Goal: Task Accomplishment & Management: Manage account settings

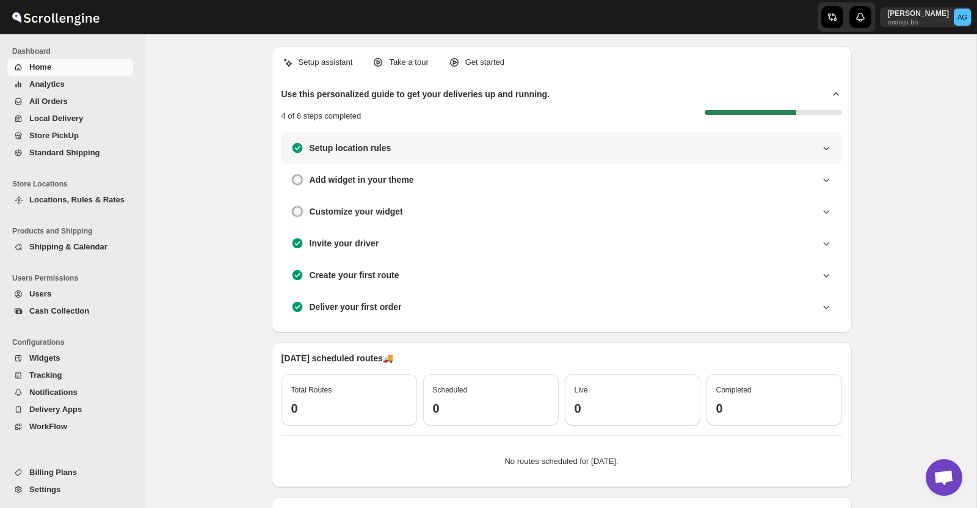
click at [822, 147] on icon at bounding box center [826, 148] width 12 height 12
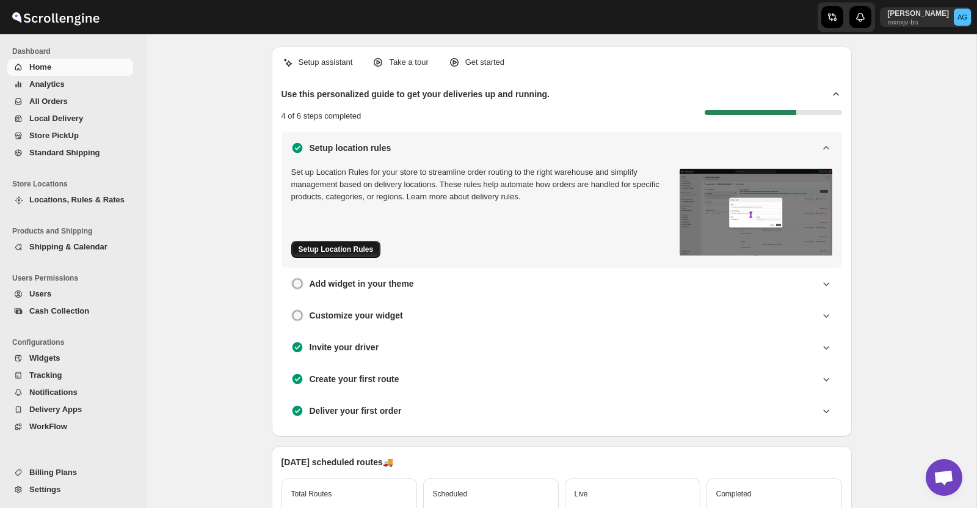
click at [341, 249] on span "Setup Location Rules" at bounding box center [336, 249] width 75 height 10
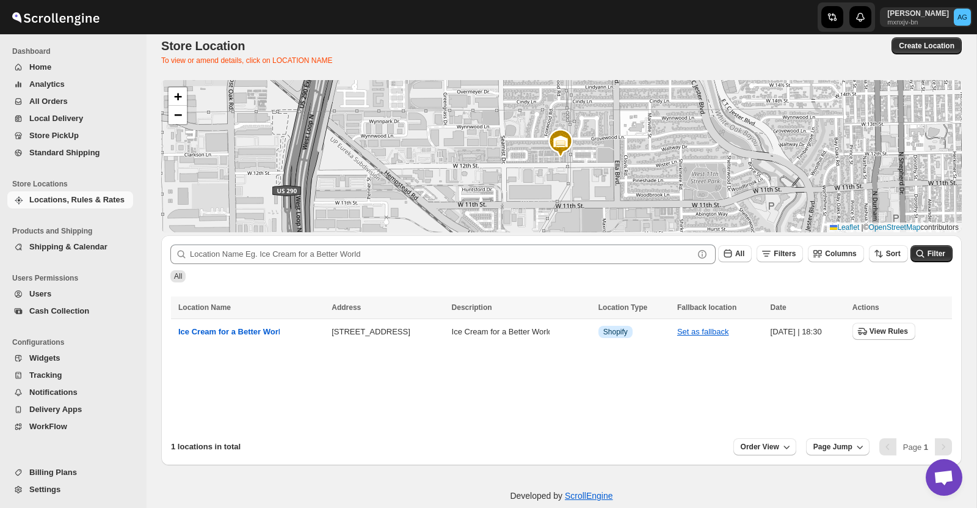
scroll to position [12, 0]
click at [894, 331] on span "View Rules" at bounding box center [889, 331] width 38 height 10
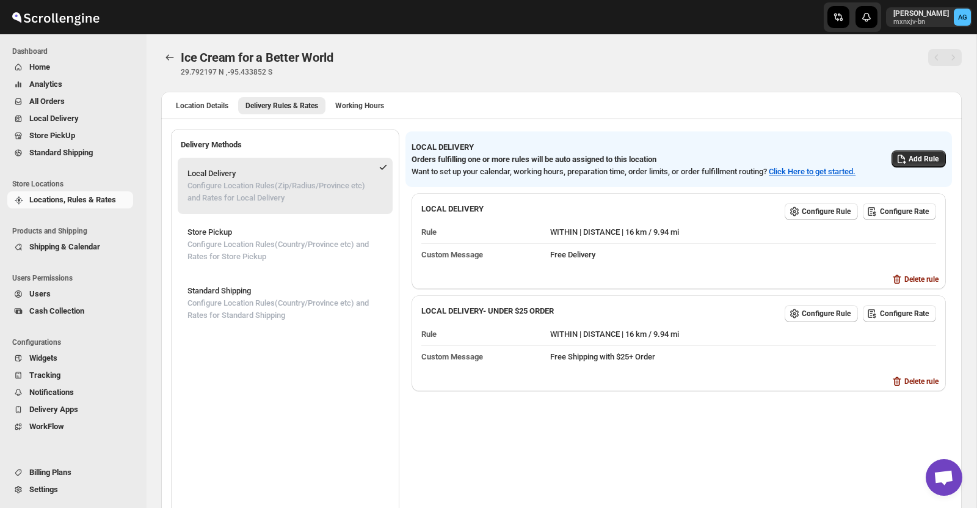
click at [552, 54] on div "Ice Cream for a Better World" at bounding box center [403, 57] width 445 height 17
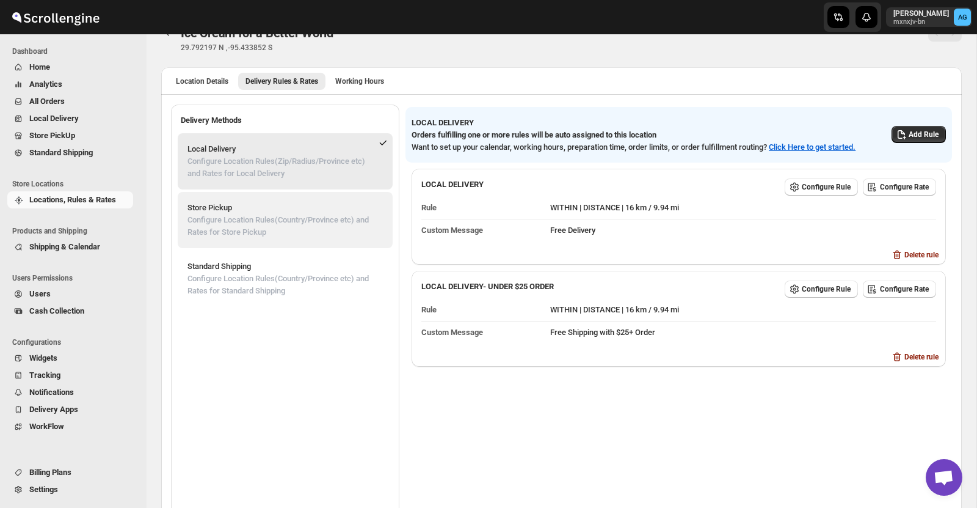
scroll to position [23, 0]
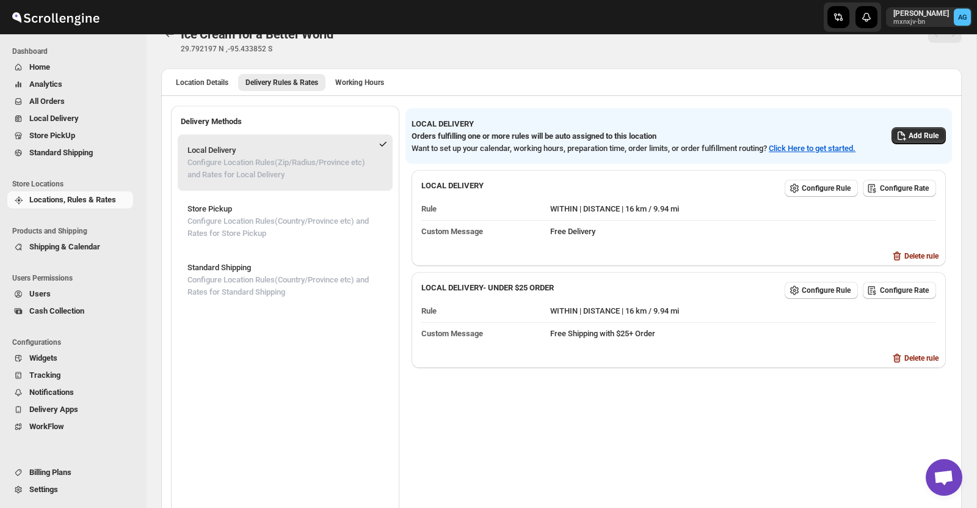
click at [643, 85] on ul "Location Details Delivery Rules & Rates Working Hours More views" at bounding box center [561, 81] width 791 height 17
click at [81, 199] on span "Locations, Rules & Rates" at bounding box center [72, 199] width 87 height 9
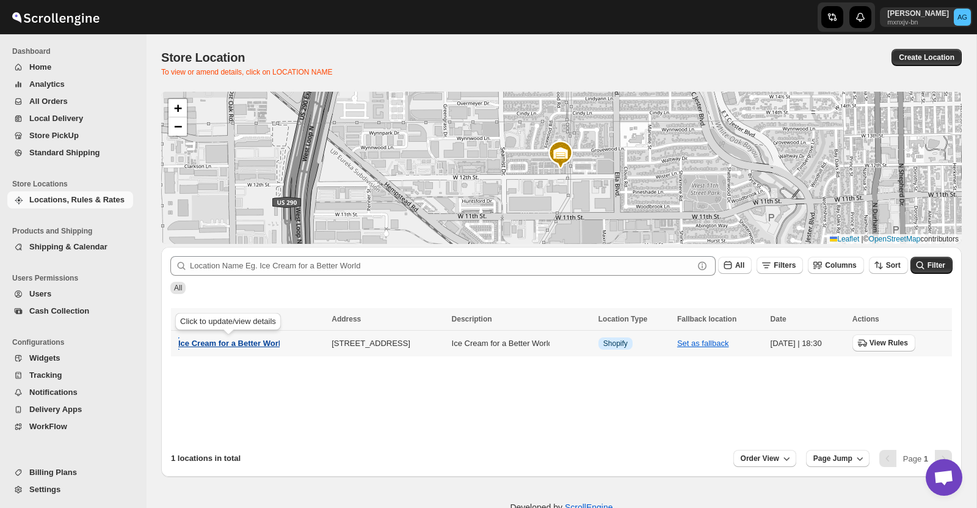
click at [257, 345] on span "Ice Cream for a Better World" at bounding box center [231, 342] width 107 height 9
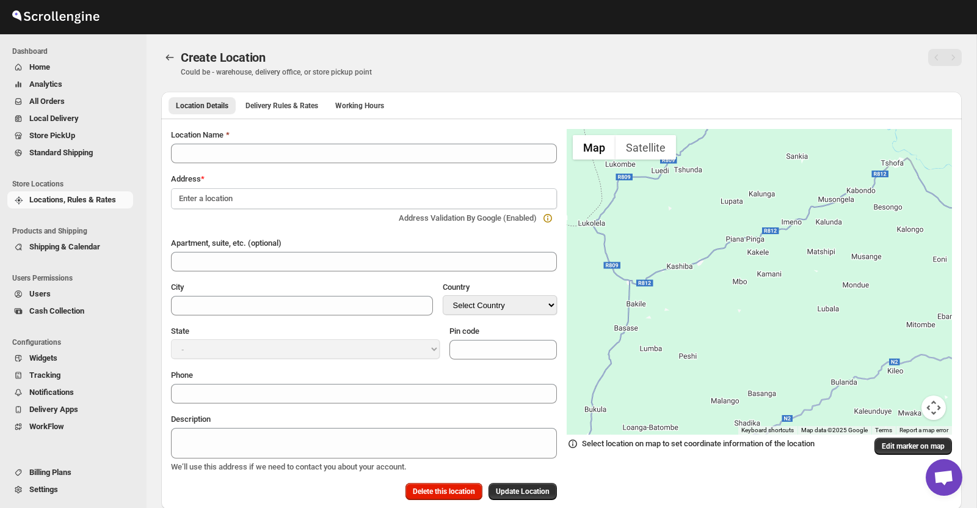
type input "Ice Cream for a Better World"
type input "Houston"
select select "US"
type input "77008"
type input "+17134898523"
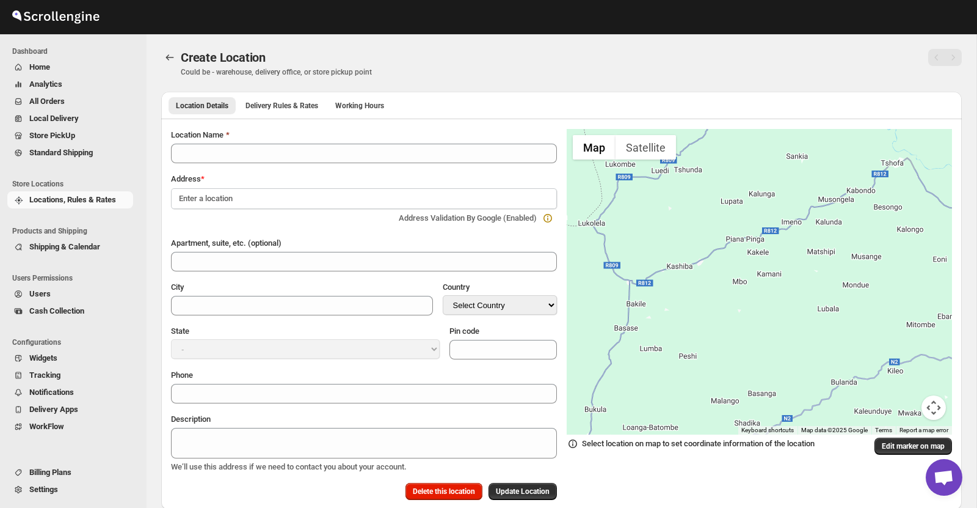
type textarea "Ice Cream for a Better World"
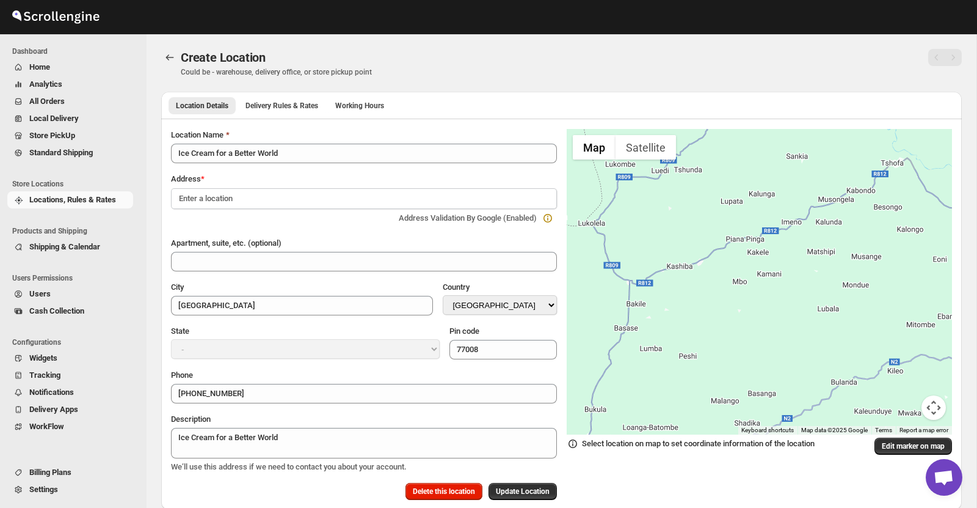
select select "Texas"
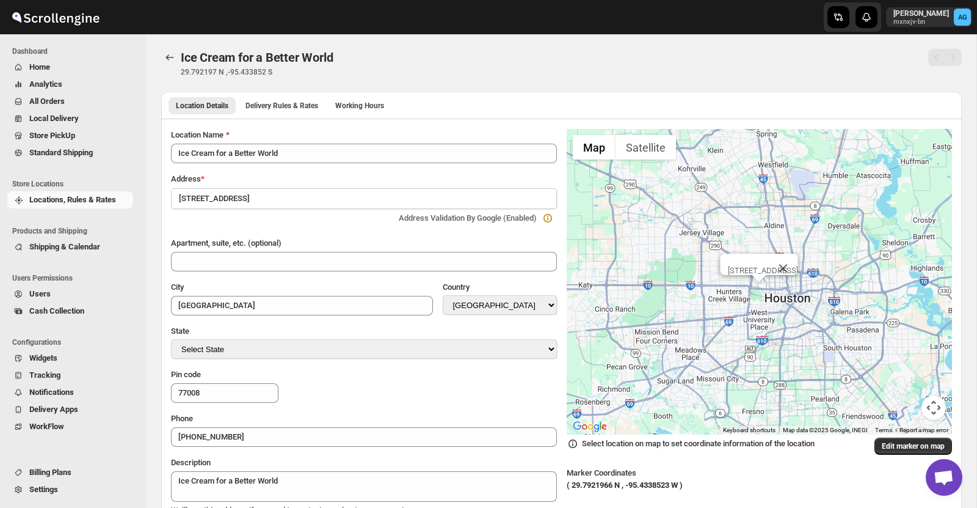
click at [302, 196] on input at bounding box center [364, 198] width 386 height 21
click at [302, 195] on input at bounding box center [364, 198] width 386 height 21
click at [302, 194] on input at bounding box center [364, 198] width 386 height 21
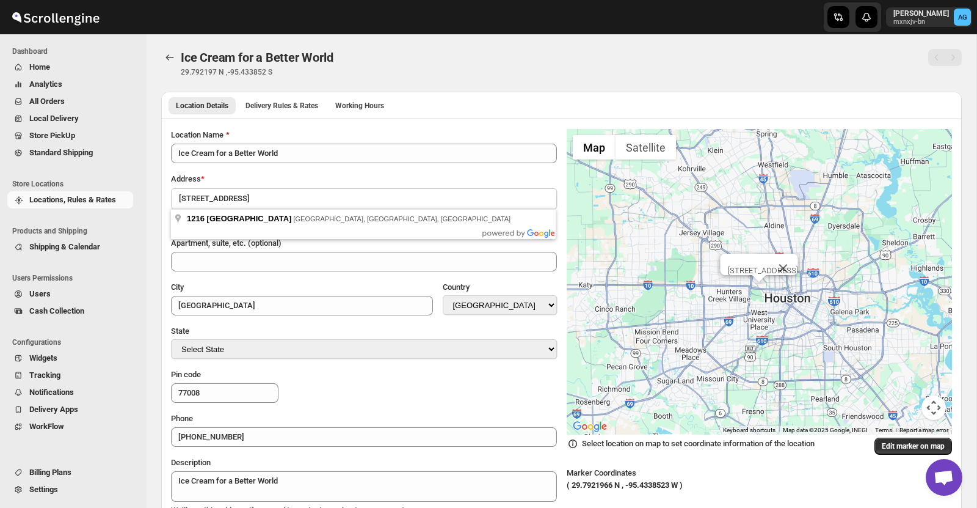
type input "1216 Timbergrove Park Street"
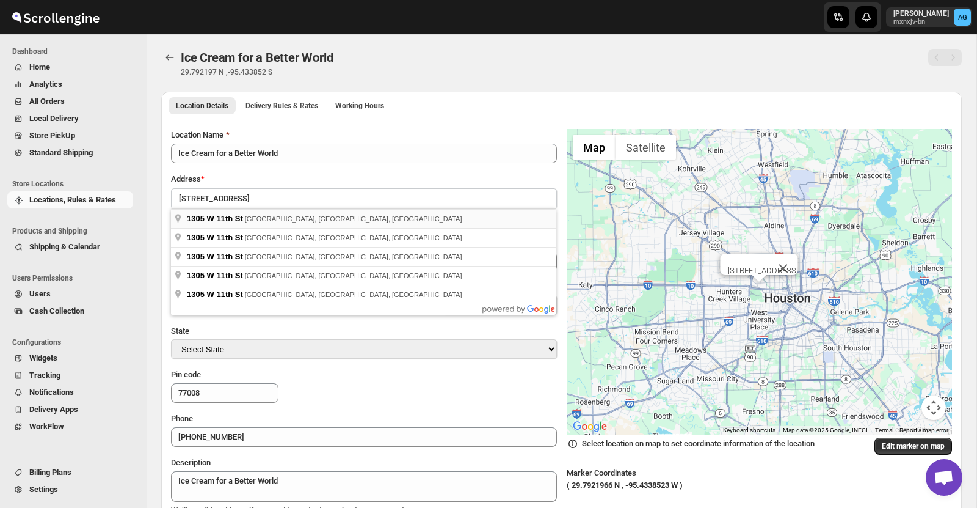
type input "1305 W 11th St, Houston, TX, USA"
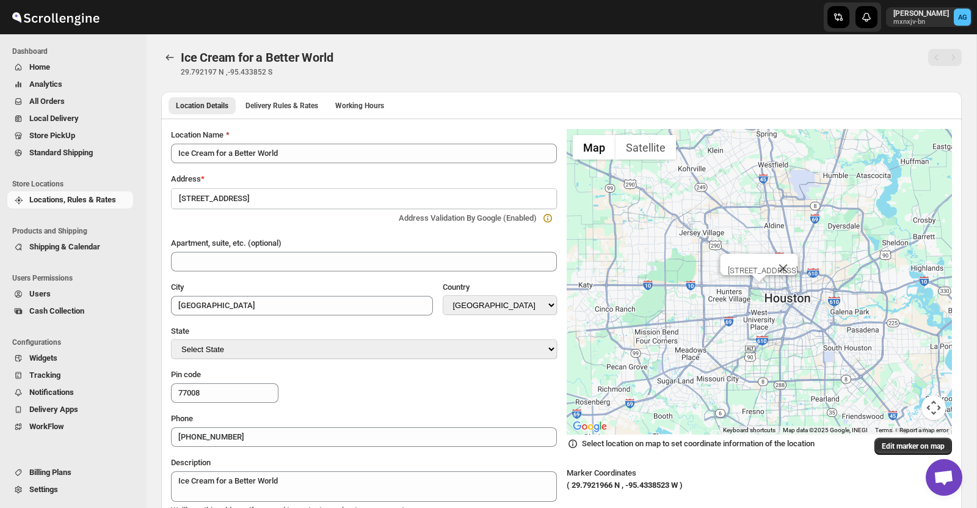
type input "Harris County"
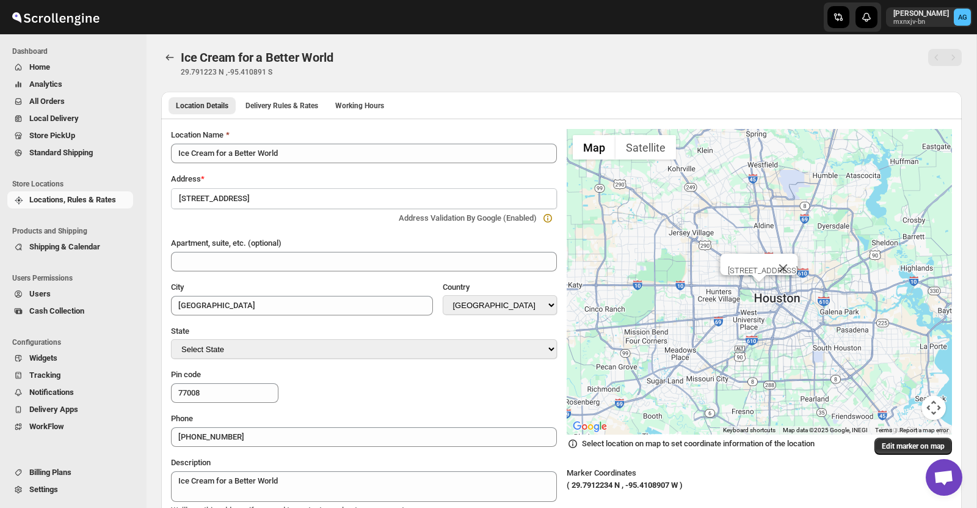
click at [355, 277] on div "City Country Select Country Afghanistan Åland Islands Albania Algeria American …" at bounding box center [359, 293] width 396 height 44
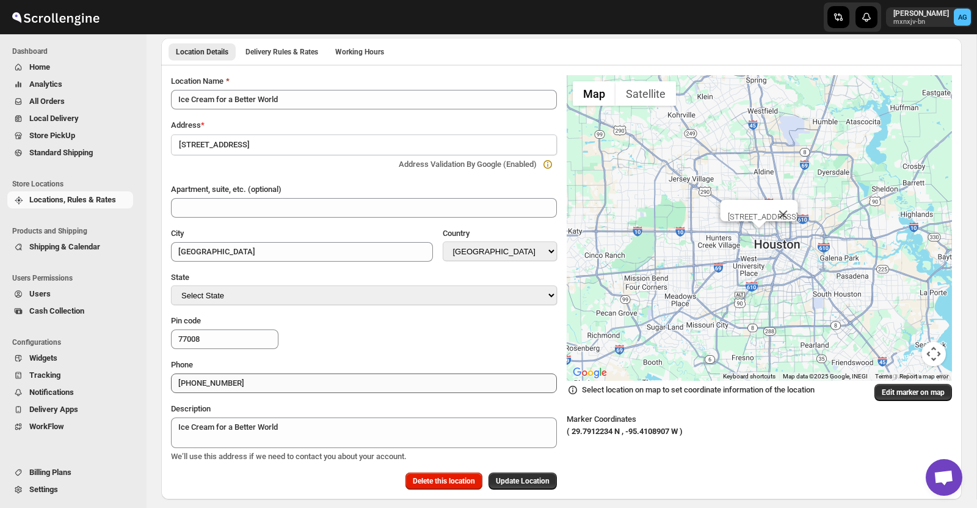
scroll to position [62, 0]
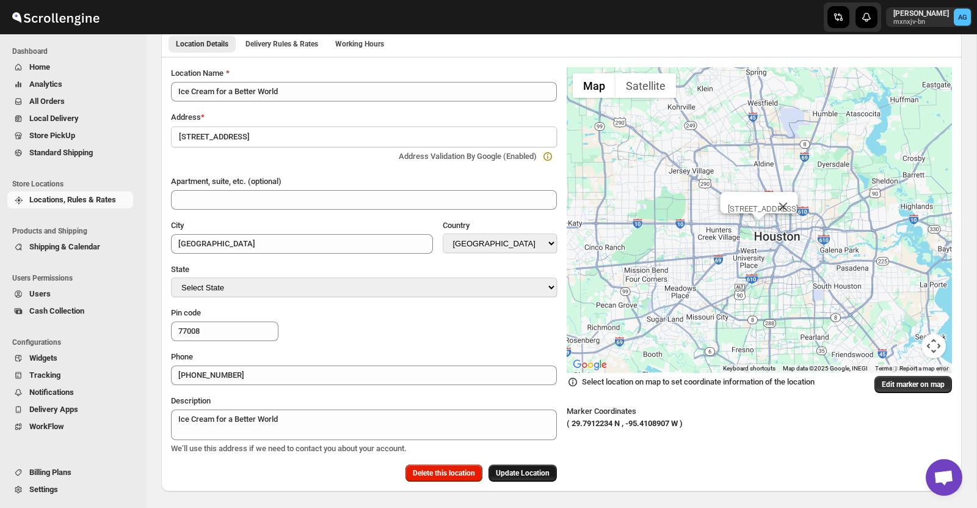
click at [528, 468] on span "Update Location" at bounding box center [523, 473] width 54 height 10
click at [554, 481] on icon "button" at bounding box center [550, 482] width 12 height 12
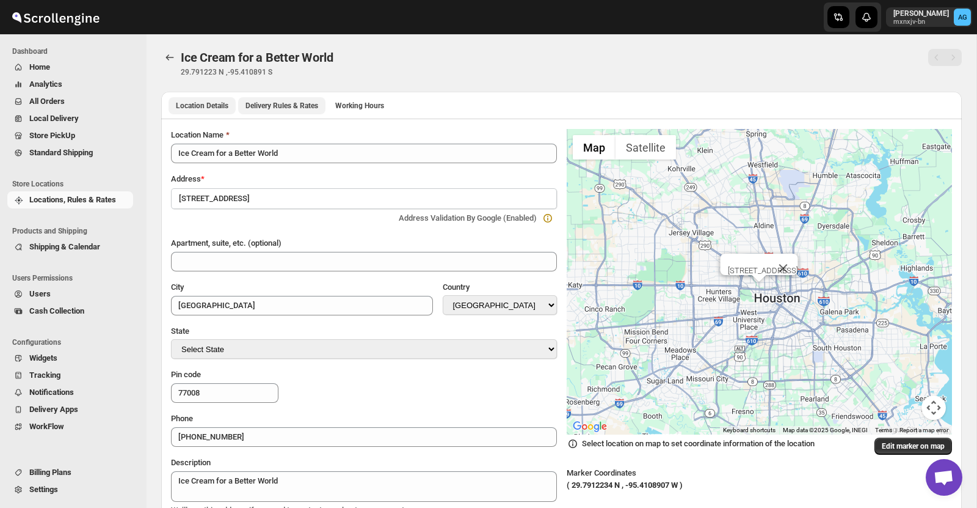
click at [277, 108] on span "Delivery Rules & Rates" at bounding box center [282, 106] width 73 height 10
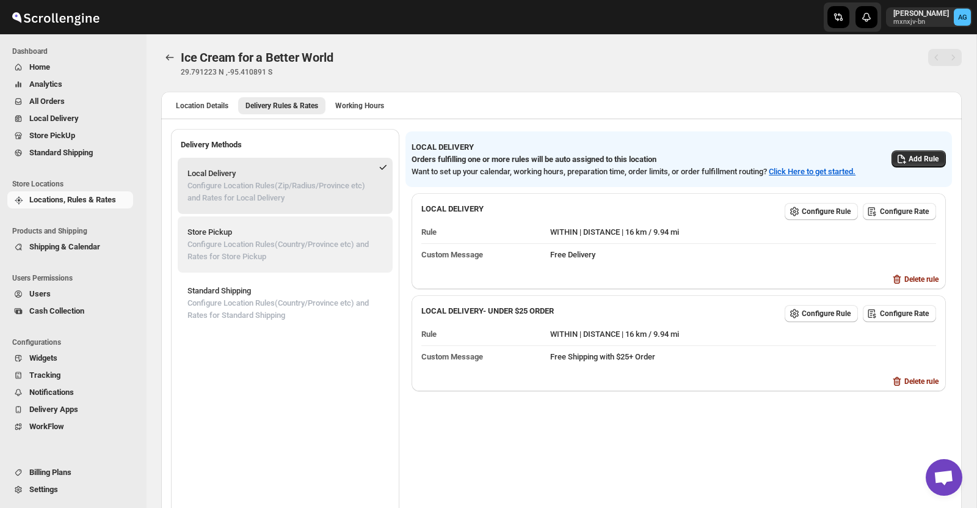
click at [287, 250] on p "Configure Location Rules(Country/Province etc) and Rates for Store Pickup" at bounding box center [285, 250] width 195 height 24
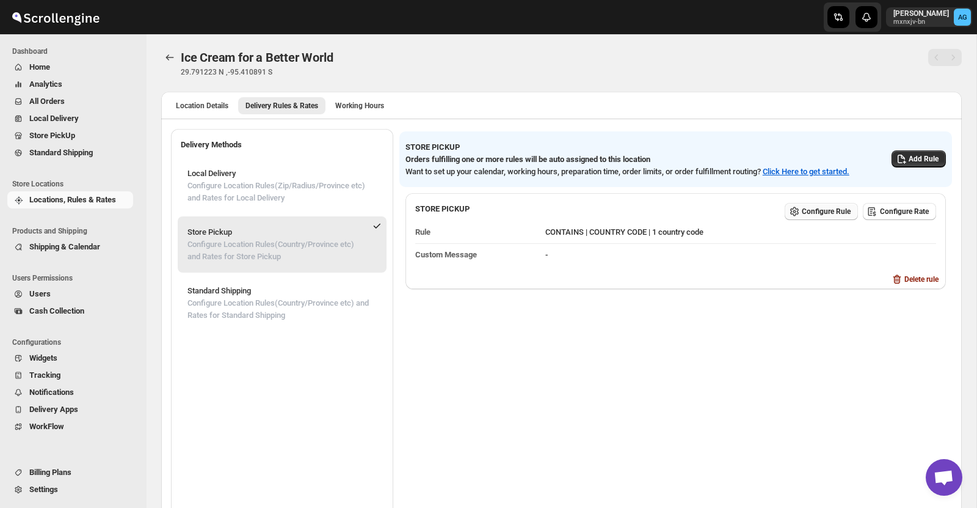
click at [812, 210] on span "Configure Rule" at bounding box center [826, 211] width 49 height 10
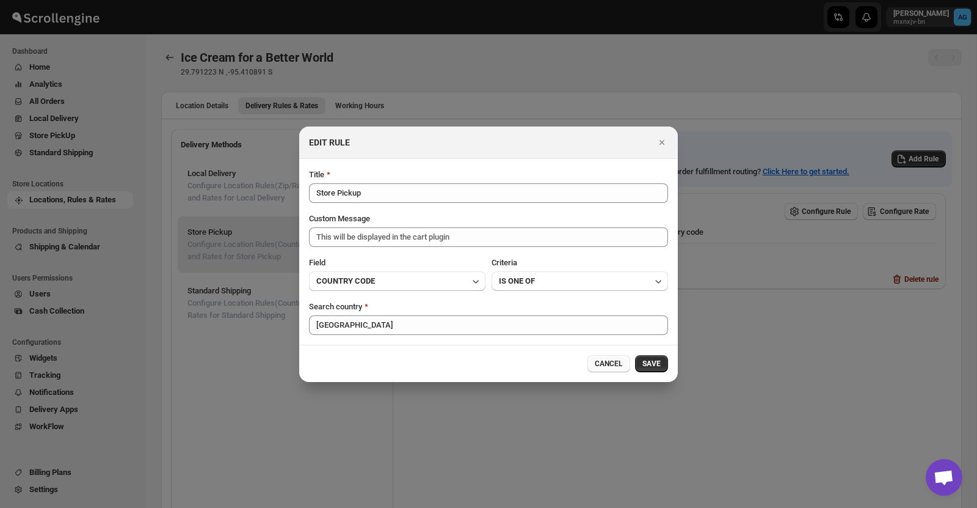
click at [608, 366] on span "CANCEL" at bounding box center [609, 364] width 28 height 10
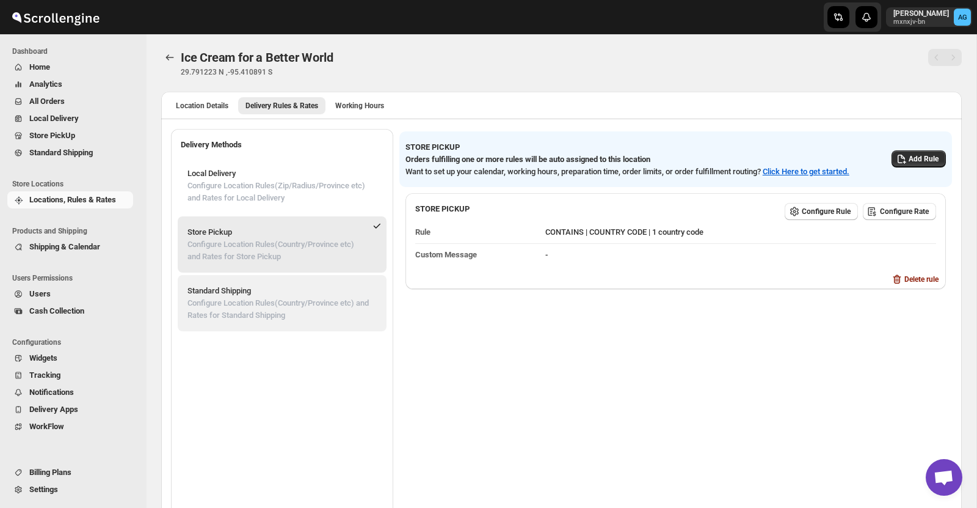
click at [274, 302] on p "Configure Location Rules(Country/Province etc) and Rates for Standard Shipping" at bounding box center [282, 309] width 189 height 24
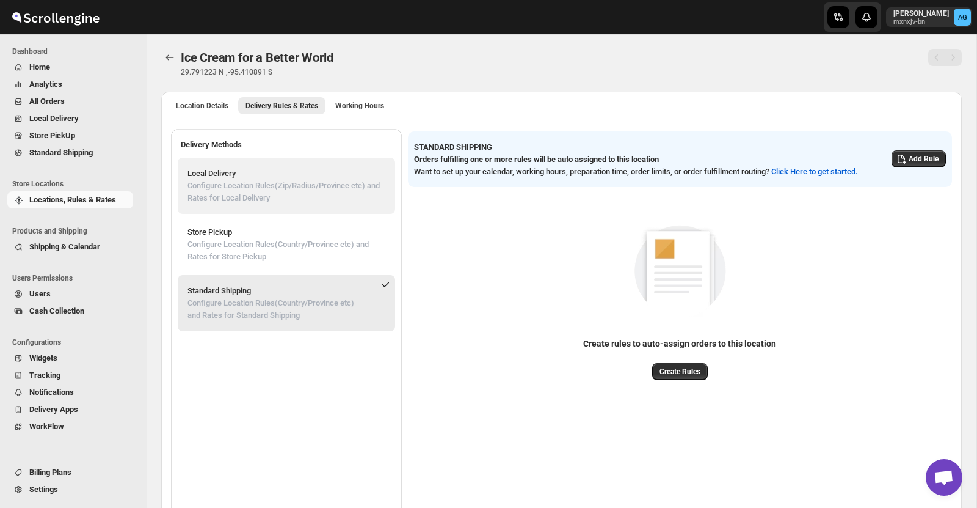
click at [278, 192] on p "Configure Location Rules(Zip/Radius/Province etc) and Rates for Local Delivery" at bounding box center [287, 192] width 198 height 24
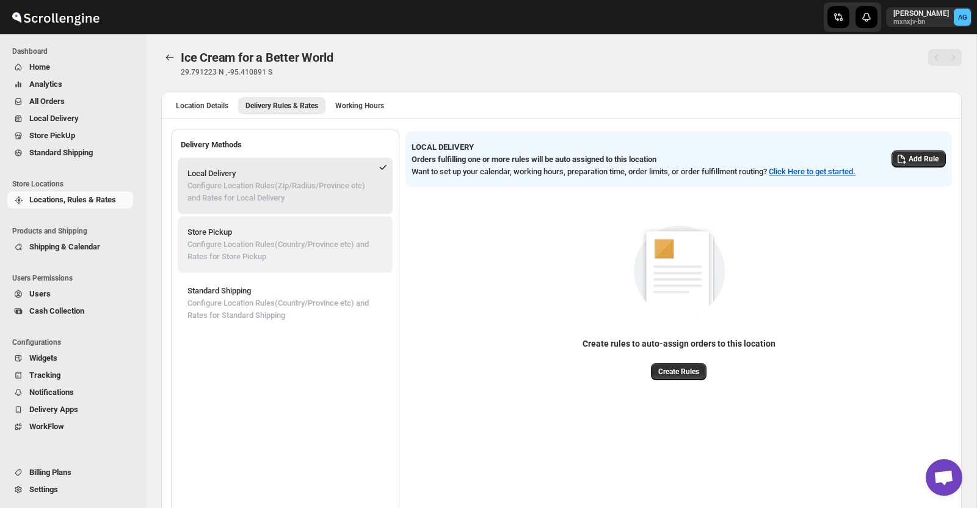
click at [302, 247] on p "Configure Location Rules(Country/Province etc) and Rates for Store Pickup" at bounding box center [285, 250] width 195 height 24
click at [319, 195] on p "Configure Location Rules(Zip/Radius/Province etc) and Rates for Local Delivery" at bounding box center [282, 192] width 189 height 24
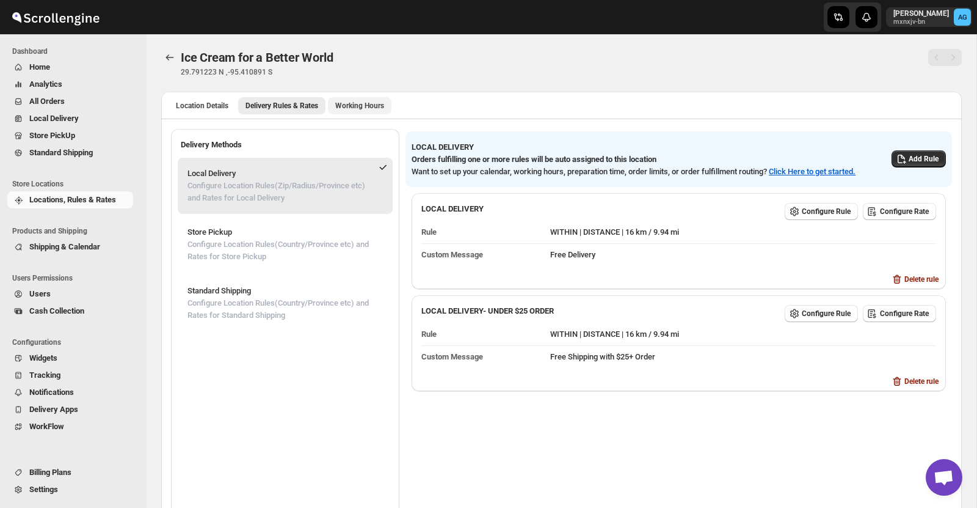
click at [356, 99] on button "Working Hours" at bounding box center [360, 105] width 64 height 17
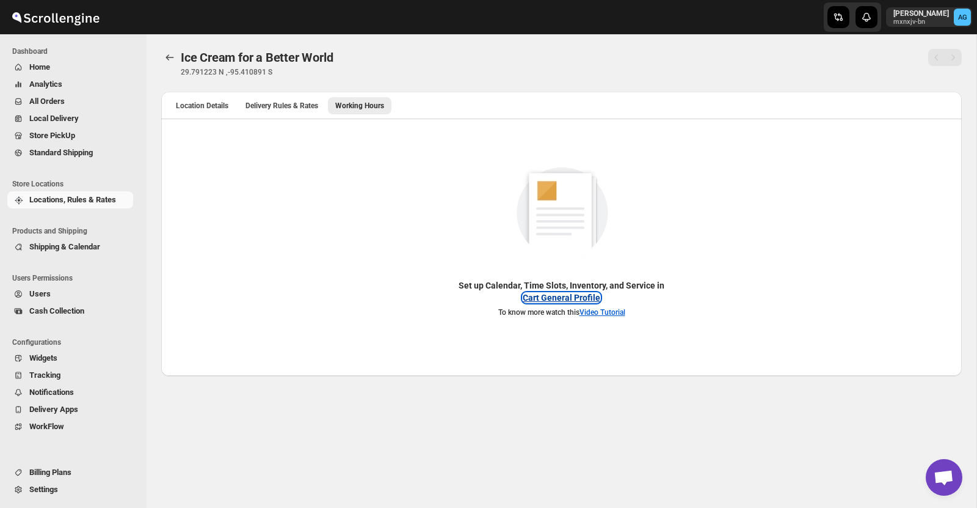
click at [542, 300] on button "Cart General Profile" at bounding box center [562, 298] width 78 height 10
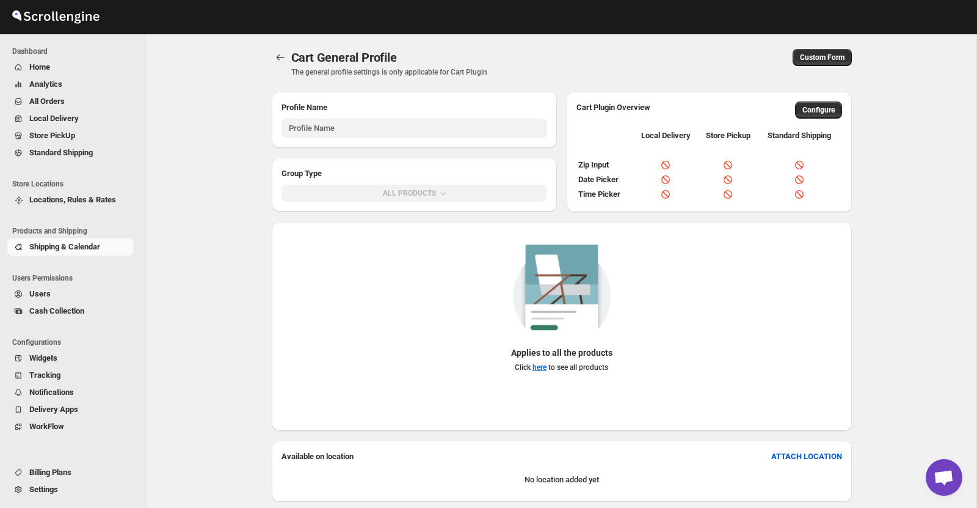
type input "General Profile (Applicable As Default Setting/CART Plugin)"
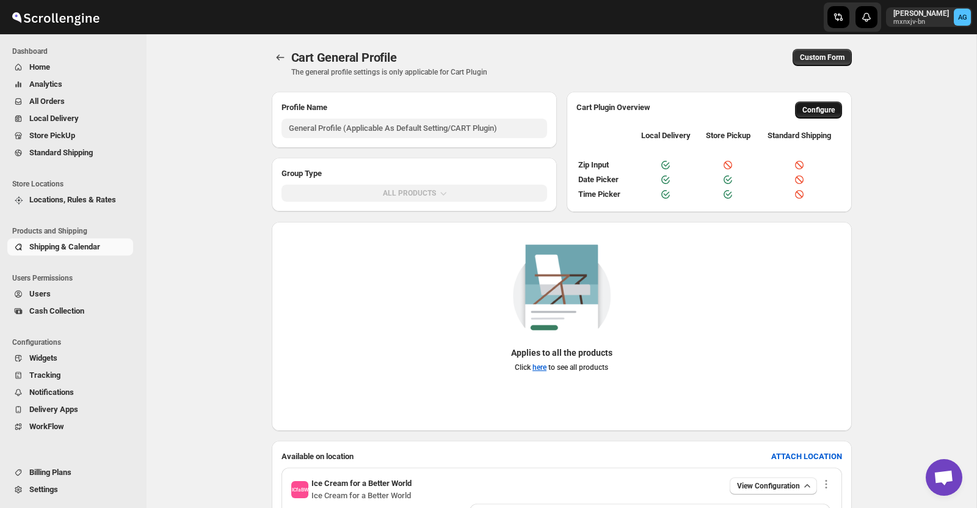
click at [815, 112] on span "Configure" at bounding box center [819, 110] width 32 height 10
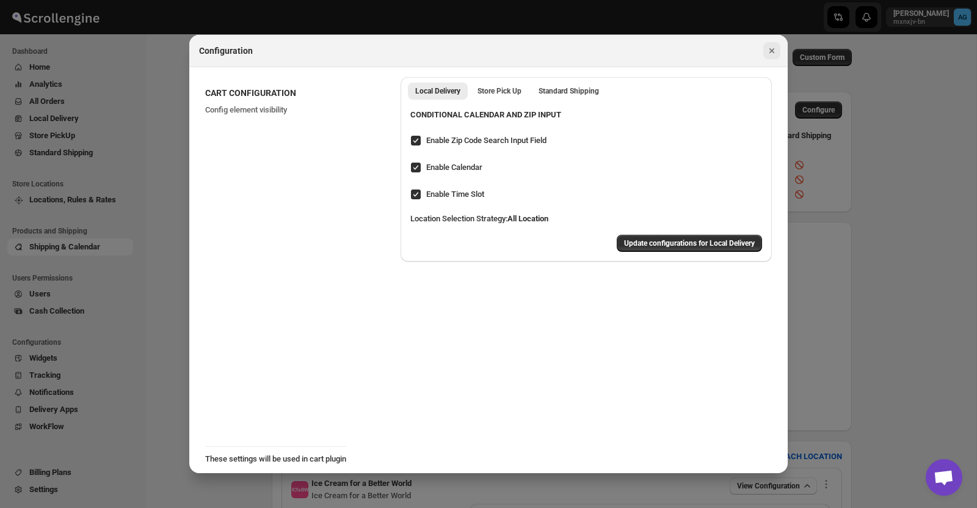
click at [773, 47] on icon "Close" at bounding box center [772, 51] width 12 height 12
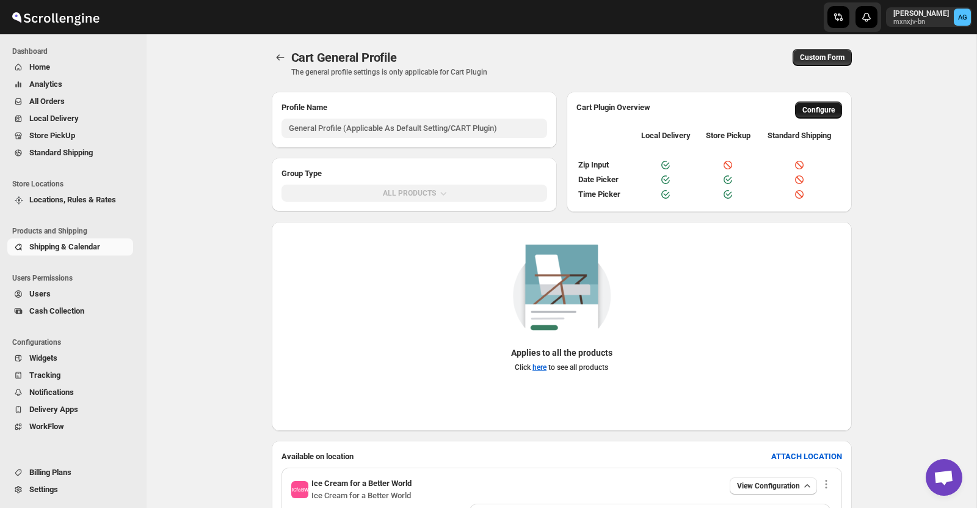
click at [816, 108] on span "Configure" at bounding box center [819, 110] width 32 height 10
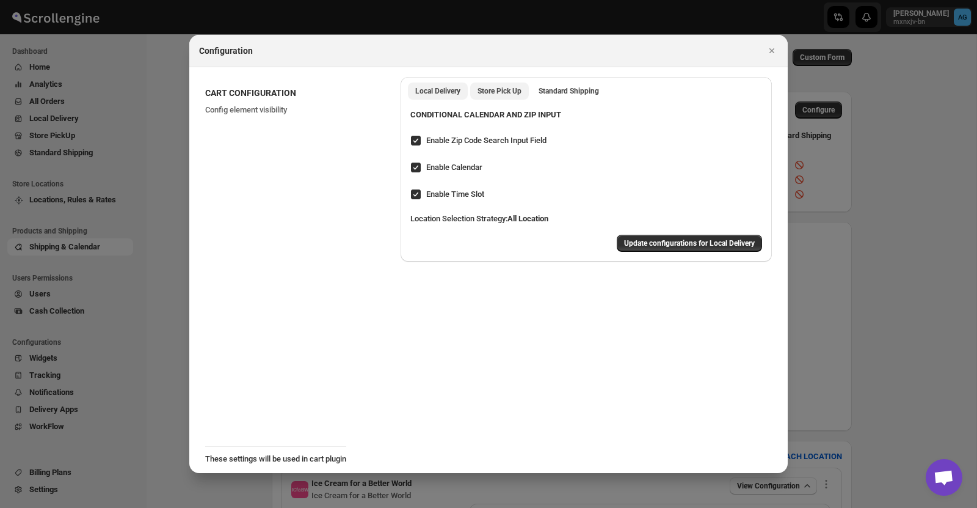
click at [509, 91] on span "Store Pick Up" at bounding box center [500, 91] width 44 height 10
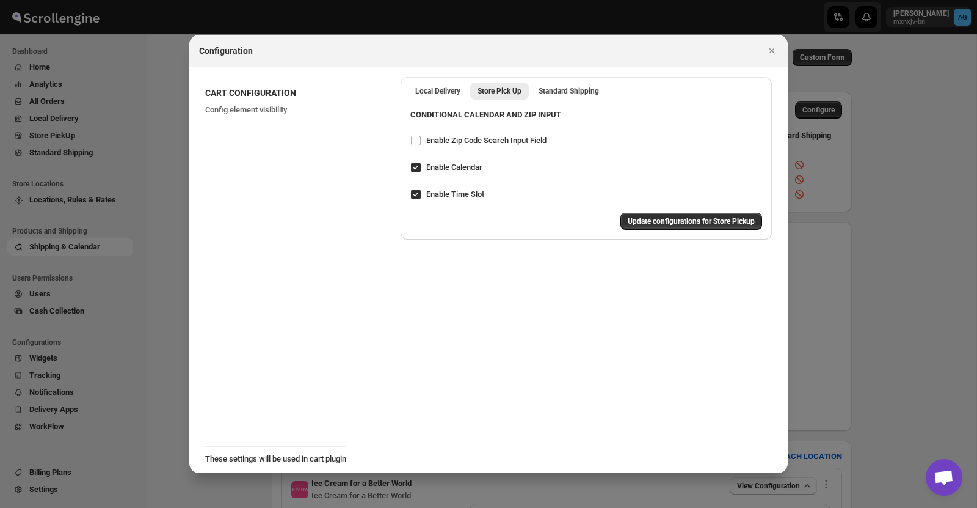
click at [417, 166] on input "Enable Calendar" at bounding box center [416, 167] width 10 height 10
checkbox input "false"
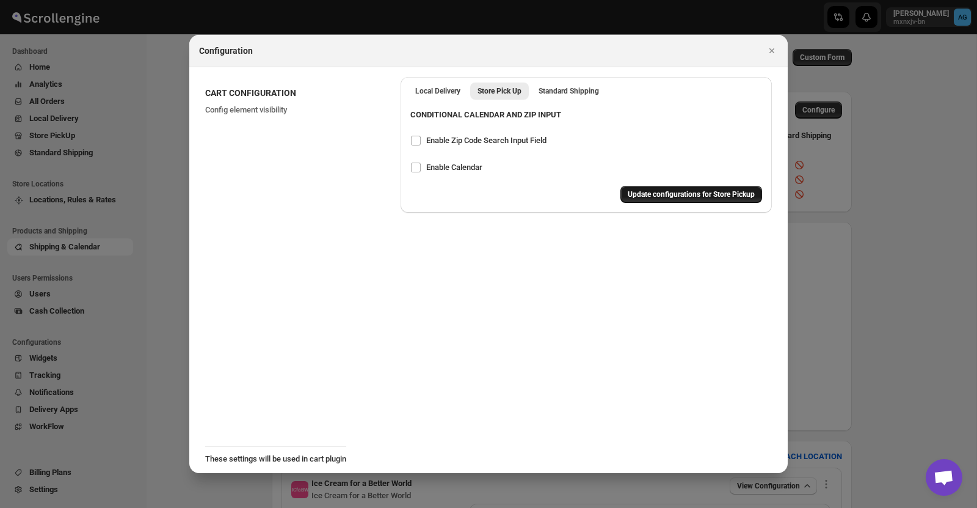
click at [656, 195] on span "Update configurations for Store Pickup" at bounding box center [691, 194] width 127 height 10
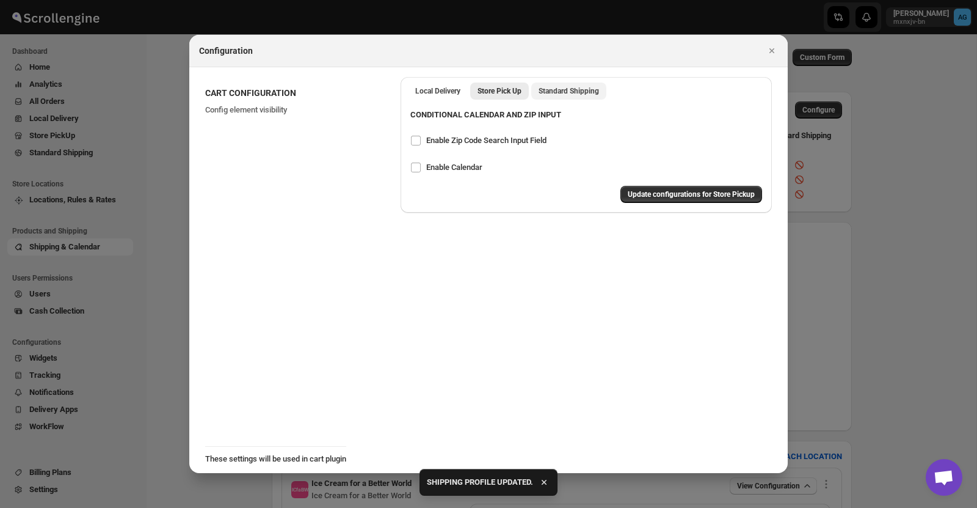
click at [569, 93] on span "Standard Shipping" at bounding box center [569, 91] width 60 height 10
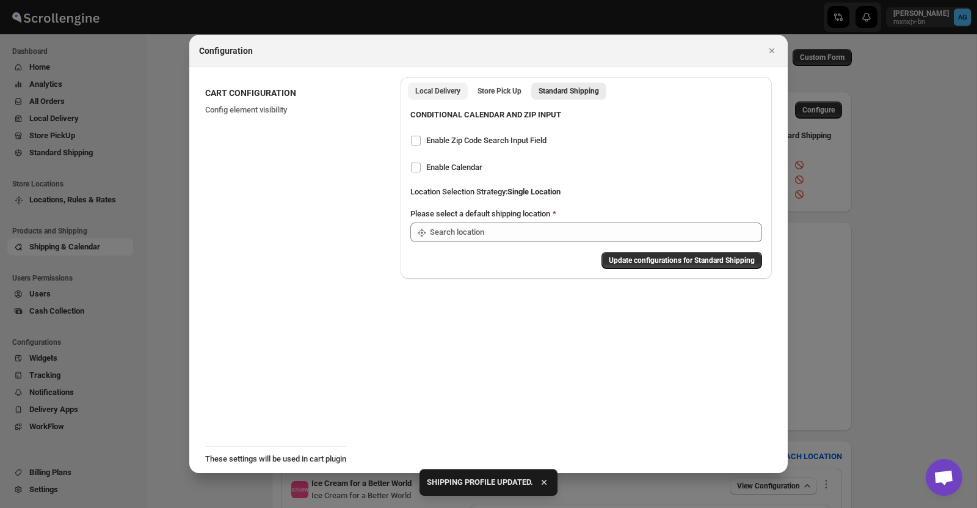
click at [428, 92] on span "Local Delivery" at bounding box center [437, 91] width 45 height 10
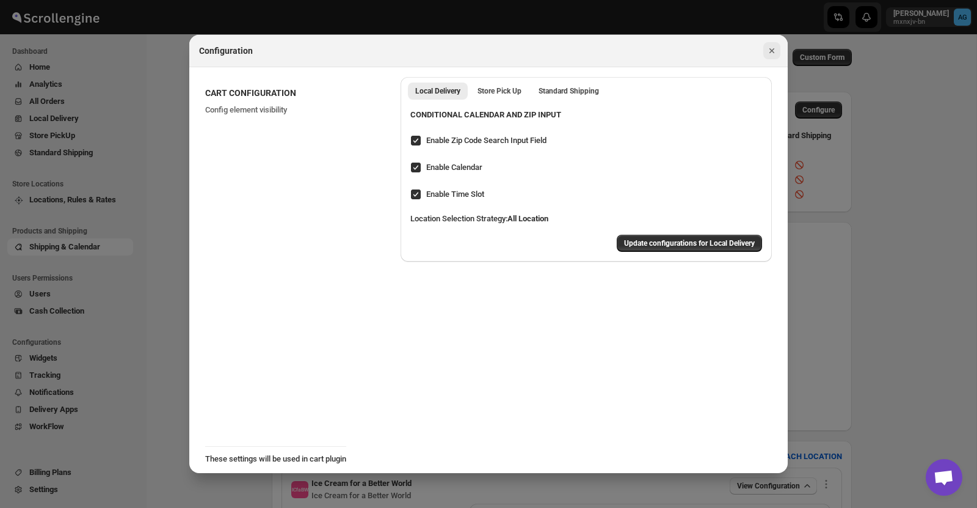
click at [771, 48] on icon "Close" at bounding box center [772, 51] width 12 height 12
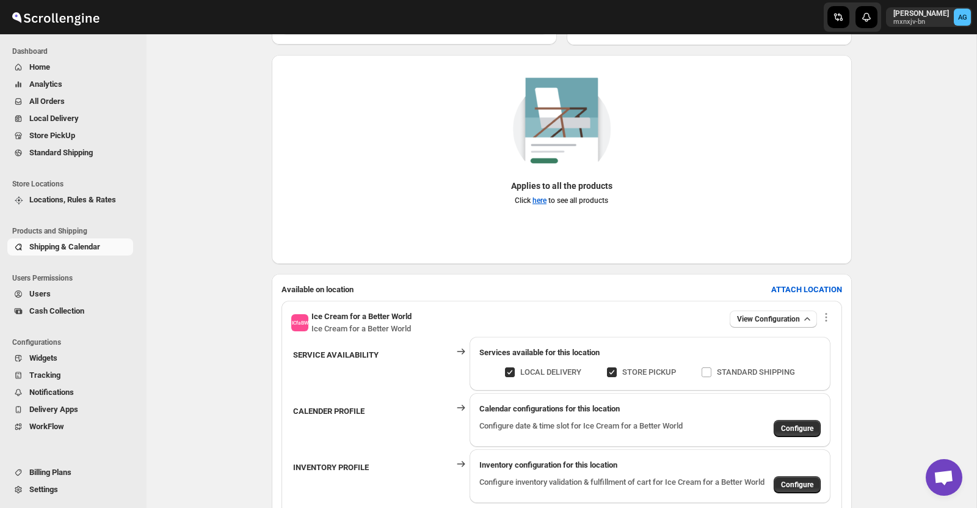
scroll to position [246, 0]
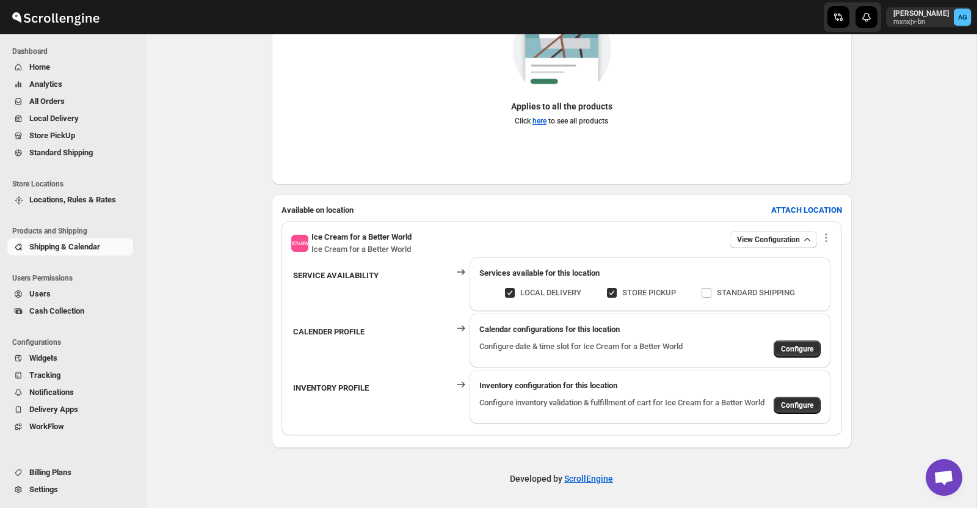
click at [610, 291] on span at bounding box center [612, 293] width 10 height 10
click at [612, 291] on input "STORE PICKUP" at bounding box center [617, 293] width 10 height 10
checkbox input "false"
click at [786, 239] on span "View Configuration" at bounding box center [768, 240] width 63 height 10
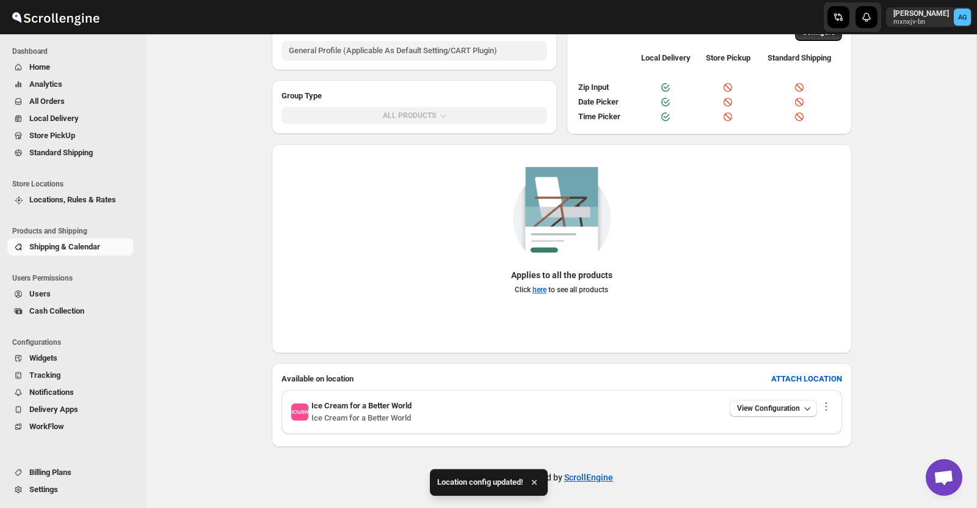
scroll to position [76, 0]
click at [781, 409] on span "View Configuration" at bounding box center [768, 409] width 63 height 10
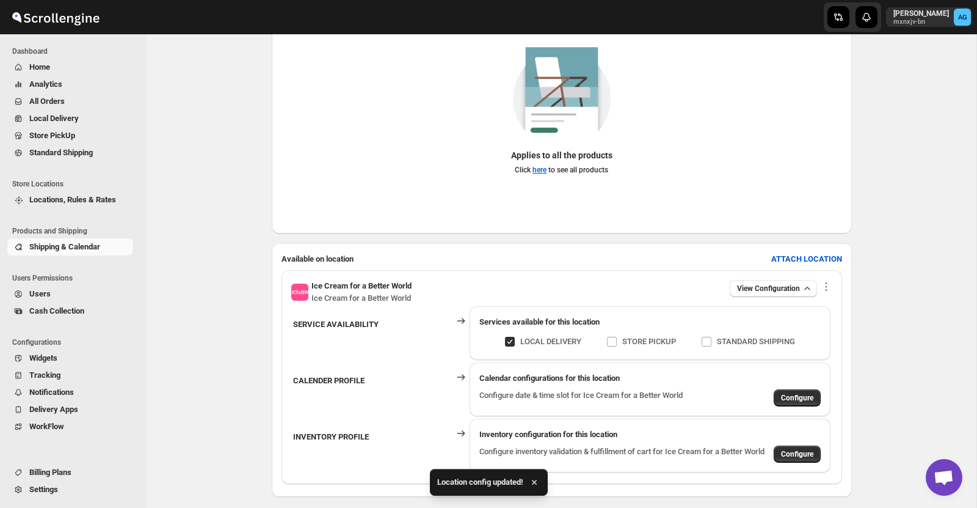
scroll to position [246, 0]
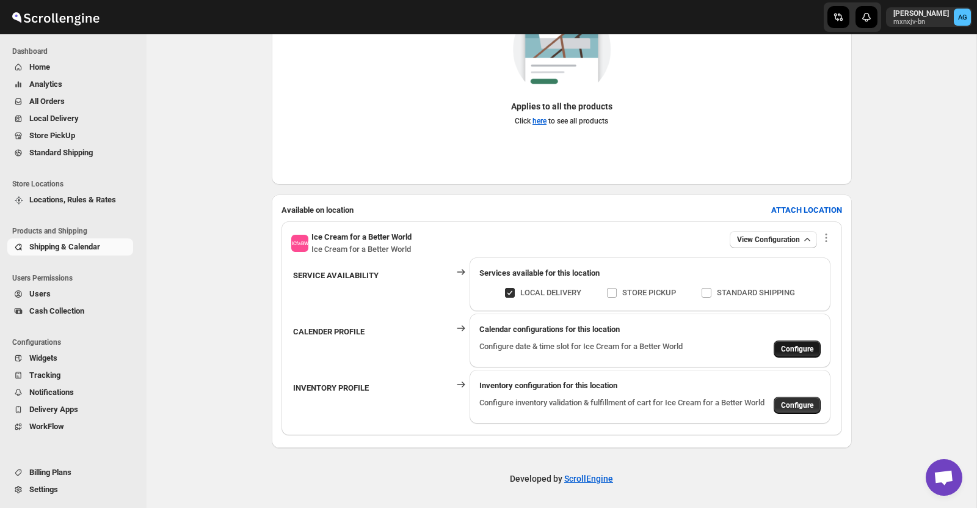
click at [795, 354] on button "Configure" at bounding box center [797, 348] width 47 height 17
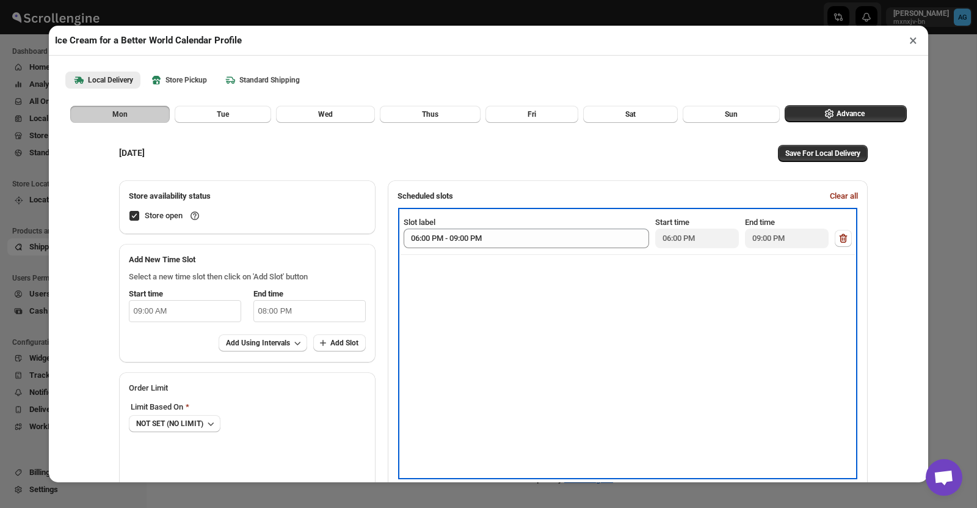
click at [481, 357] on div "Slot label 06:00 PM - 09:00 PM Start time 06:00 PM End time 09:00 PM" at bounding box center [628, 343] width 455 height 266
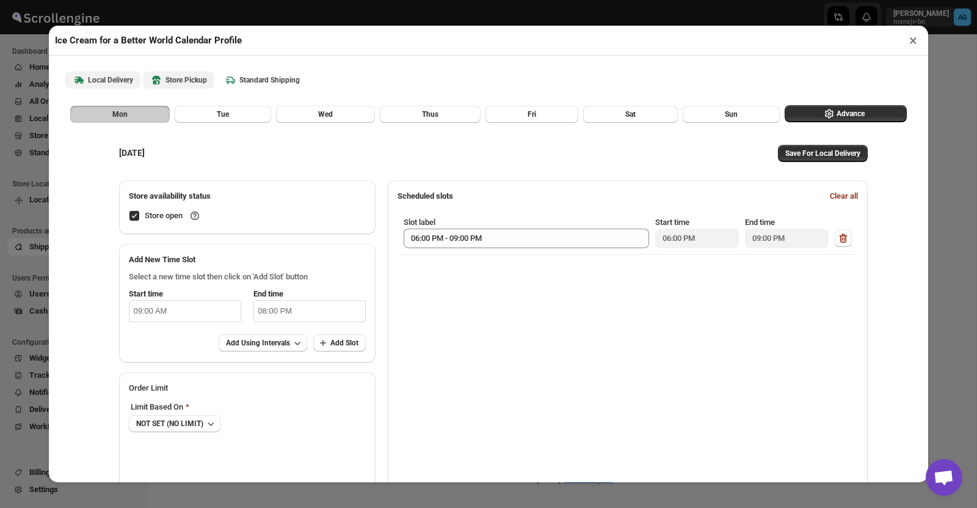
click at [178, 78] on b "Store Pickup" at bounding box center [178, 80] width 57 height 12
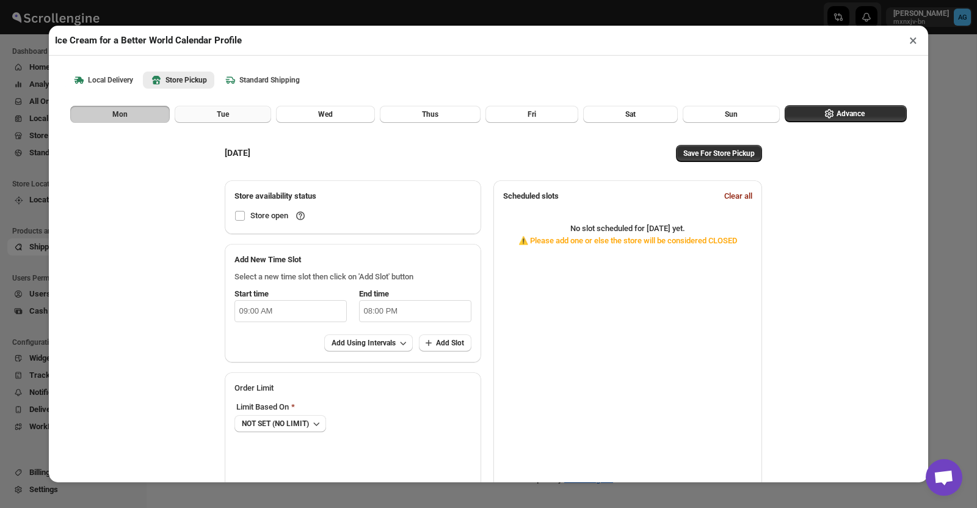
click at [234, 116] on button "Tue" at bounding box center [223, 114] width 97 height 17
click at [329, 112] on span "Wed" at bounding box center [325, 114] width 15 height 10
click at [412, 108] on button "Thus" at bounding box center [430, 114] width 101 height 17
click at [542, 106] on button "Fri" at bounding box center [532, 114] width 93 height 17
click at [627, 106] on button "Sat" at bounding box center [630, 114] width 95 height 17
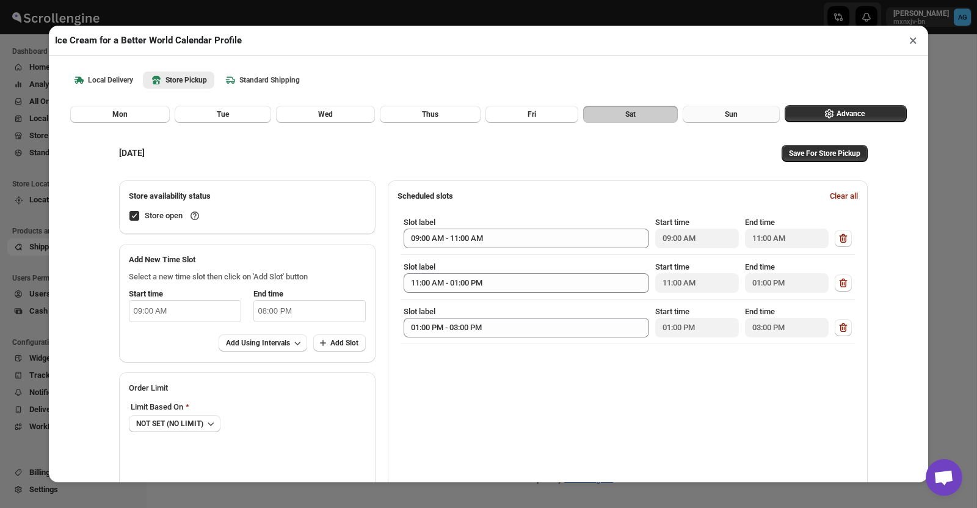
click at [731, 108] on button "Sun" at bounding box center [731, 114] width 97 height 17
click at [648, 114] on button "Sat" at bounding box center [630, 114] width 95 height 17
click at [482, 109] on div "Mon Tue Wed Thus Fri Sat Sun Advance" at bounding box center [486, 111] width 842 height 23
click at [332, 119] on button "Wed" at bounding box center [325, 114] width 99 height 17
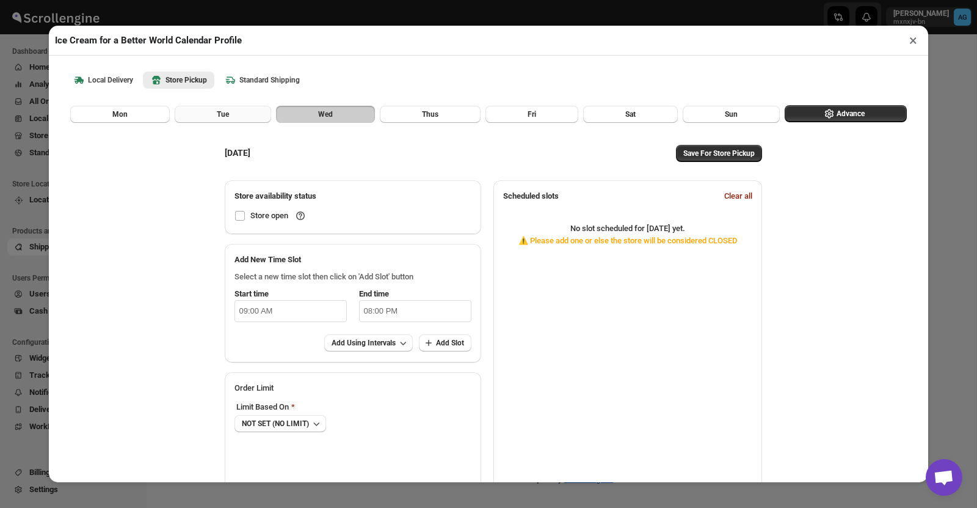
click at [205, 120] on button "Tue" at bounding box center [223, 114] width 97 height 17
click at [111, 113] on button "Mon" at bounding box center [120, 114] width 100 height 17
click at [302, 112] on button "Wed" at bounding box center [325, 114] width 99 height 17
click at [429, 125] on div "WEDNESDAY Save For Store Pickup Store availability status Store open Add New Ti…" at bounding box center [488, 313] width 565 height 381
click at [430, 115] on span "Thus" at bounding box center [430, 114] width 16 height 10
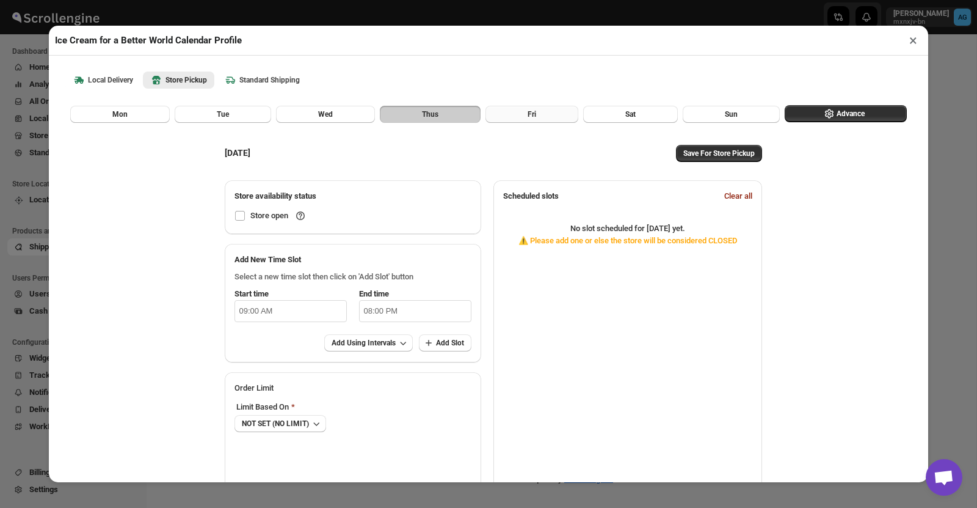
click at [541, 113] on button "Fri" at bounding box center [532, 114] width 93 height 17
click at [638, 112] on button "Sat" at bounding box center [630, 114] width 95 height 17
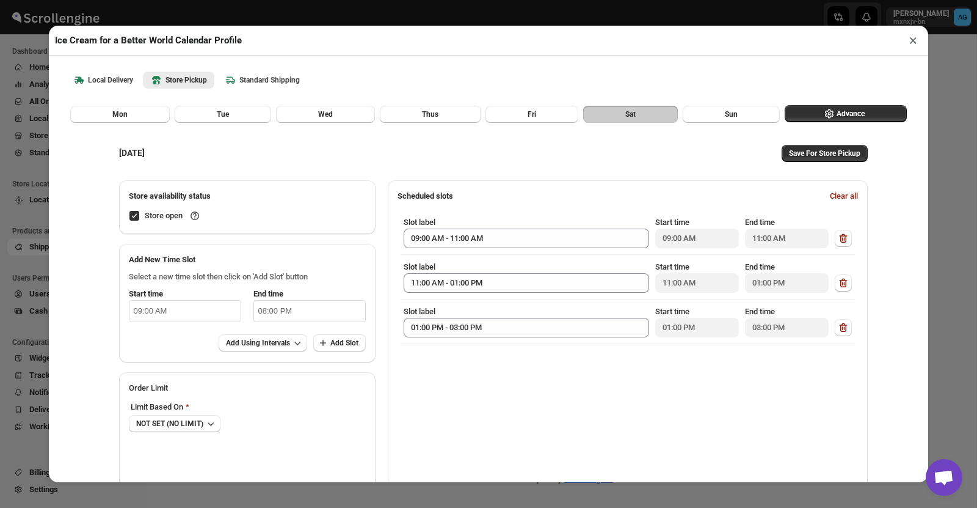
click at [130, 216] on input "Store open" at bounding box center [135, 216] width 10 height 10
click at [728, 115] on span "Sun" at bounding box center [731, 114] width 13 height 10
click at [130, 215] on input "Store open" at bounding box center [135, 216] width 10 height 10
checkbox input "false"
click at [852, 155] on span "Save For Store Pickup" at bounding box center [824, 153] width 71 height 10
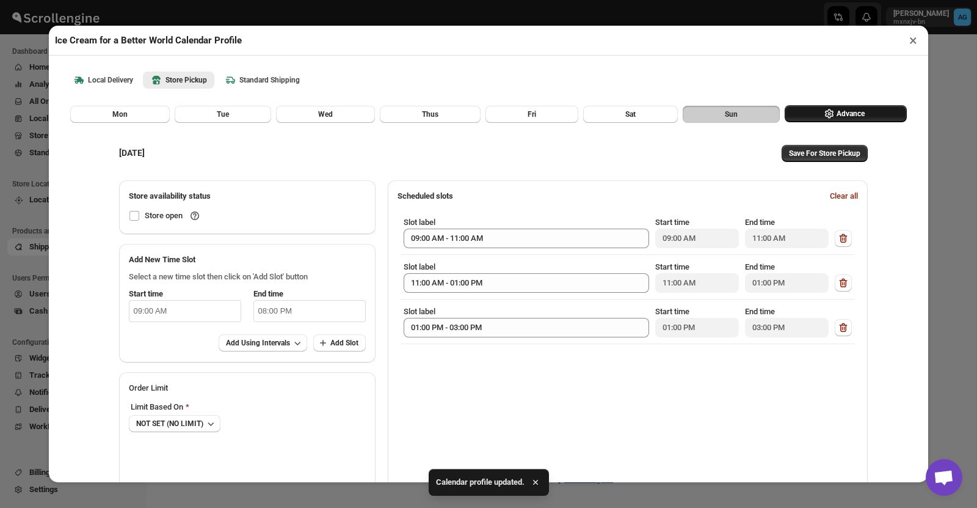
click at [828, 108] on icon "button" at bounding box center [829, 114] width 12 height 12
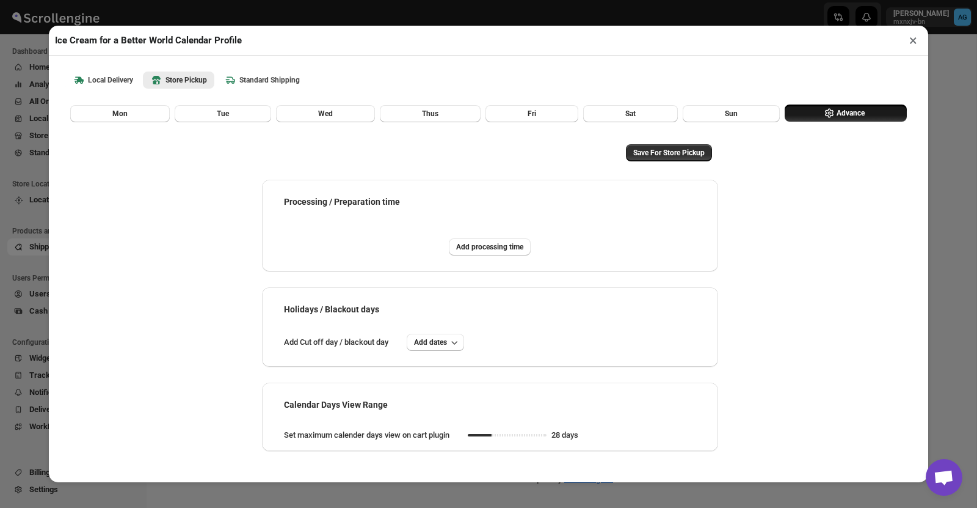
scroll to position [0, 0]
click at [908, 44] on button "×" at bounding box center [914, 40] width 18 height 17
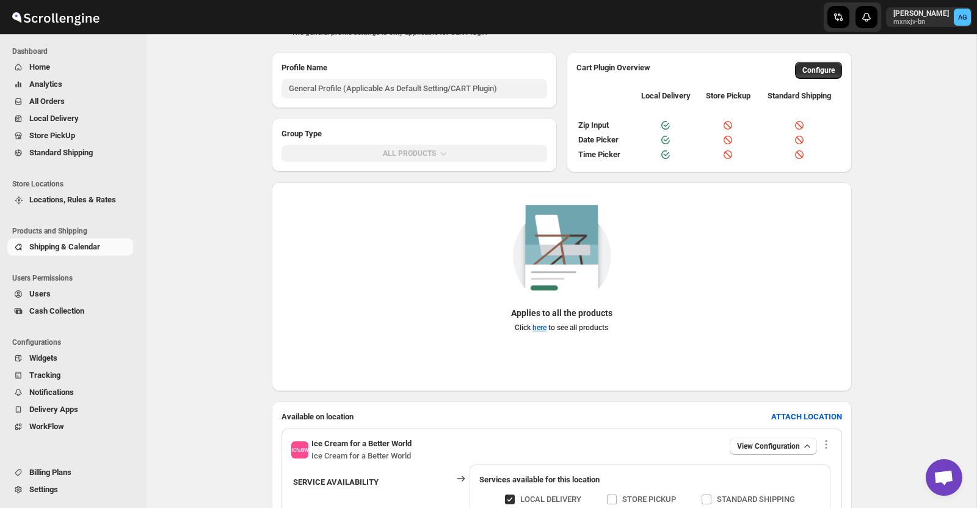
scroll to position [246, 0]
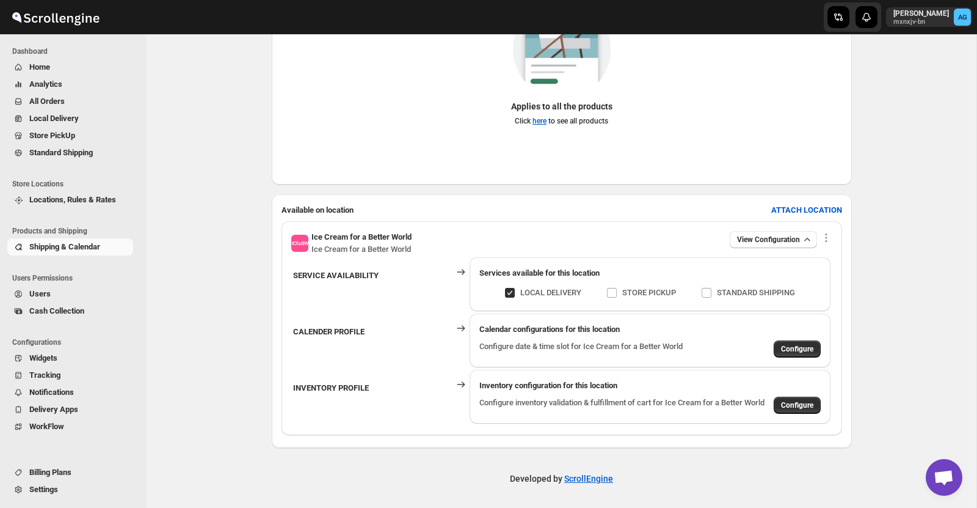
click at [833, 237] on div "ICfaBW Ice Cream for a Better World Ice Cream for a Better World View Configura…" at bounding box center [562, 328] width 561 height 214
click at [827, 236] on icon "button" at bounding box center [826, 238] width 12 height 12
click at [927, 211] on div "Cart General Profile. This page is ready Cart General Profile The general profi…" at bounding box center [562, 148] width 830 height 721
click at [800, 352] on span "Configure" at bounding box center [797, 349] width 32 height 10
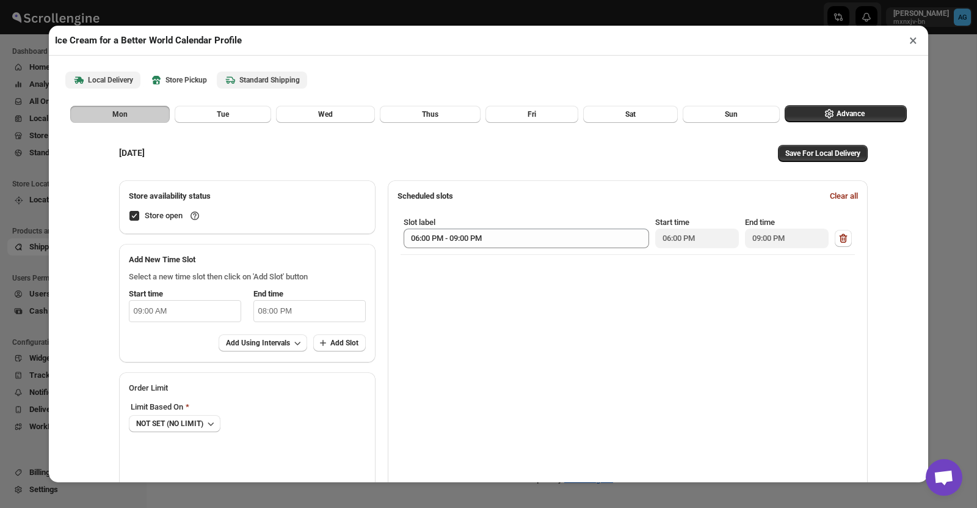
click at [266, 79] on b "Standard Shipping" at bounding box center [262, 80] width 76 height 12
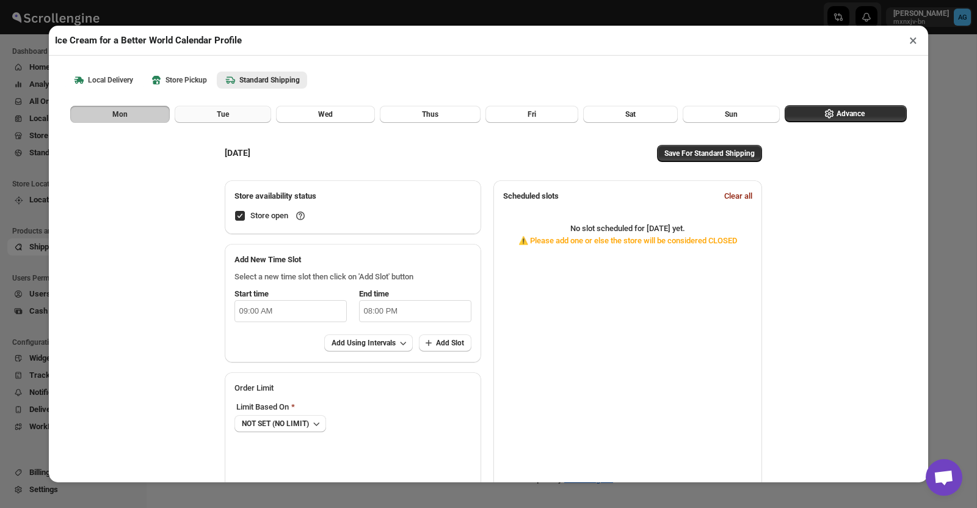
click at [219, 111] on span "Tue" at bounding box center [223, 114] width 12 height 10
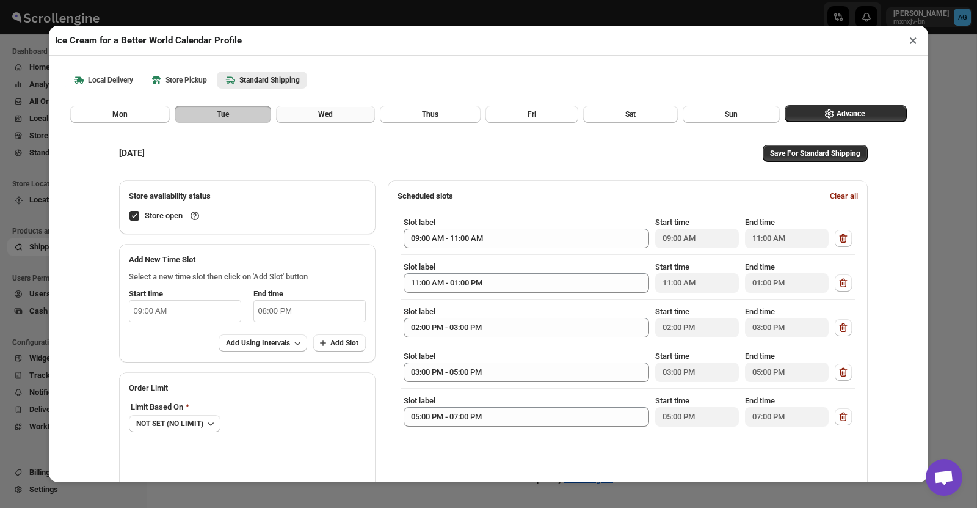
click at [321, 111] on span "Wed" at bounding box center [325, 114] width 15 height 10
click at [464, 108] on button "Thus" at bounding box center [430, 114] width 101 height 17
drag, startPoint x: 525, startPoint y: 114, endPoint x: 583, endPoint y: 112, distance: 58.7
click at [531, 114] on button "Fri" at bounding box center [532, 114] width 93 height 17
drag, startPoint x: 642, startPoint y: 112, endPoint x: 665, endPoint y: 114, distance: 23.3
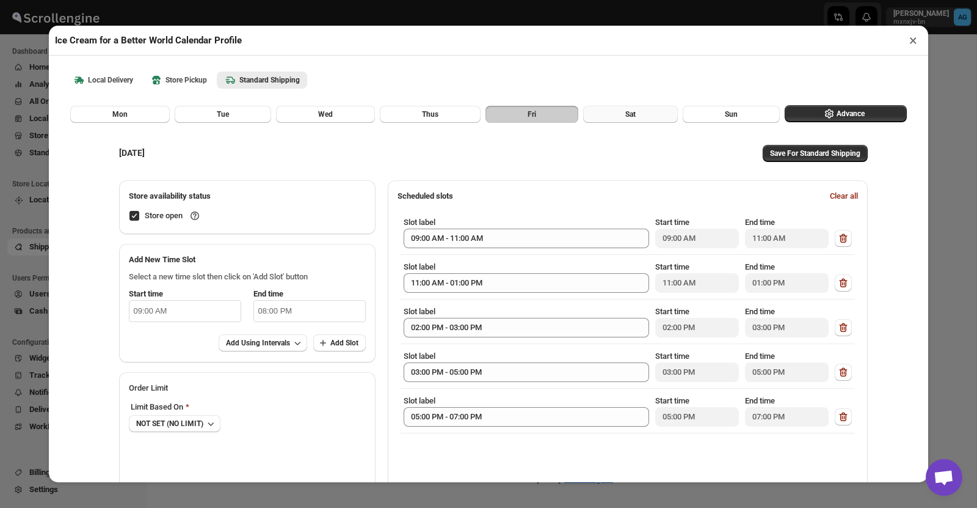
click at [652, 114] on button "Sat" at bounding box center [630, 114] width 95 height 17
click at [732, 112] on span "Sun" at bounding box center [731, 114] width 13 height 10
click at [98, 78] on b "Local Delivery" at bounding box center [103, 80] width 60 height 12
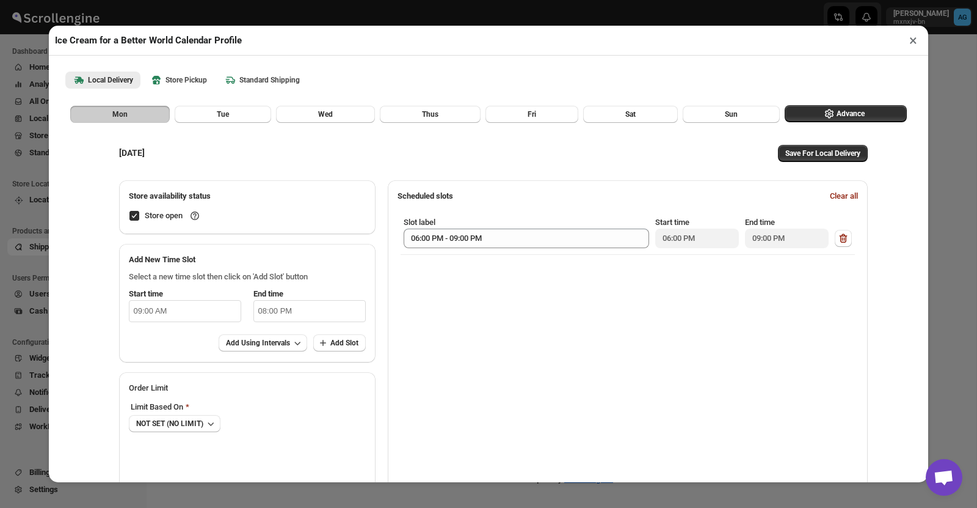
click at [74, 200] on div "MONDAY Save For Local Delivery Store availability status Store open Add New Tim…" at bounding box center [488, 313] width 861 height 381
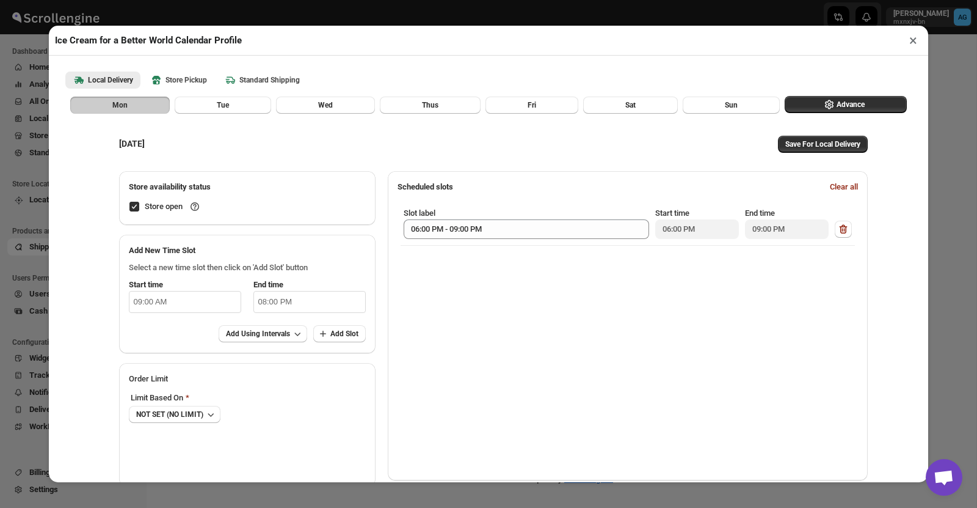
scroll to position [31, 0]
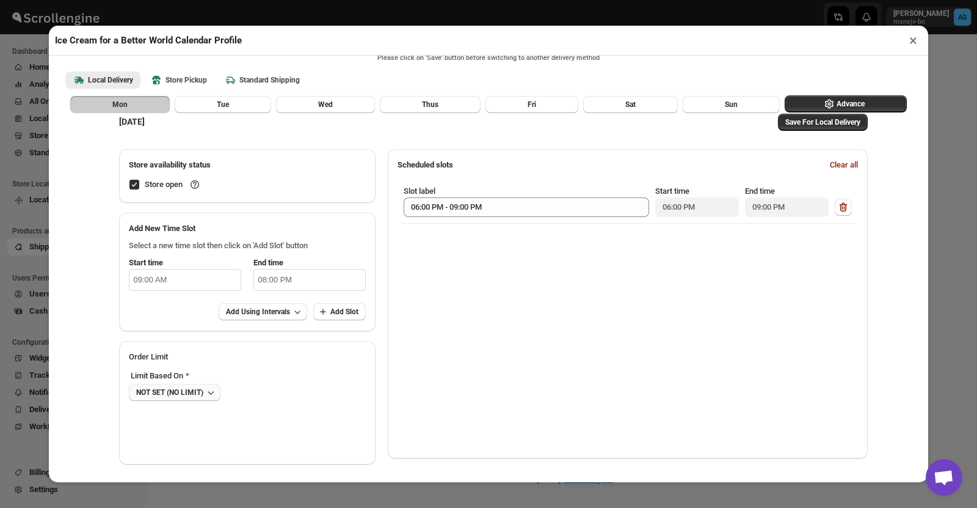
click at [186, 398] on button "NOT SET (NO LIMIT)" at bounding box center [175, 392] width 92 height 17
click at [182, 390] on div "NOT SET (NO LIMIT)" at bounding box center [169, 392] width 67 height 10
click at [173, 389] on div "NOT SET (NO LIMIT)" at bounding box center [169, 392] width 67 height 10
click at [167, 387] on button "NOT SET (NO LIMIT)" at bounding box center [175, 392] width 92 height 17
click at [77, 368] on div "MONDAY Save For Local Delivery Store availability status Store open Add New Tim…" at bounding box center [488, 282] width 861 height 381
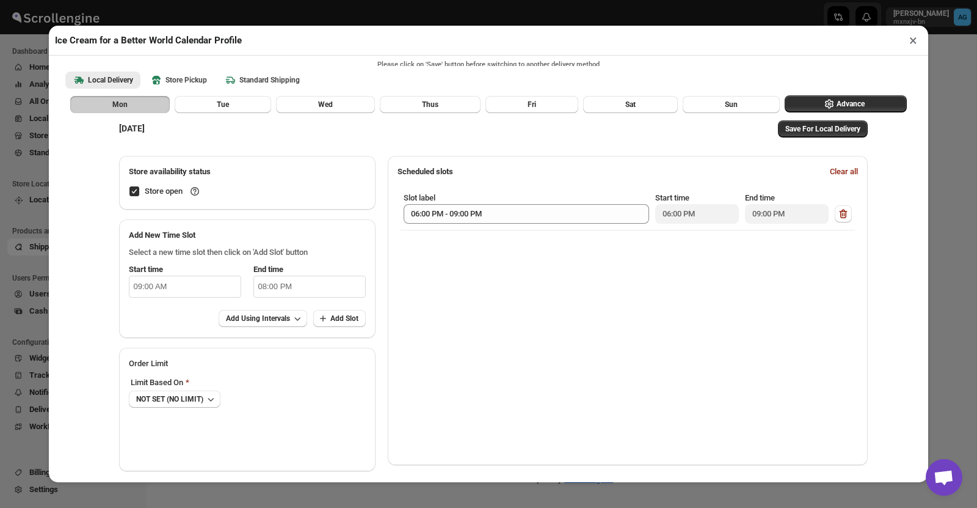
scroll to position [0, 0]
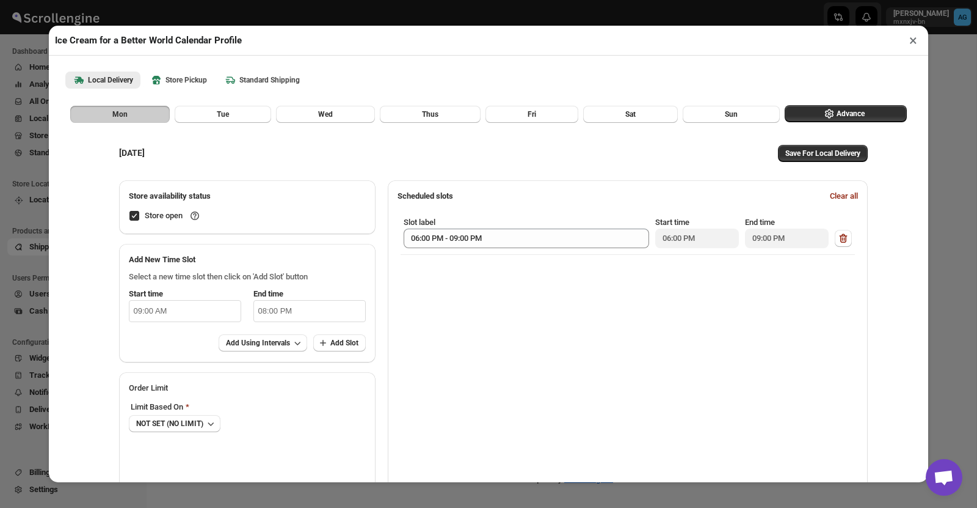
click at [173, 311] on input "09:00 AM" at bounding box center [185, 311] width 112 height 22
click at [194, 260] on h2 "Add New Time Slot" at bounding box center [247, 260] width 237 height 12
click at [81, 278] on div "MONDAY Save For Local Delivery Store availability status Store open Add New Tim…" at bounding box center [488, 313] width 861 height 381
click at [858, 196] on span "Clear all" at bounding box center [844, 196] width 28 height 12
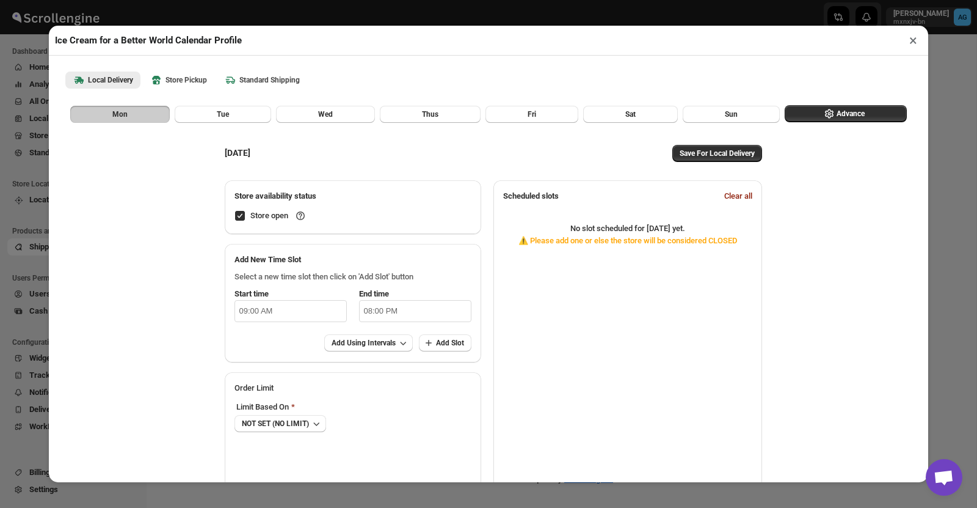
click at [302, 314] on input "09:00 AM" at bounding box center [291, 311] width 112 height 22
click at [334, 271] on p "Select a new time slot then click on 'Add Slot' button" at bounding box center [353, 277] width 237 height 12
click at [270, 313] on input "09:00 AM" at bounding box center [291, 311] width 112 height 22
click at [114, 113] on span "Mon" at bounding box center [119, 114] width 15 height 10
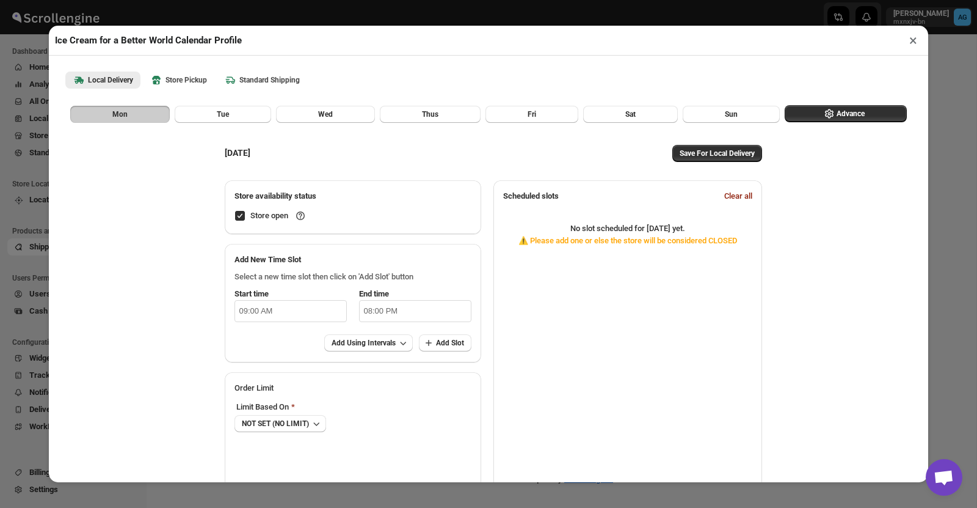
click at [235, 217] on input "Store open" at bounding box center [240, 216] width 10 height 10
click at [127, 210] on div "MONDAY Save For Local Delivery Store availability status Store open Add New Tim…" at bounding box center [488, 313] width 861 height 381
click at [246, 112] on button "Tue" at bounding box center [223, 114] width 97 height 17
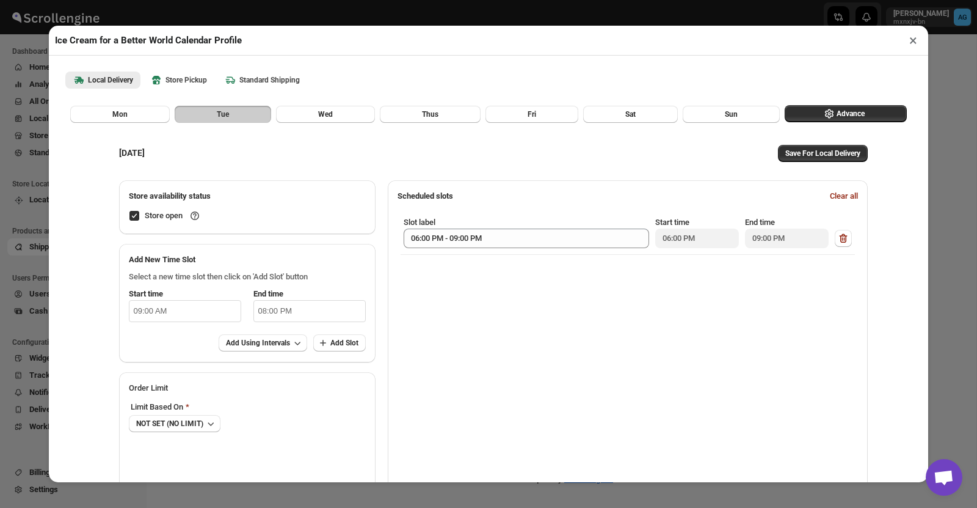
click at [130, 216] on input "Store open" at bounding box center [135, 216] width 10 height 10
click at [296, 155] on div "TUESDAY Save For Local Delivery" at bounding box center [490, 153] width 767 height 29
click at [850, 238] on icon "button" at bounding box center [844, 238] width 12 height 12
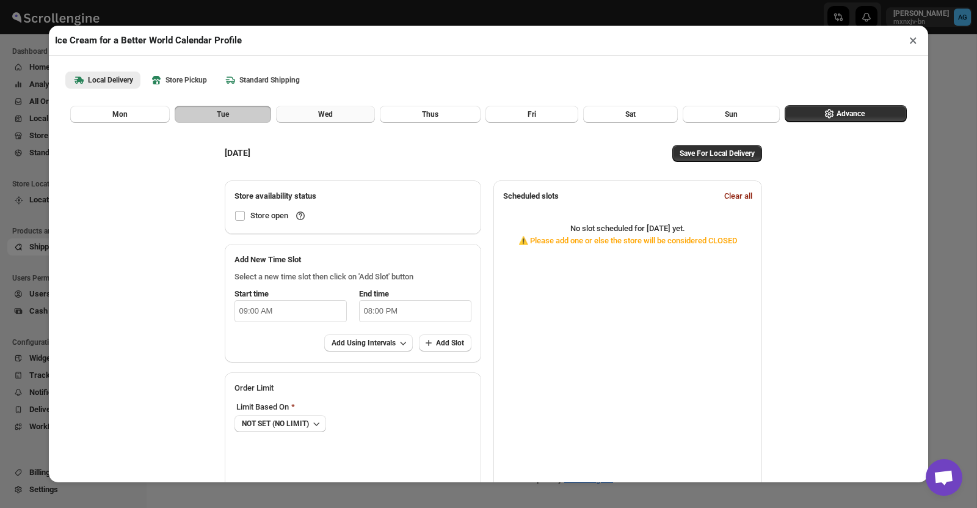
click at [312, 115] on button "Wed" at bounding box center [325, 114] width 99 height 17
checkbox input "true"
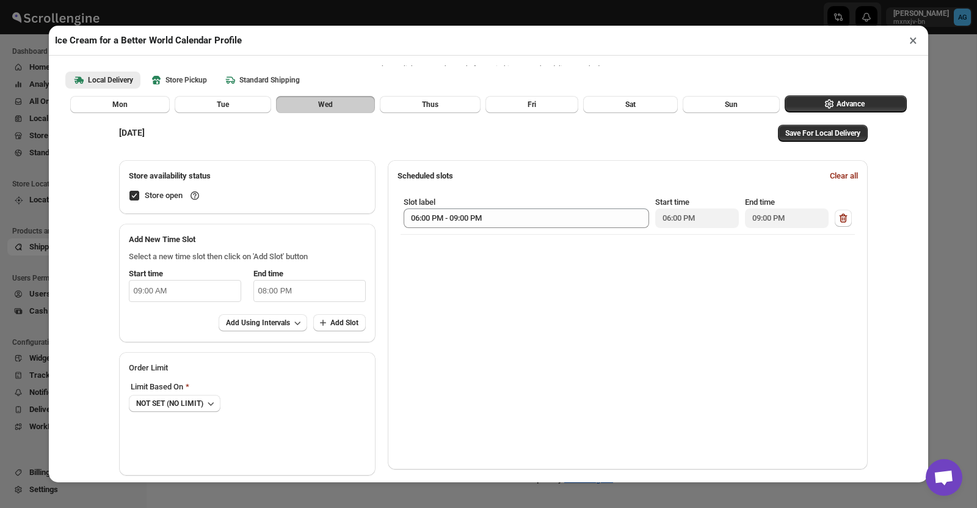
scroll to position [31, 0]
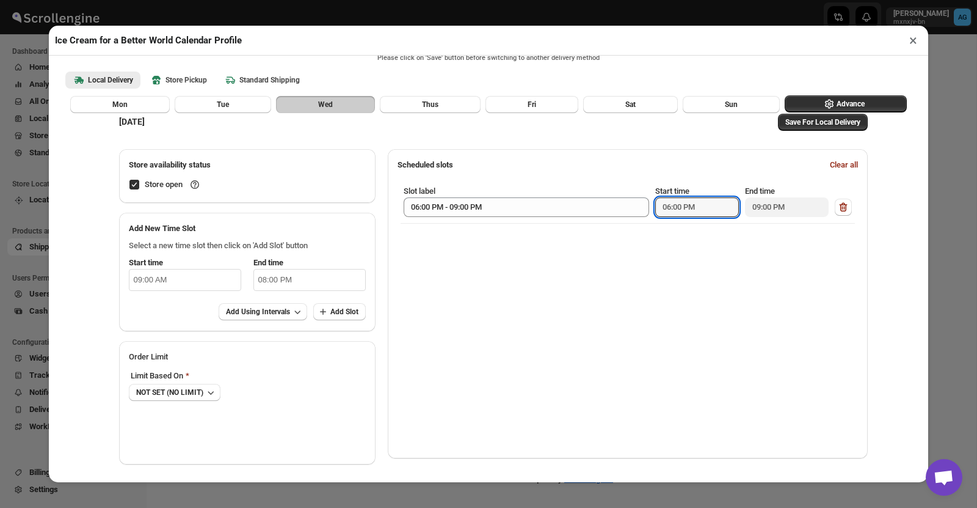
click at [681, 206] on input "06:00 PM" at bounding box center [697, 207] width 84 height 20
click at [676, 211] on input "06:00 PM" at bounding box center [697, 207] width 84 height 20
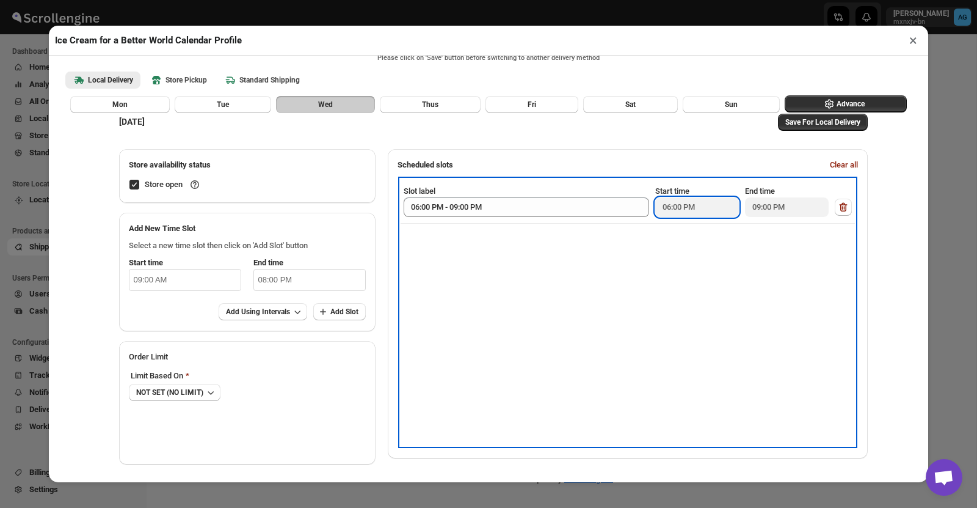
click at [469, 217] on div "Slot label 06:00 PM - 09:00 PM Start time 06:00 PM End time 09:00 PM" at bounding box center [628, 201] width 455 height 44
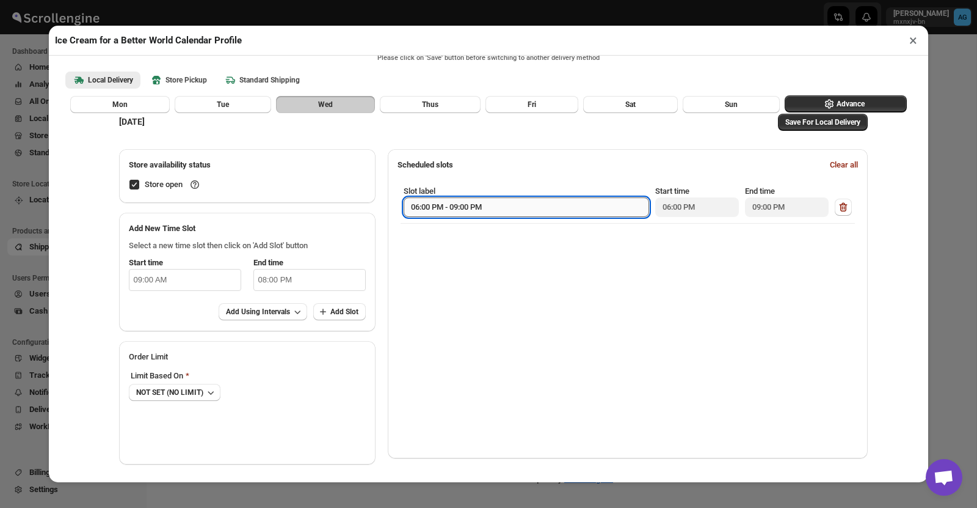
click at [481, 203] on input "06:00 PM - 09:00 PM" at bounding box center [527, 207] width 246 height 20
click at [853, 165] on span "Clear all" at bounding box center [844, 165] width 28 height 12
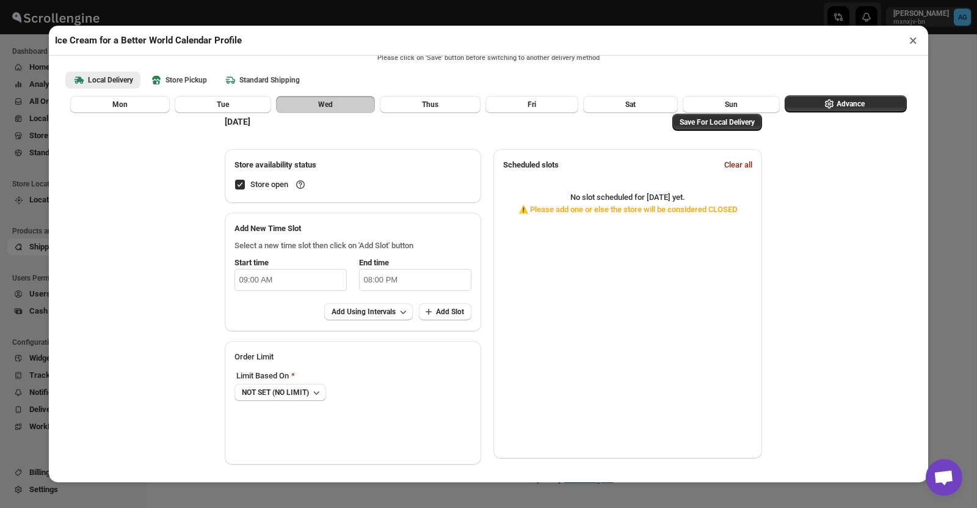
click at [241, 280] on input "09:00 AM" at bounding box center [291, 280] width 112 height 22
click at [236, 290] on li "04" at bounding box center [239, 294] width 34 height 15
type input "04:00 AM"
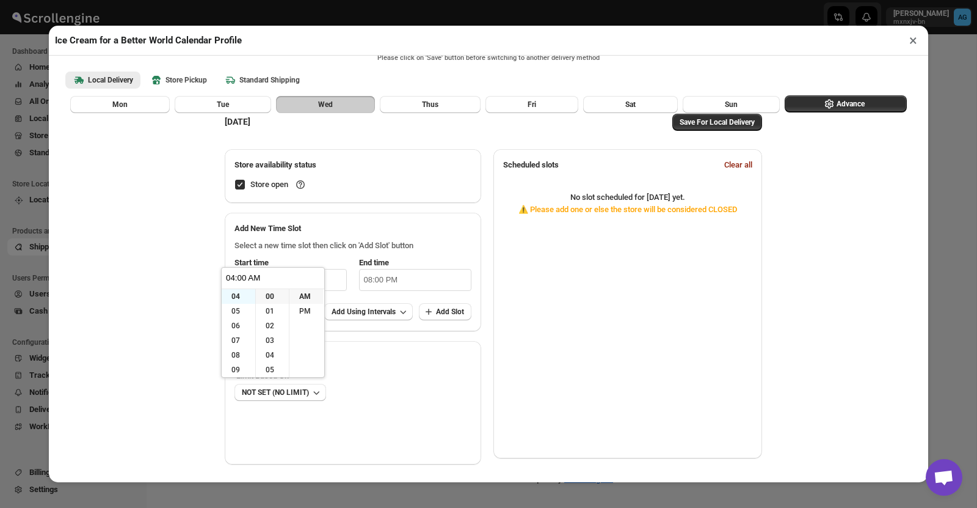
scroll to position [59, 0]
click at [305, 309] on li "PM" at bounding box center [307, 311] width 34 height 15
type input "04:00 PM"
click at [408, 247] on p "Select a new time slot then click on 'Add Slot' button" at bounding box center [353, 245] width 237 height 12
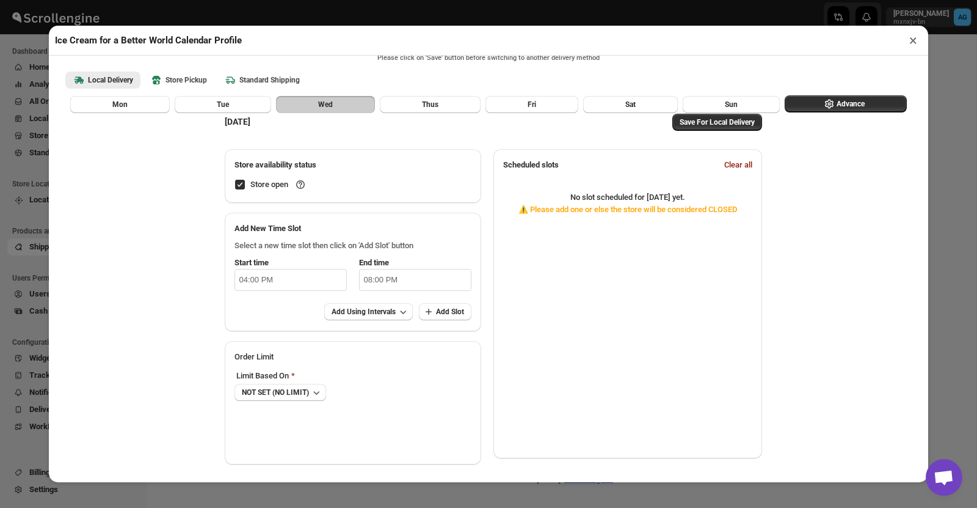
click at [375, 285] on input "08:00 PM" at bounding box center [415, 280] width 112 height 22
click at [373, 311] on li "07" at bounding box center [374, 311] width 34 height 15
type input "07:00 PM"
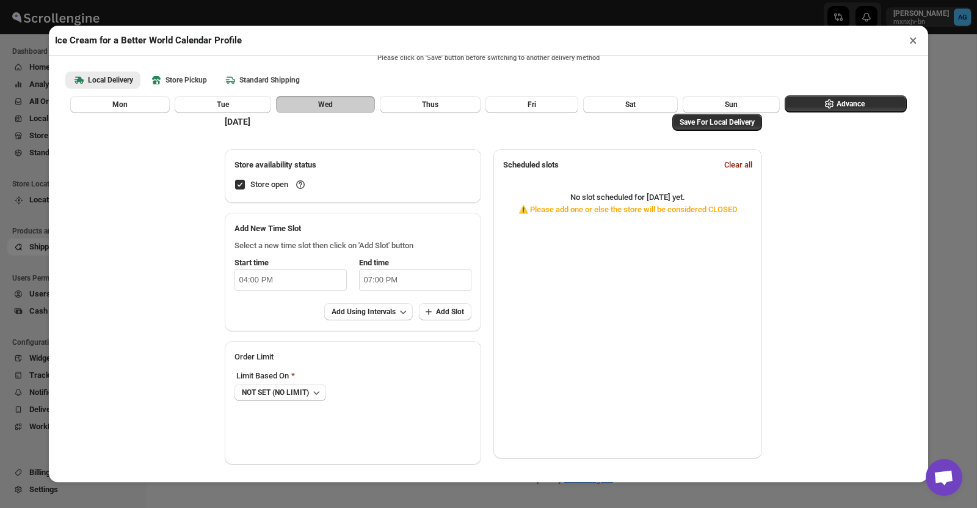
click at [472, 244] on p "Select a new time slot then click on 'Add Slot' button" at bounding box center [353, 245] width 237 height 12
click at [458, 313] on span "Add Slot" at bounding box center [450, 312] width 28 height 10
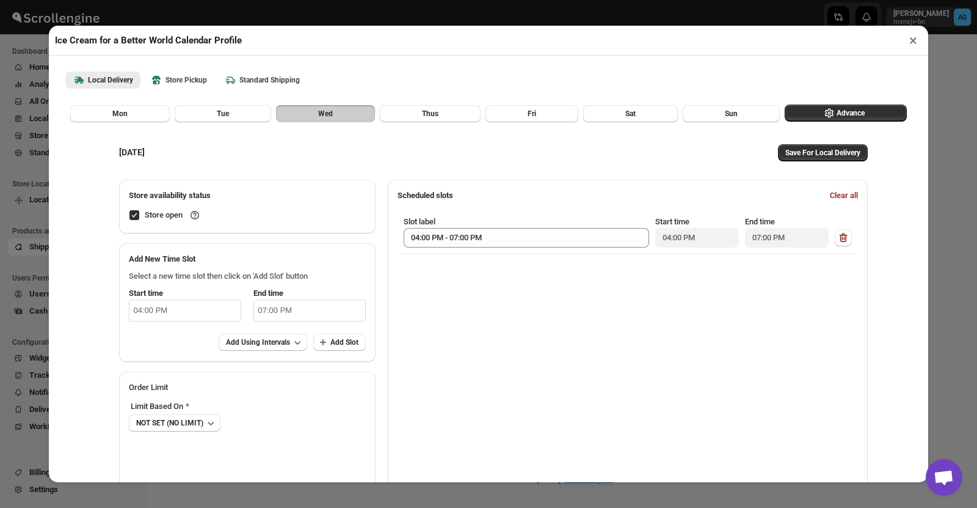
scroll to position [0, 0]
click at [430, 115] on span "Thus" at bounding box center [430, 114] width 16 height 10
click at [130, 217] on input "Store open" at bounding box center [135, 216] width 10 height 10
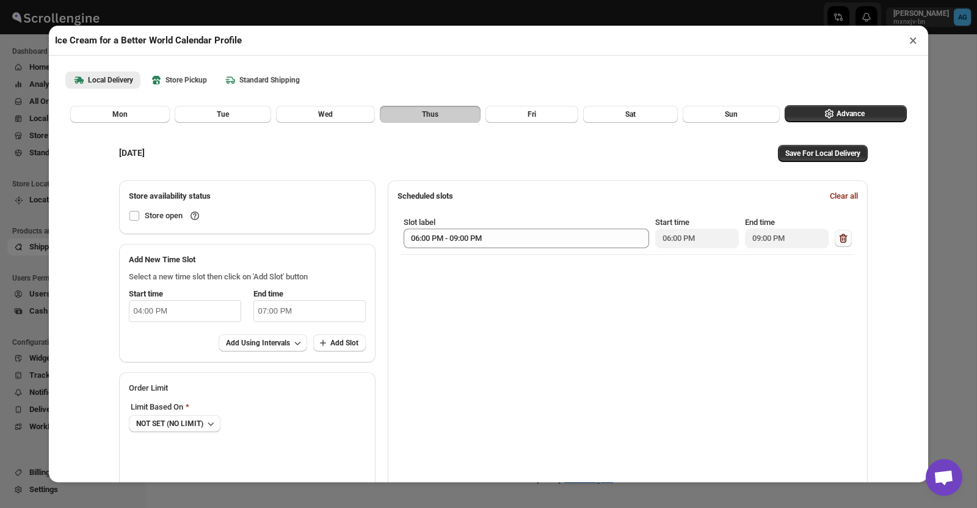
click at [849, 239] on icon "button" at bounding box center [844, 238] width 12 height 12
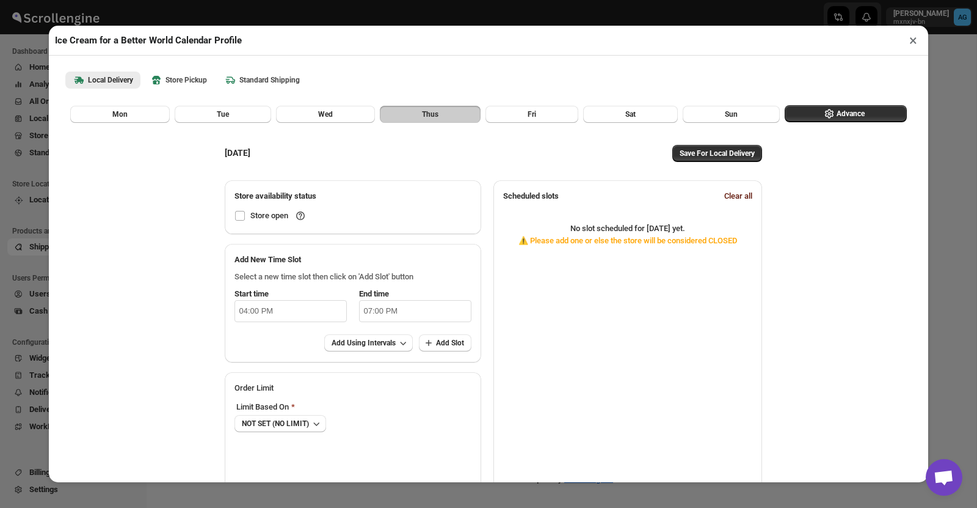
click at [753, 194] on span "Clear all" at bounding box center [739, 196] width 28 height 12
click at [520, 117] on button "Fri" at bounding box center [532, 114] width 93 height 17
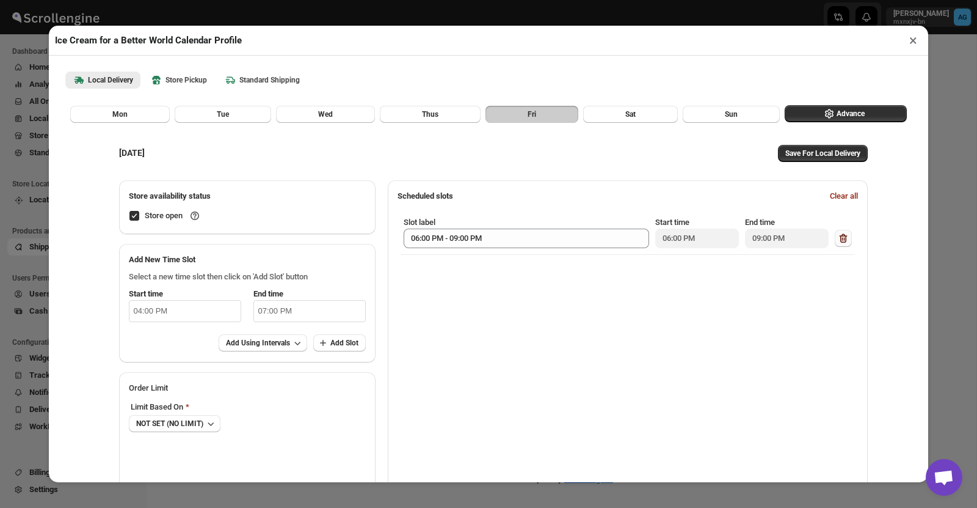
click at [846, 243] on button "button" at bounding box center [843, 238] width 17 height 17
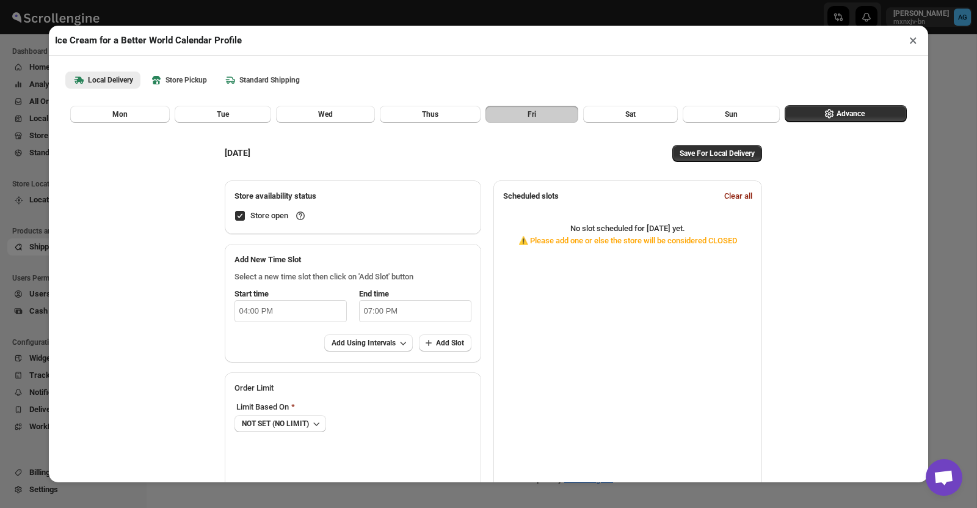
click at [271, 309] on input "04:00 PM" at bounding box center [291, 311] width 112 height 22
click at [414, 300] on input "07:00 PM" at bounding box center [415, 311] width 112 height 22
click at [451, 265] on h2 "Add New Time Slot" at bounding box center [353, 260] width 237 height 12
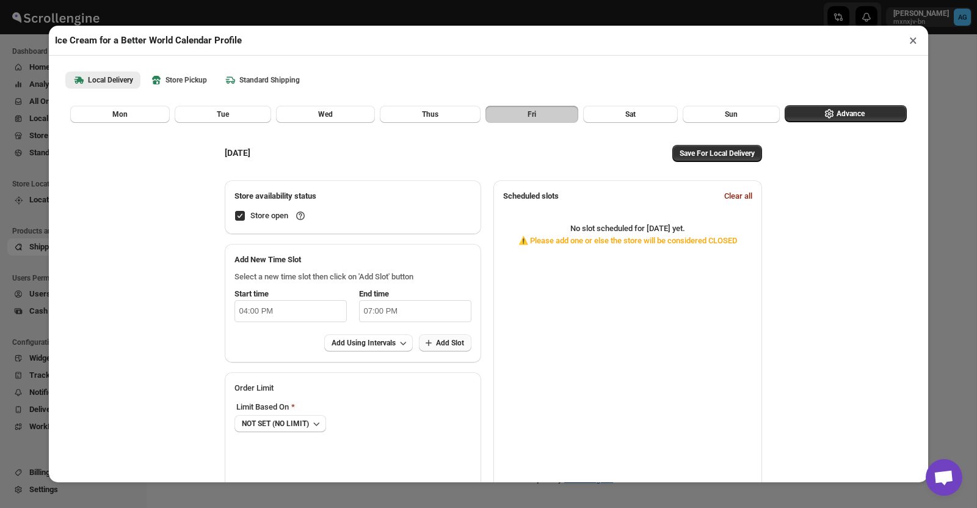
click at [464, 346] on span "Add Slot" at bounding box center [450, 343] width 28 height 10
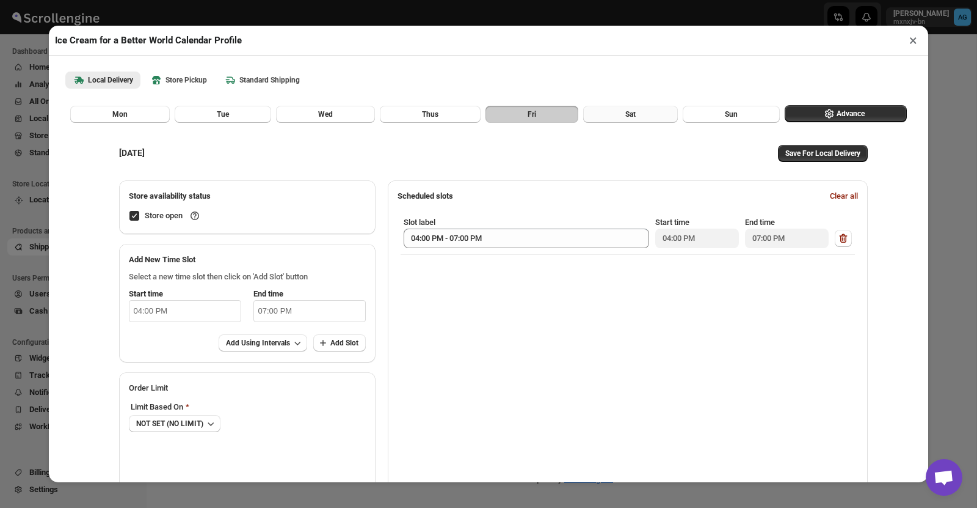
click at [644, 107] on button "Sat" at bounding box center [630, 114] width 95 height 17
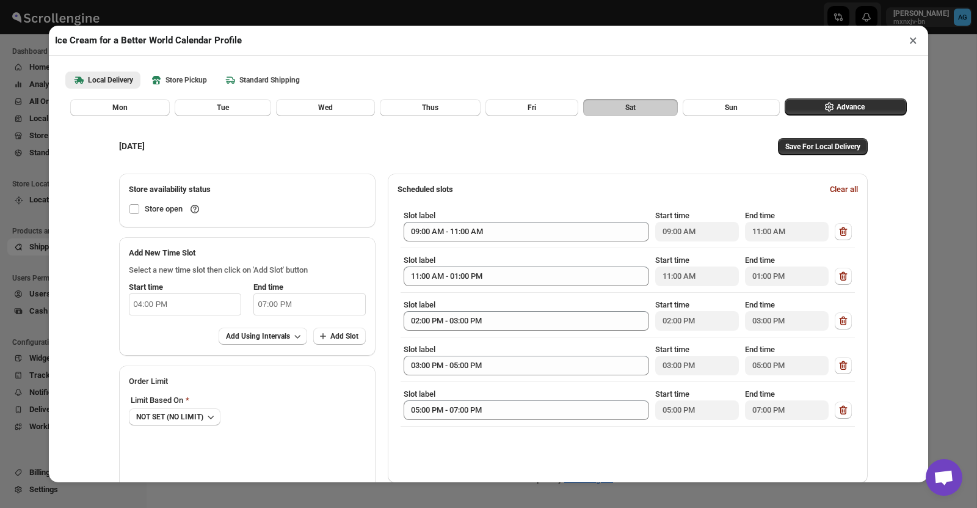
scroll to position [0, 0]
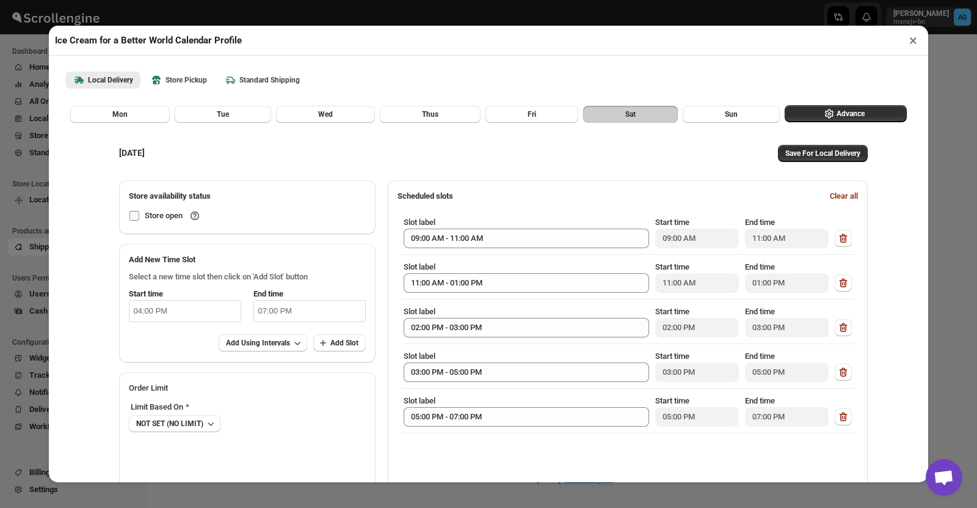
click at [130, 213] on input "Store open" at bounding box center [135, 216] width 10 height 10
checkbox input "true"
click at [844, 189] on button "Clear all" at bounding box center [844, 196] width 43 height 20
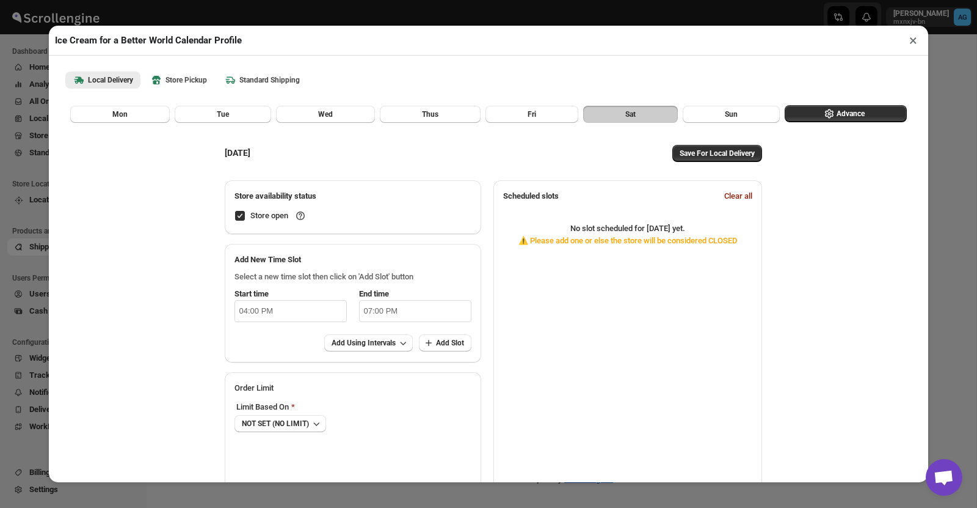
click at [300, 312] on input "04:00 PM" at bounding box center [291, 311] width 112 height 22
click at [310, 340] on li "PM" at bounding box center [307, 342] width 34 height 15
click at [394, 263] on h2 "Add New Time Slot" at bounding box center [353, 260] width 237 height 12
click at [383, 312] on input "07:00 PM" at bounding box center [415, 311] width 112 height 22
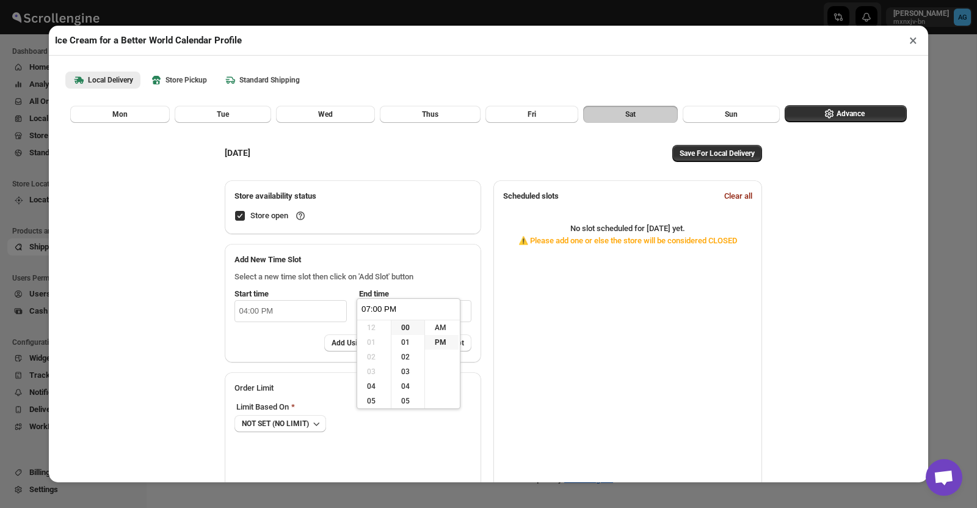
scroll to position [88, 0]
click at [448, 252] on div "Add New Time Slot" at bounding box center [353, 255] width 257 height 22
click at [250, 310] on input "04:00 PM" at bounding box center [291, 311] width 112 height 22
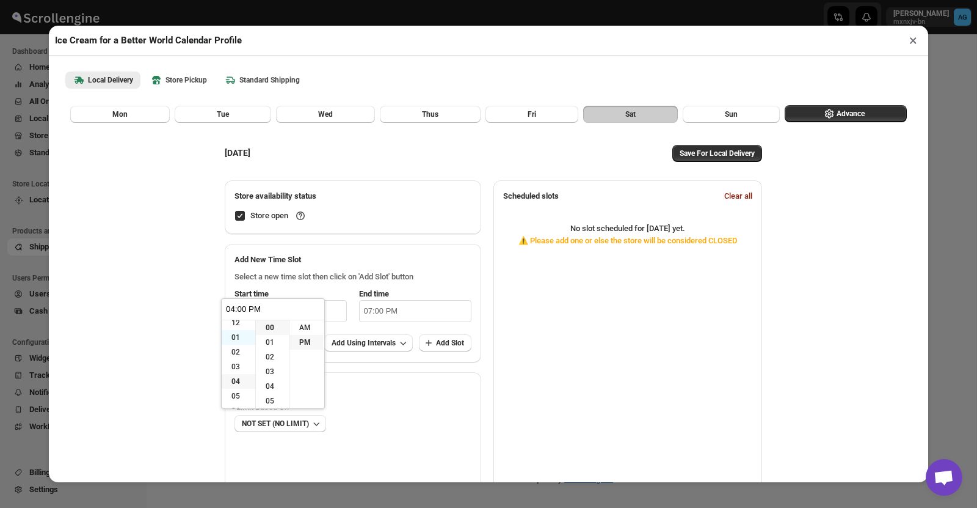
scroll to position [0, 0]
click at [240, 322] on li "12" at bounding box center [239, 327] width 34 height 15
type input "12:00 PM"
click at [335, 260] on h2 "Add New Time Slot" at bounding box center [353, 260] width 237 height 12
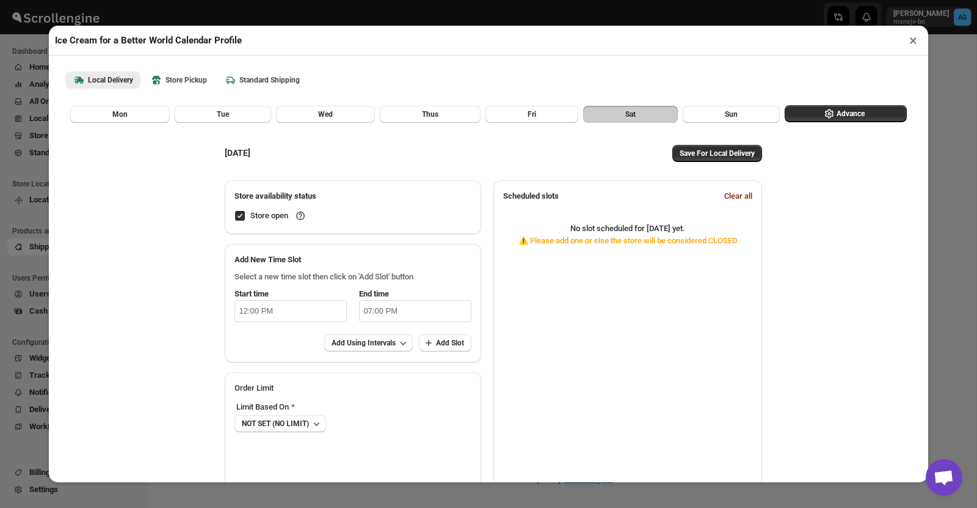
click at [381, 319] on input "07:00 PM" at bounding box center [415, 311] width 112 height 22
click at [372, 354] on li "02" at bounding box center [374, 356] width 34 height 15
type input "02:00 PM"
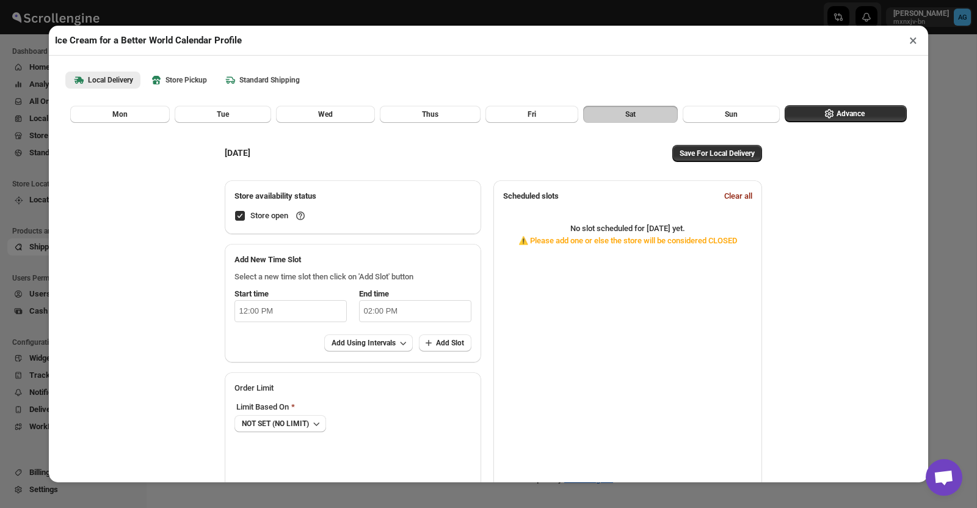
click at [495, 260] on div "Store availability status Store open Add New Time Slot Select a new time slot t…" at bounding box center [491, 340] width 556 height 321
click at [464, 344] on span "Add Slot" at bounding box center [450, 343] width 28 height 10
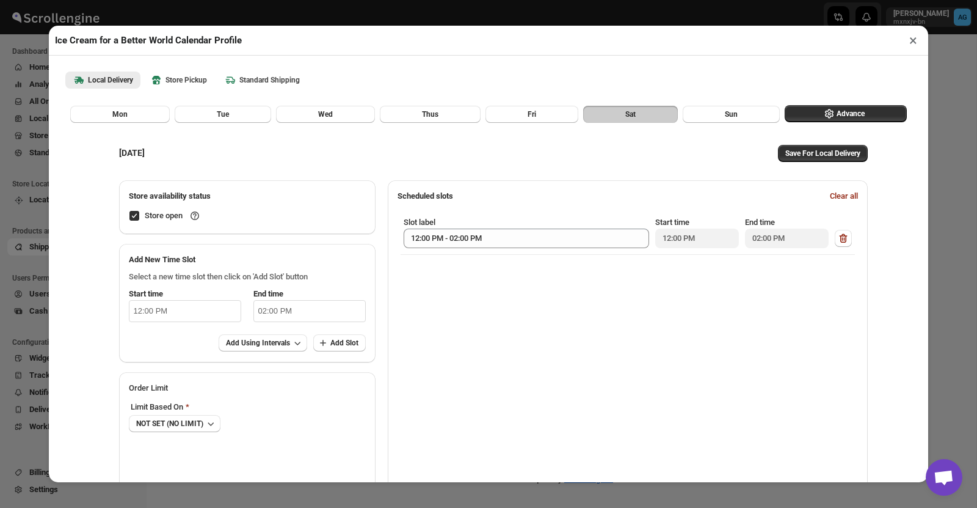
click at [173, 310] on input "12:00 PM" at bounding box center [185, 311] width 112 height 22
click at [128, 359] on li "02" at bounding box center [136, 356] width 34 height 15
type input "02:00 PM"
click at [280, 310] on input "02:00 PM" at bounding box center [310, 311] width 112 height 22
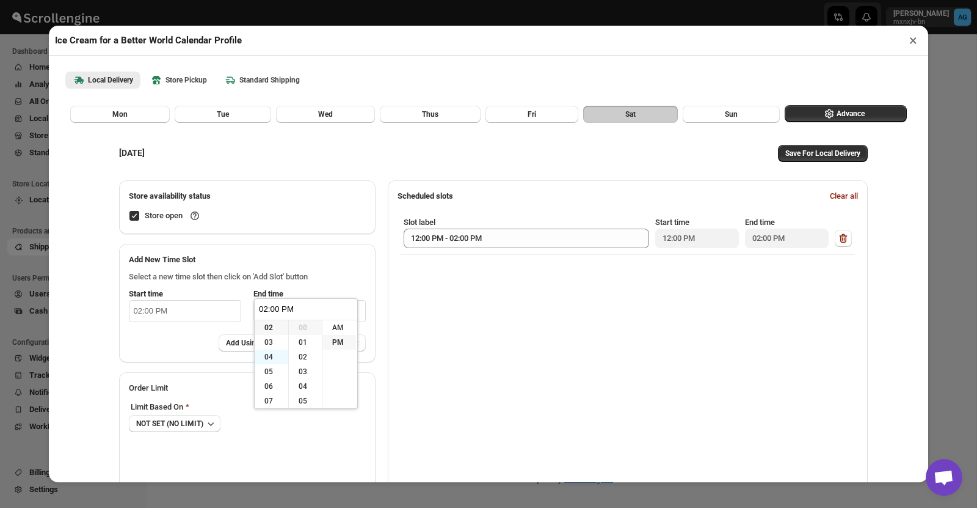
click at [265, 357] on li "04" at bounding box center [272, 356] width 34 height 15
type input "04:00 PM"
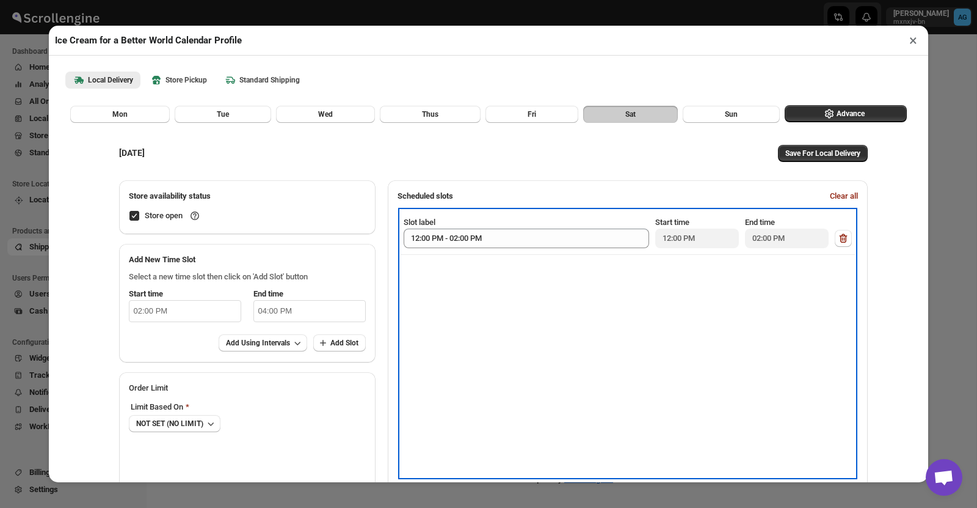
click at [447, 326] on div "Slot label 12:00 PM - 02:00 PM Start time 12:00 PM End time 02:00 PM" at bounding box center [628, 343] width 455 height 266
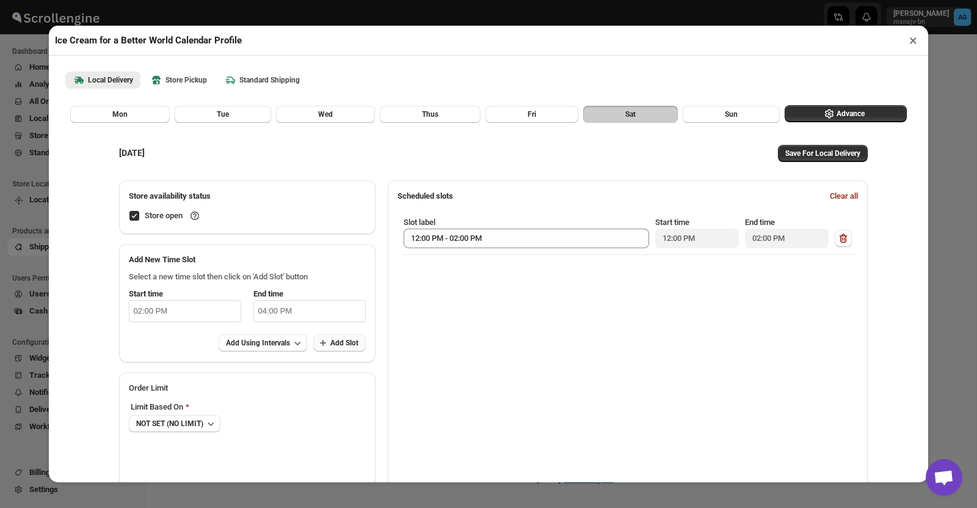
click at [352, 342] on span "Add Slot" at bounding box center [344, 343] width 28 height 10
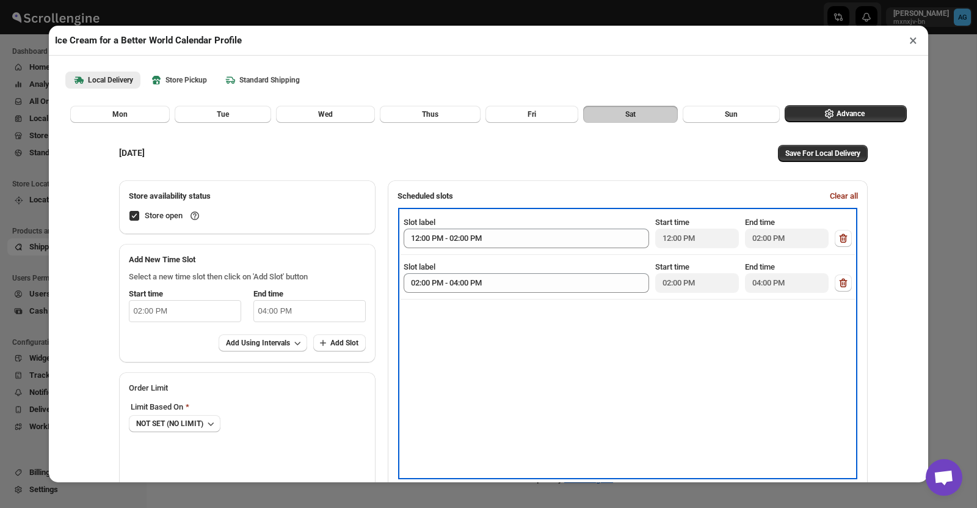
click at [597, 320] on div "Slot label 12:00 PM - 02:00 PM Start time 12:00 PM End time 02:00 PM Slot label…" at bounding box center [628, 343] width 455 height 266
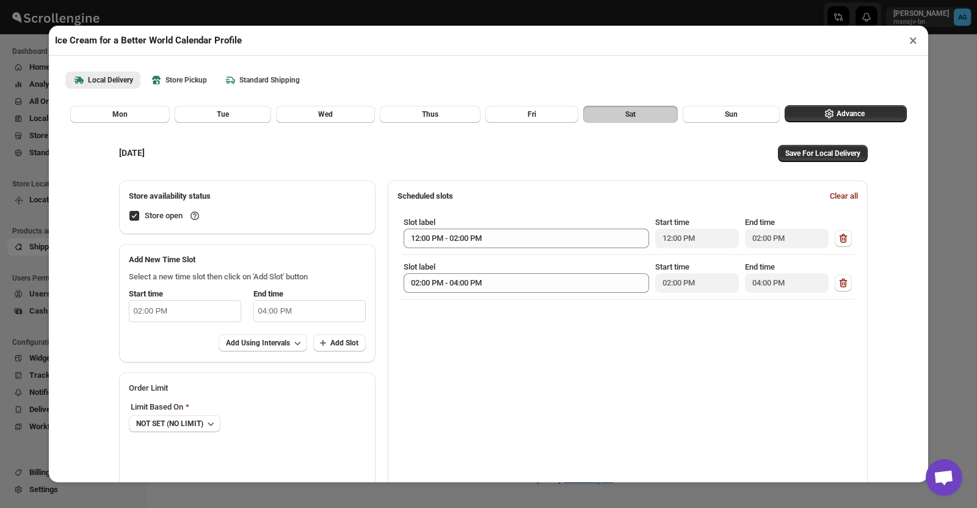
click at [904, 306] on div "SATURDAY Save For Local Delivery Store availability status Store open Add New T…" at bounding box center [488, 313] width 861 height 381
click at [518, 103] on div "Mon Tue Wed Thus Fri Sat Sun Advance" at bounding box center [486, 111] width 842 height 23
click at [506, 112] on button "Fri" at bounding box center [532, 114] width 93 height 17
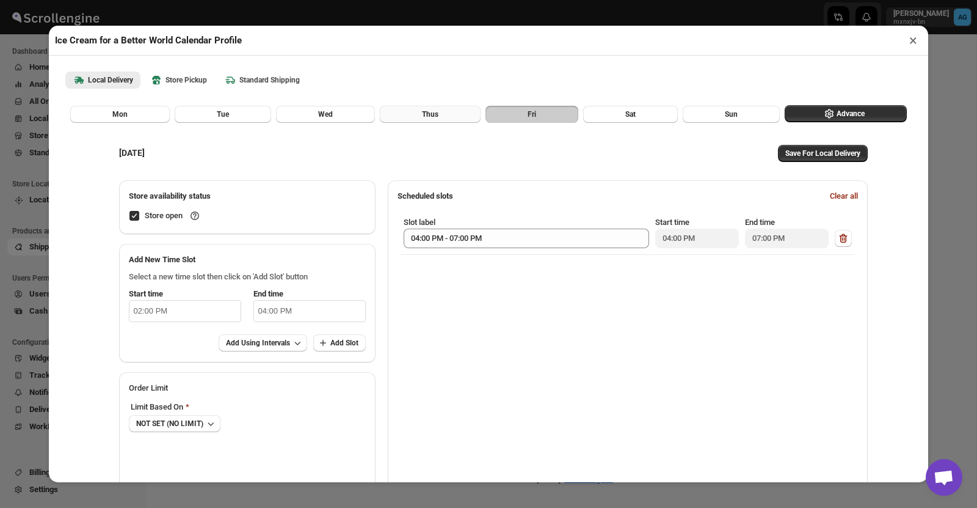
click at [419, 111] on button "Thus" at bounding box center [430, 114] width 101 height 17
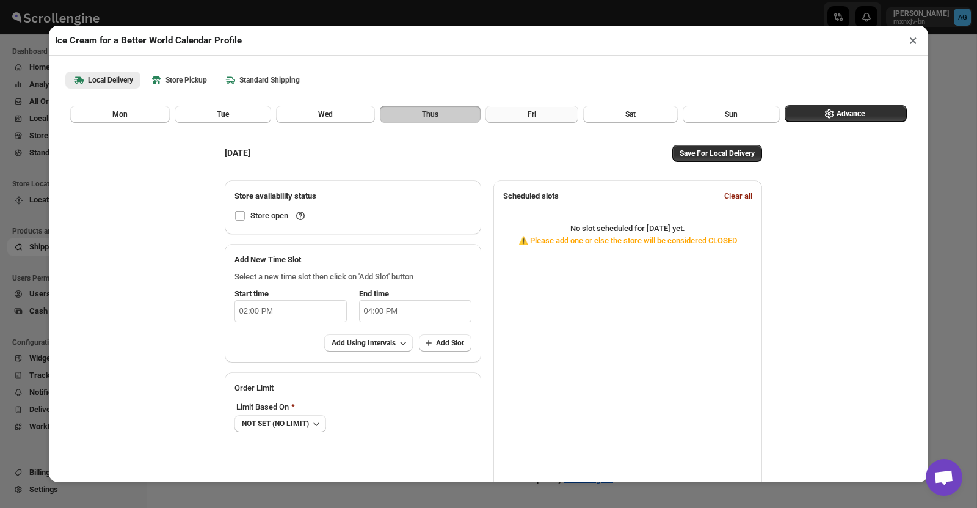
click at [500, 112] on button "Fri" at bounding box center [532, 114] width 93 height 17
checkbox input "true"
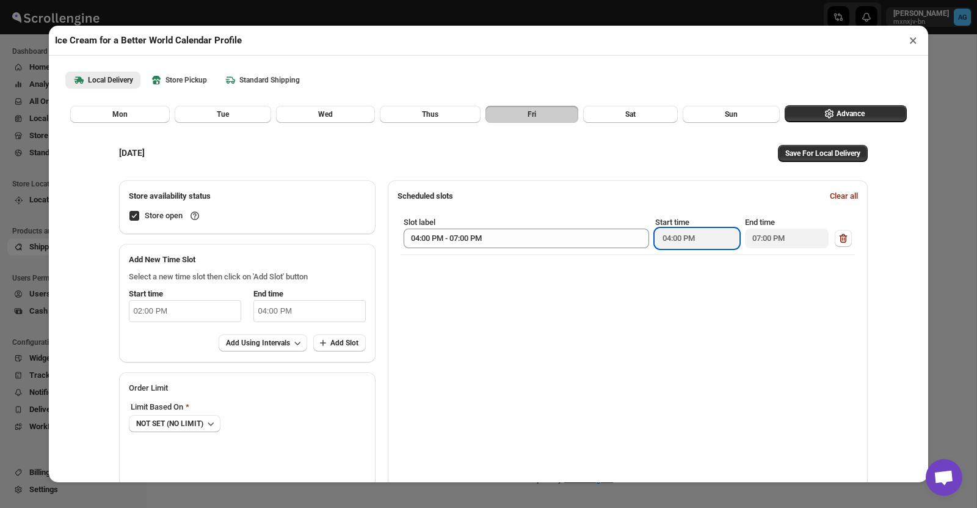
click at [701, 237] on input "04:00 PM" at bounding box center [697, 238] width 84 height 20
click at [794, 239] on input "07:00 PM" at bounding box center [787, 238] width 84 height 20
click at [787, 239] on input "07:00 PM" at bounding box center [787, 238] width 84 height 20
click at [851, 244] on button "button" at bounding box center [843, 238] width 17 height 17
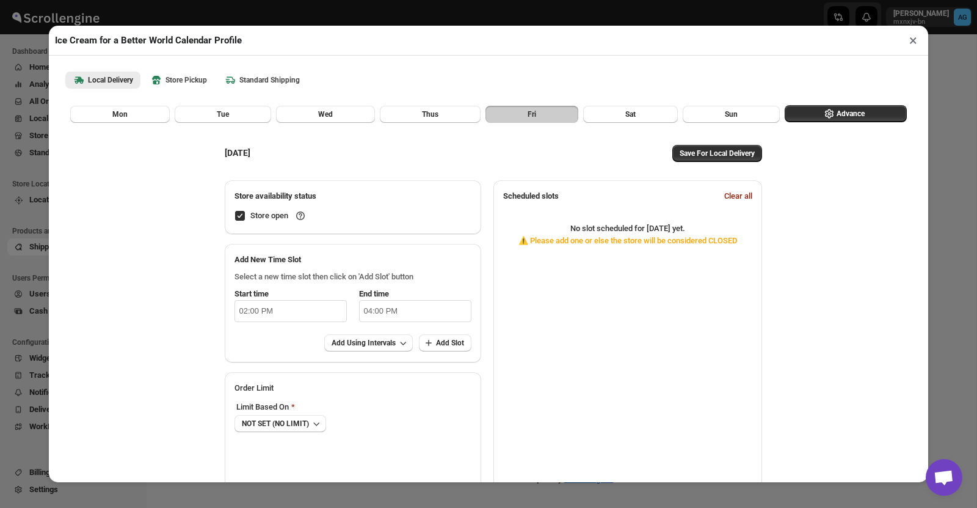
click at [284, 304] on input "02:00 PM" at bounding box center [291, 311] width 112 height 22
click at [235, 355] on li "04" at bounding box center [239, 356] width 34 height 15
type input "04:00 PM"
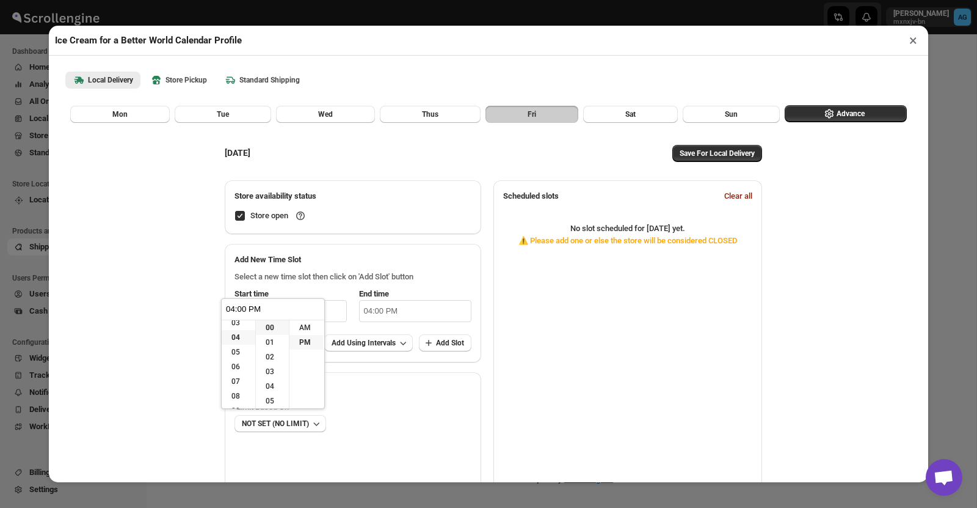
scroll to position [59, 0]
click at [380, 304] on input "04:00 PM" at bounding box center [415, 311] width 112 height 22
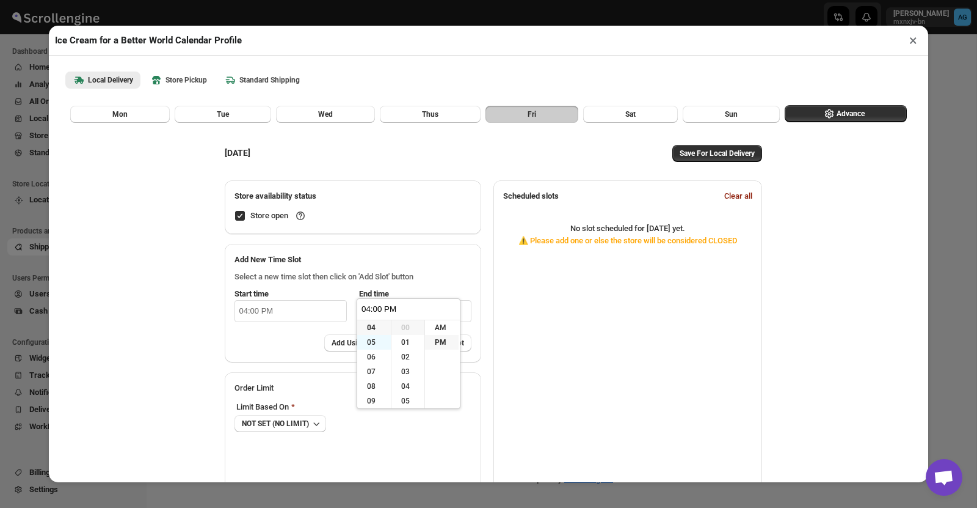
click at [374, 343] on li "05" at bounding box center [374, 342] width 34 height 15
type input "05:00 PM"
click at [410, 338] on li "30" at bounding box center [408, 341] width 33 height 15
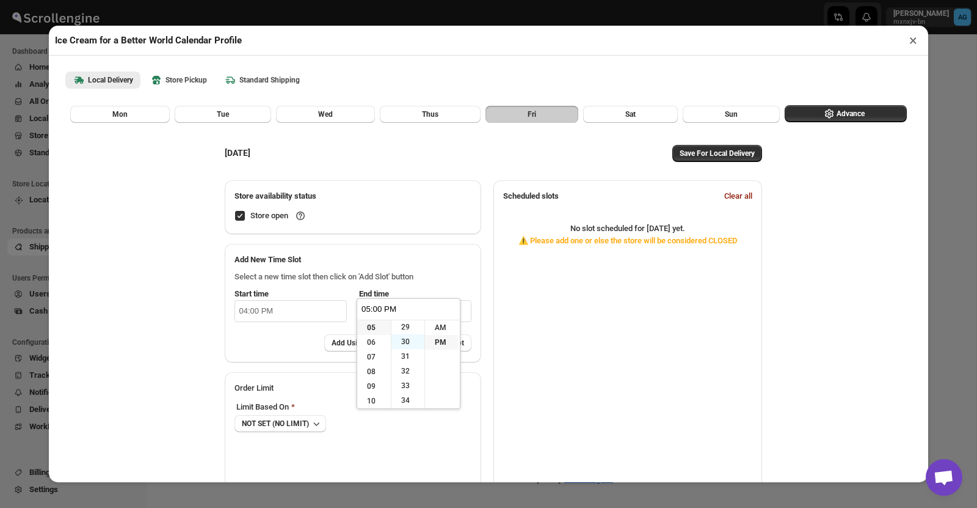
type input "05:30 PM"
click at [505, 310] on div "Scheduled slots Clear all No slot scheduled for friday yet . ⚠️ Please add one …" at bounding box center [628, 334] width 269 height 309
click at [446, 345] on span "Add Slot" at bounding box center [450, 343] width 28 height 10
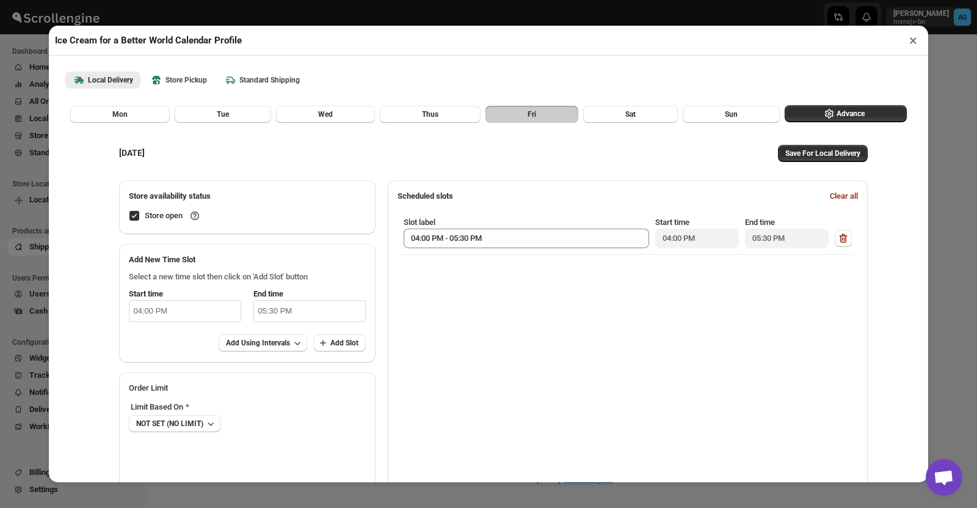
click at [166, 310] on input "04:00 PM" at bounding box center [185, 311] width 112 height 22
click at [134, 341] on li "05" at bounding box center [136, 342] width 34 height 15
type input "05:00 PM"
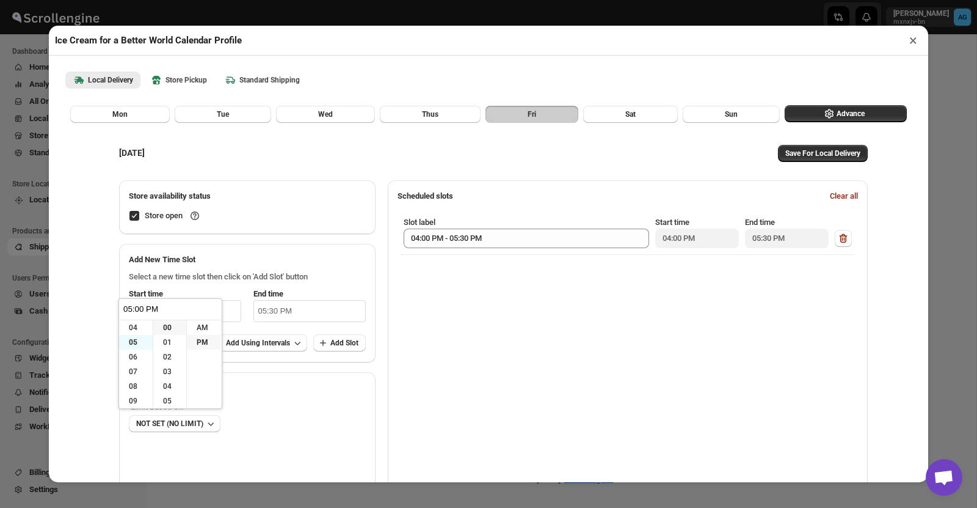
scroll to position [73, 0]
click at [169, 396] on li "30" at bounding box center [169, 397] width 33 height 15
type input "05:30 PM"
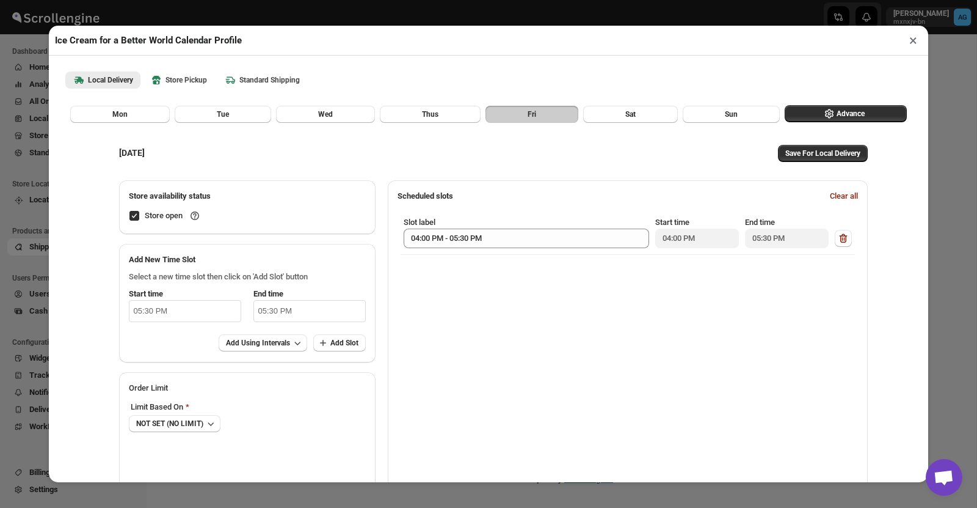
click at [284, 313] on input "05:30 PM" at bounding box center [310, 311] width 112 height 22
click at [267, 354] on li "07" at bounding box center [272, 356] width 34 height 15
type input "07:30 PM"
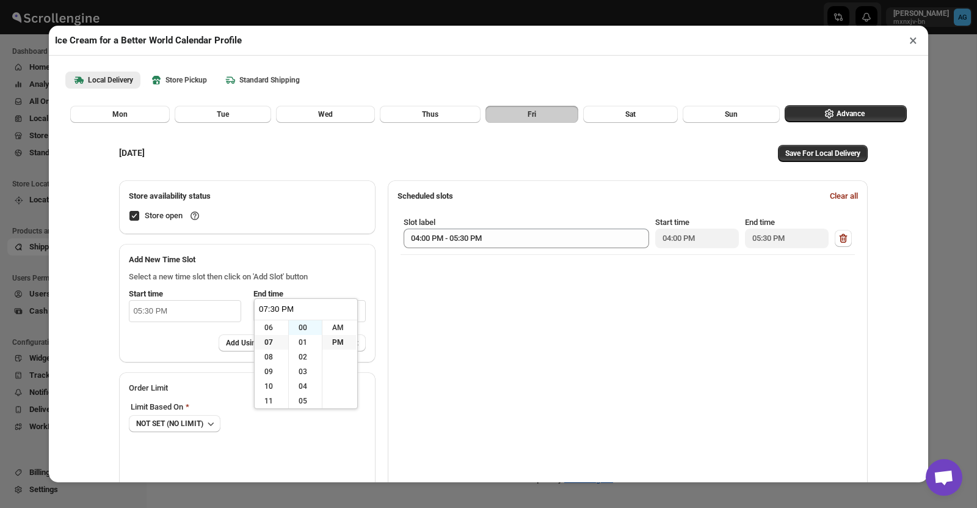
click at [306, 323] on li "00" at bounding box center [305, 327] width 33 height 15
type input "07:00 PM"
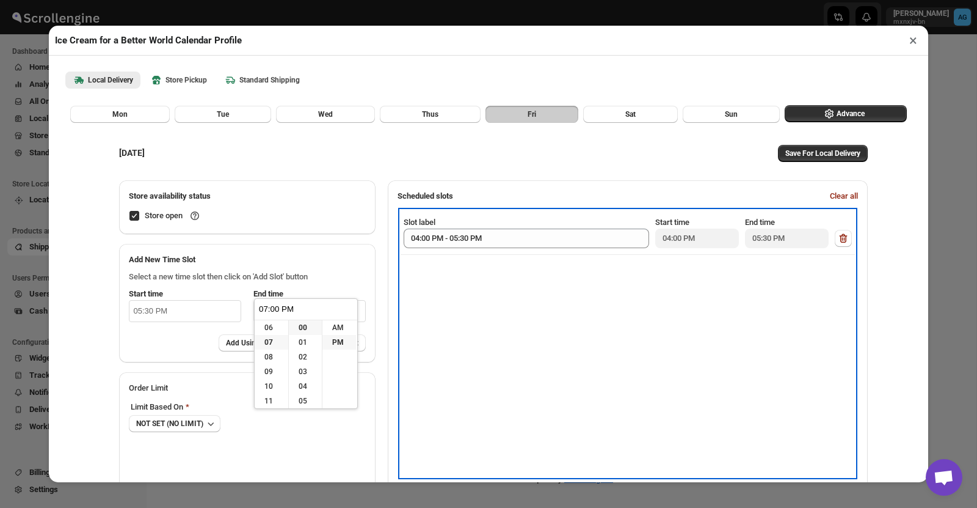
click at [470, 316] on div "Slot label 04:00 PM - 05:30 PM Start time 04:00 PM End time 05:30 PM" at bounding box center [628, 343] width 455 height 266
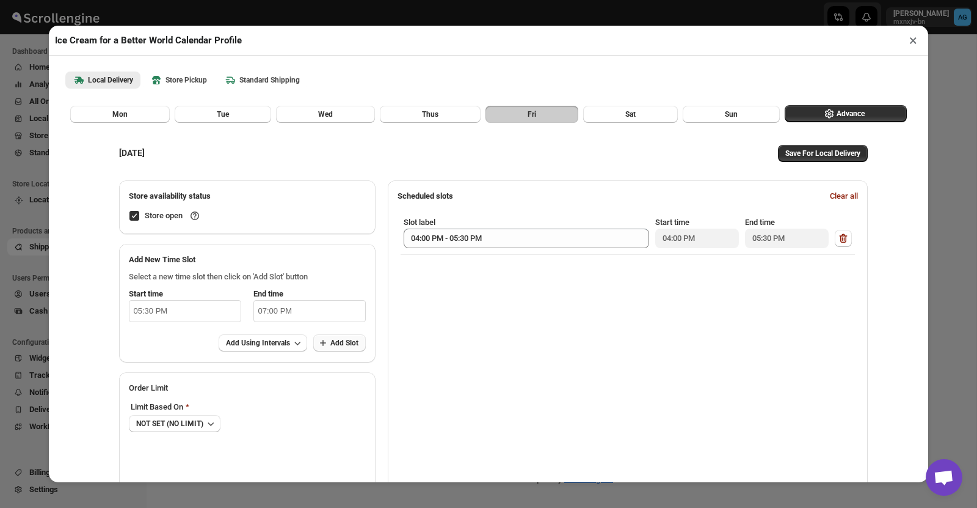
click at [352, 343] on span "Add Slot" at bounding box center [344, 343] width 28 height 10
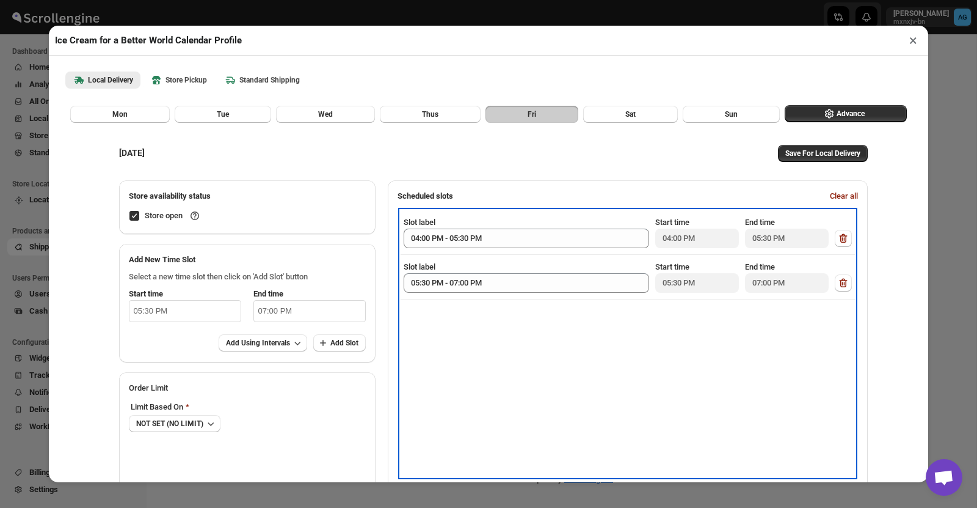
click at [561, 374] on div "Slot label 04:00 PM - 05:30 PM Start time 04:00 PM End time 05:30 PM Slot label…" at bounding box center [628, 343] width 455 height 266
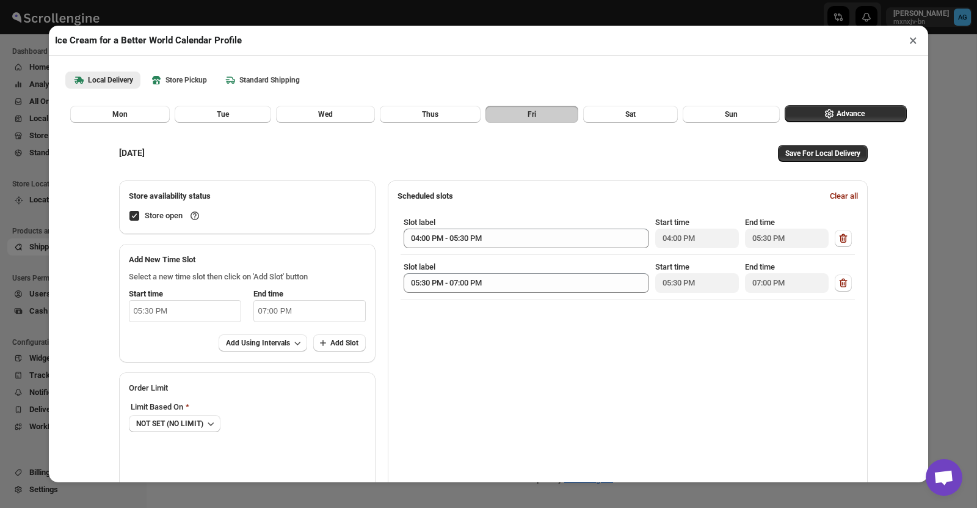
click at [428, 143] on div "FRIDAY Save For Local Delivery" at bounding box center [490, 153] width 767 height 29
click at [412, 112] on button "Thus" at bounding box center [430, 114] width 101 height 17
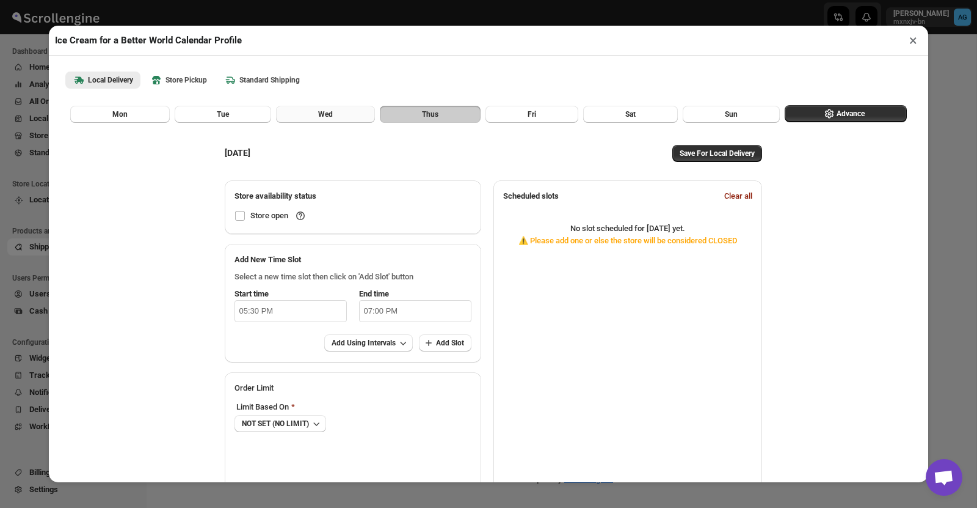
click at [304, 108] on button "Wed" at bounding box center [325, 114] width 99 height 17
checkbox input "true"
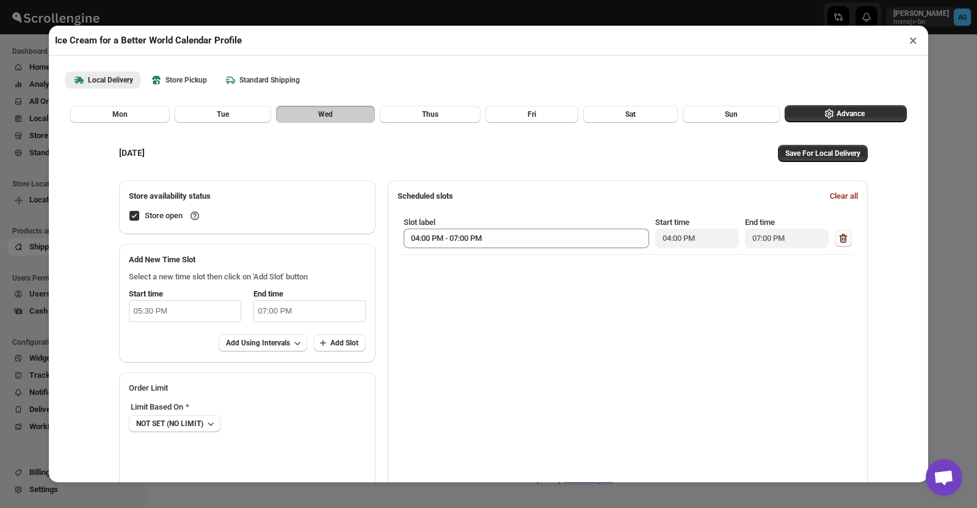
click at [849, 241] on icon "button" at bounding box center [844, 238] width 12 height 12
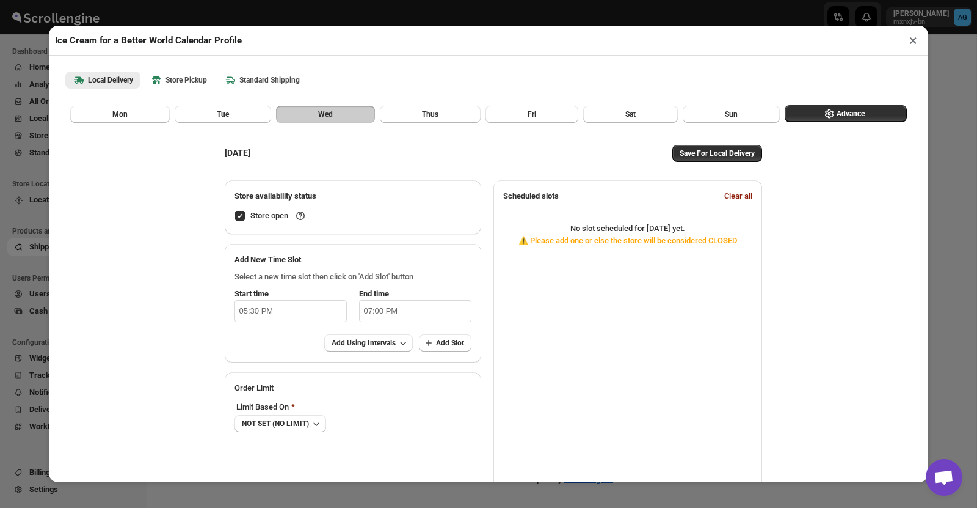
click at [304, 304] on input "05:30 PM" at bounding box center [291, 311] width 112 height 22
click at [239, 327] on li "04" at bounding box center [239, 332] width 34 height 15
type input "04:30 PM"
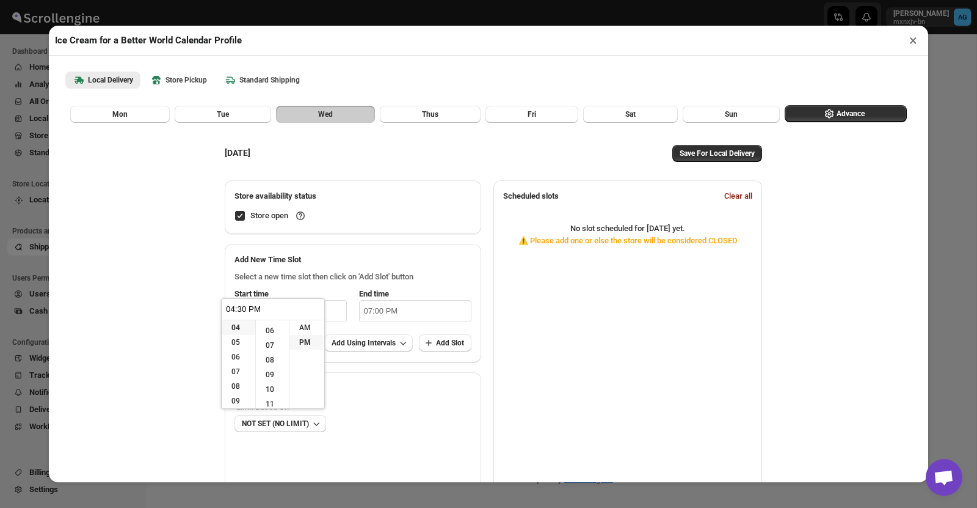
scroll to position [0, 0]
click at [272, 327] on li "00" at bounding box center [272, 327] width 33 height 15
type input "04:00 PM"
click at [374, 313] on input "07:00 PM" at bounding box center [415, 311] width 112 height 22
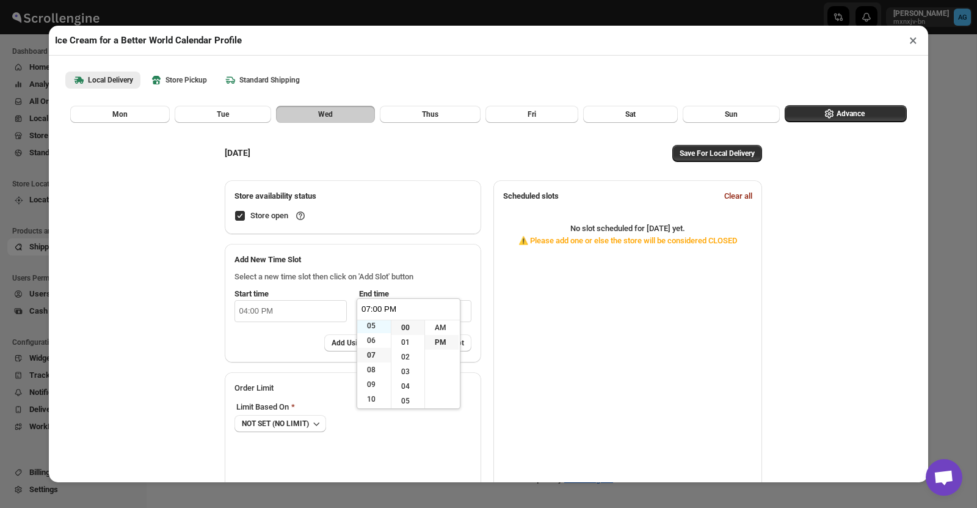
click at [374, 323] on li "05" at bounding box center [374, 325] width 34 height 15
type input "05:00 PM"
click at [411, 395] on li "30" at bounding box center [408, 392] width 33 height 15
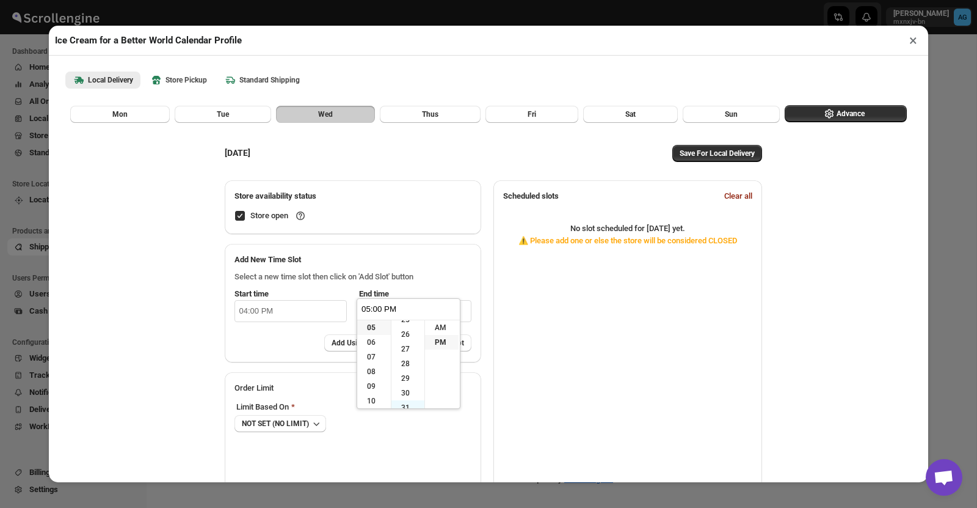
type input "05:30 PM"
click at [511, 307] on div "Scheduled slots Clear all No slot scheduled for wednesday yet . ⚠️ Please add o…" at bounding box center [628, 334] width 269 height 309
click at [456, 346] on span "Add Slot" at bounding box center [450, 343] width 28 height 10
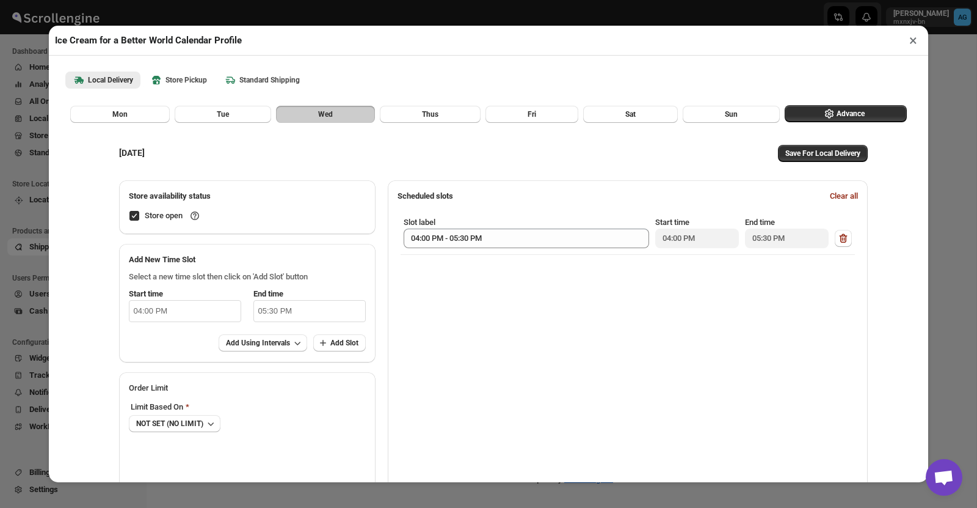
click at [175, 312] on input "04:00 PM" at bounding box center [185, 311] width 112 height 22
click at [130, 341] on li "05" at bounding box center [136, 342] width 34 height 15
type input "05:00 PM"
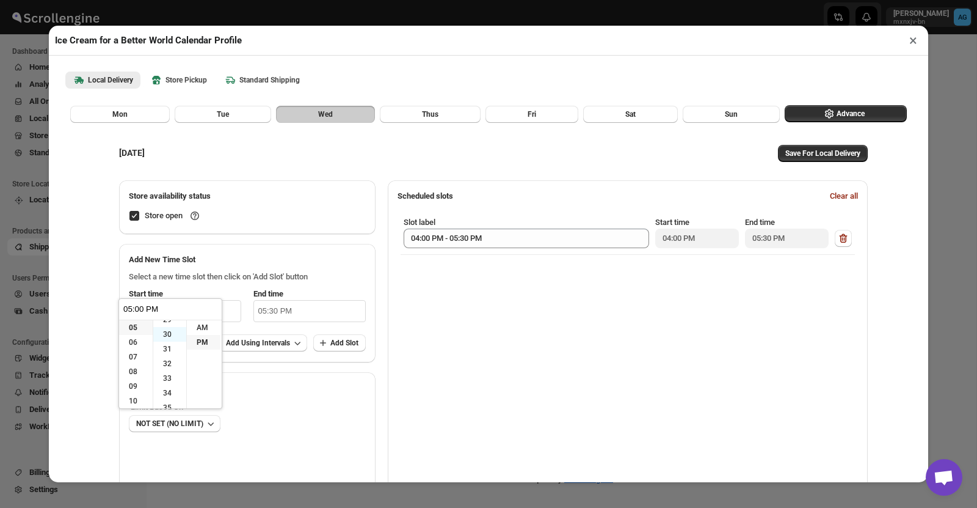
click at [175, 335] on li "30" at bounding box center [169, 334] width 33 height 15
type input "05:30 PM"
click at [282, 310] on input "05:30 PM" at bounding box center [310, 311] width 112 height 22
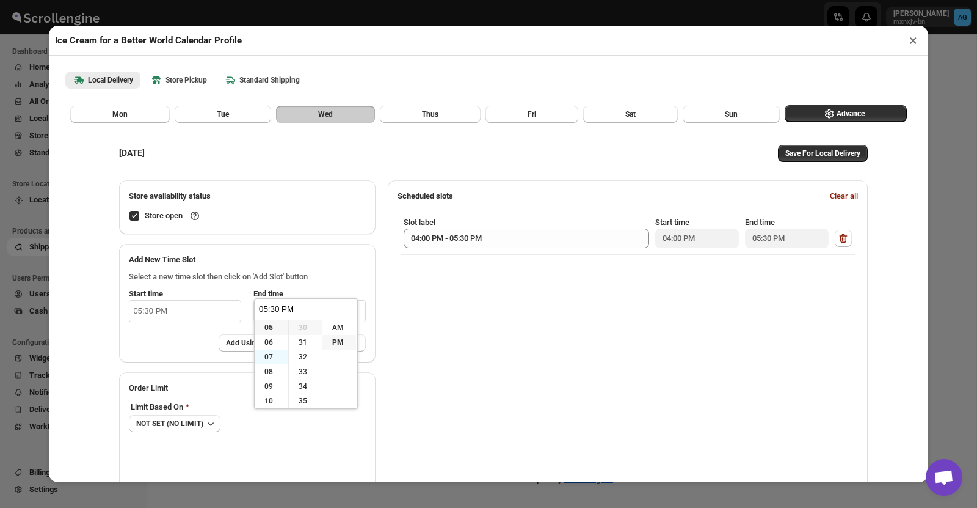
click at [268, 356] on li "07" at bounding box center [272, 356] width 34 height 15
type input "07:30 PM"
click at [310, 326] on li "00" at bounding box center [305, 327] width 33 height 15
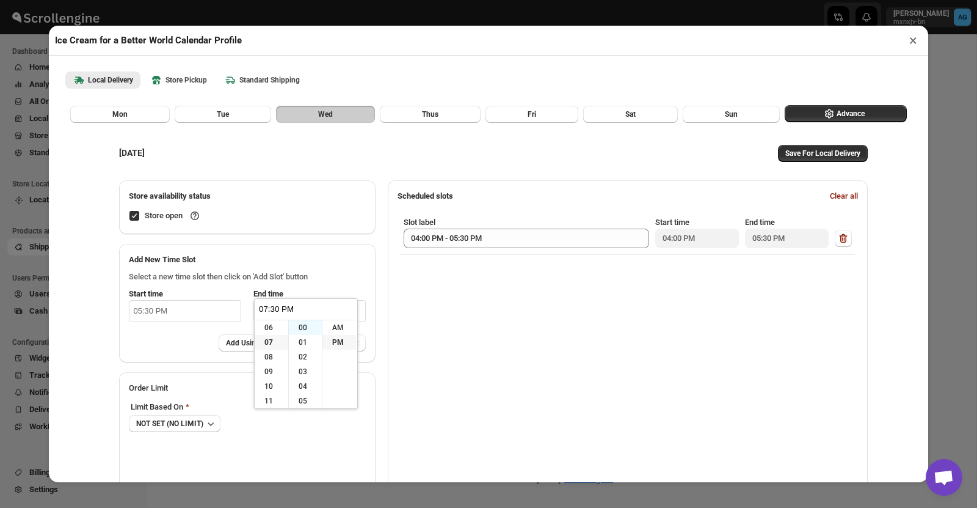
type input "07:00 PM"
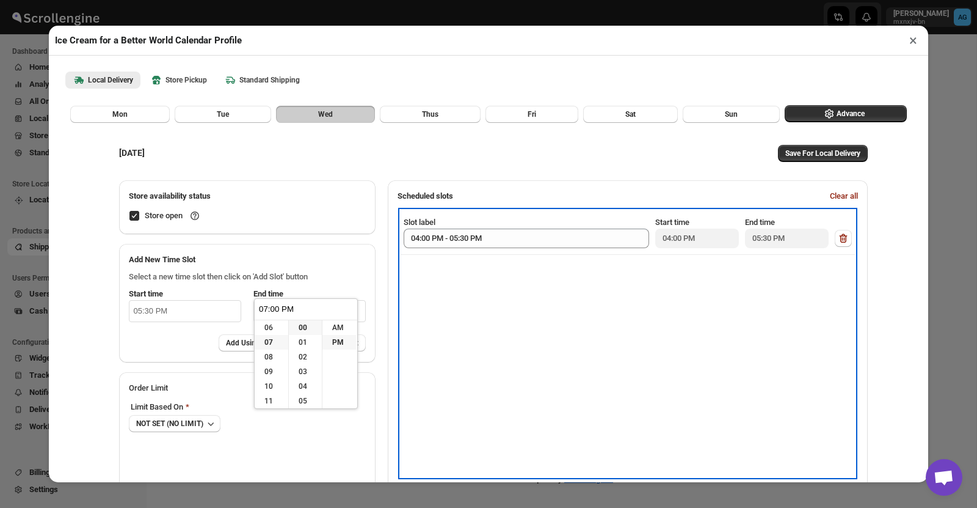
click at [436, 300] on div "Slot label 04:00 PM - 05:30 PM Start time 04:00 PM End time 05:30 PM" at bounding box center [628, 343] width 455 height 266
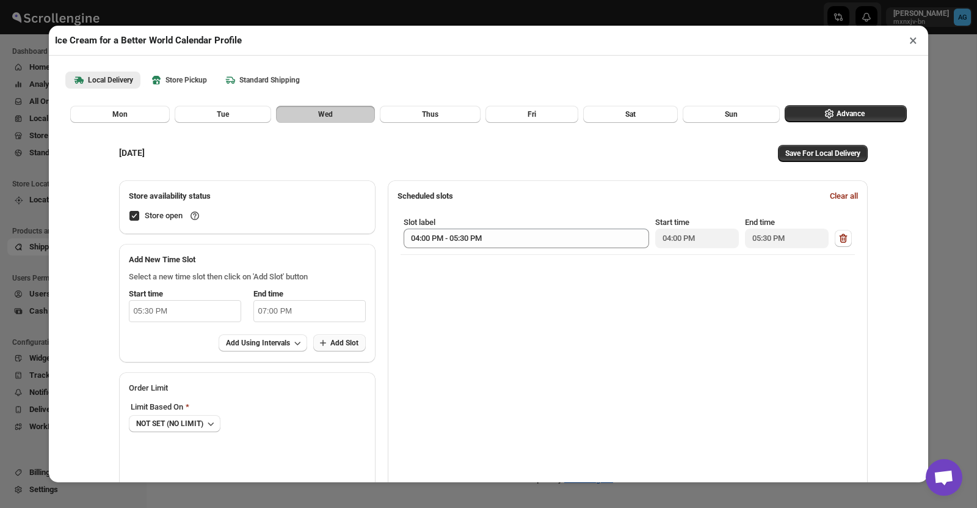
click at [341, 341] on button "Add Slot" at bounding box center [339, 342] width 53 height 17
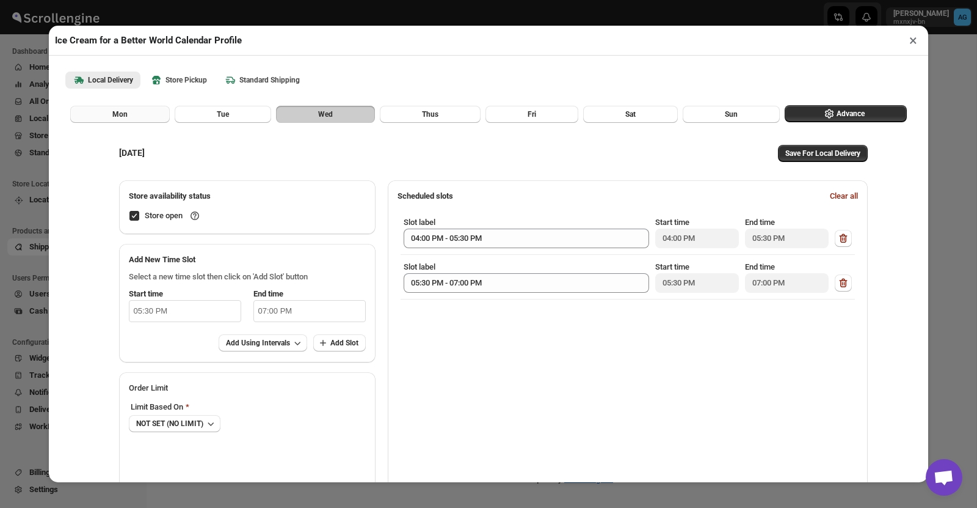
click at [120, 115] on span "Mon" at bounding box center [119, 114] width 15 height 10
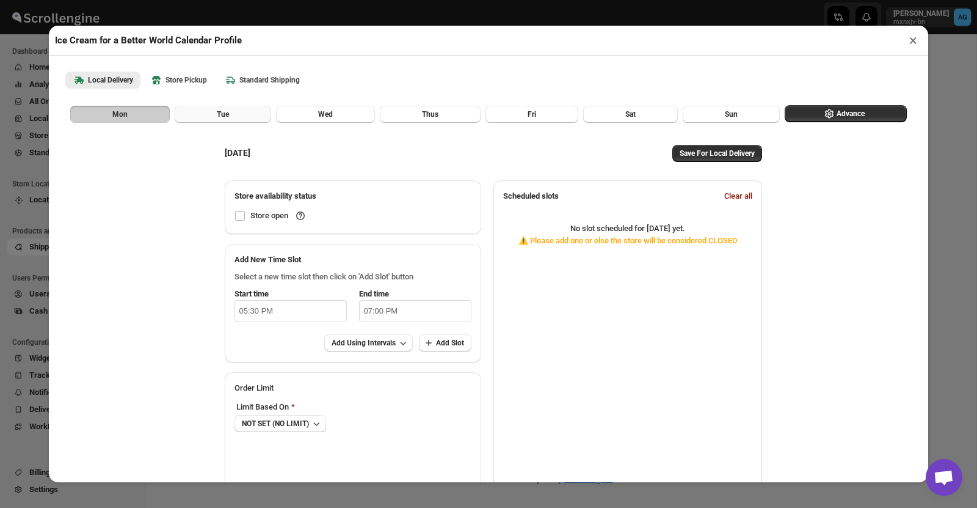
click at [223, 119] on button "Tue" at bounding box center [223, 114] width 97 height 17
click at [316, 115] on button "Wed" at bounding box center [325, 114] width 99 height 17
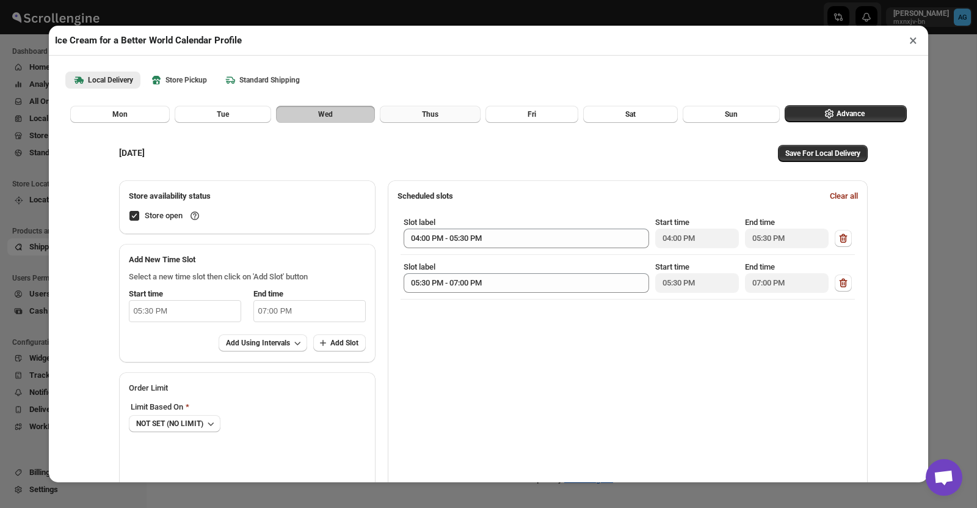
click at [450, 118] on button "Thus" at bounding box center [430, 114] width 101 height 17
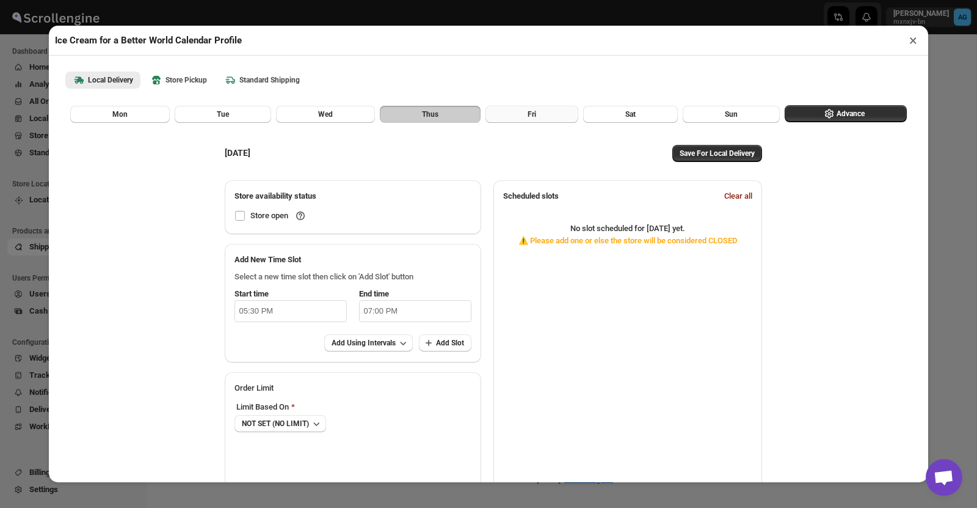
click at [539, 117] on button "Fri" at bounding box center [532, 114] width 93 height 17
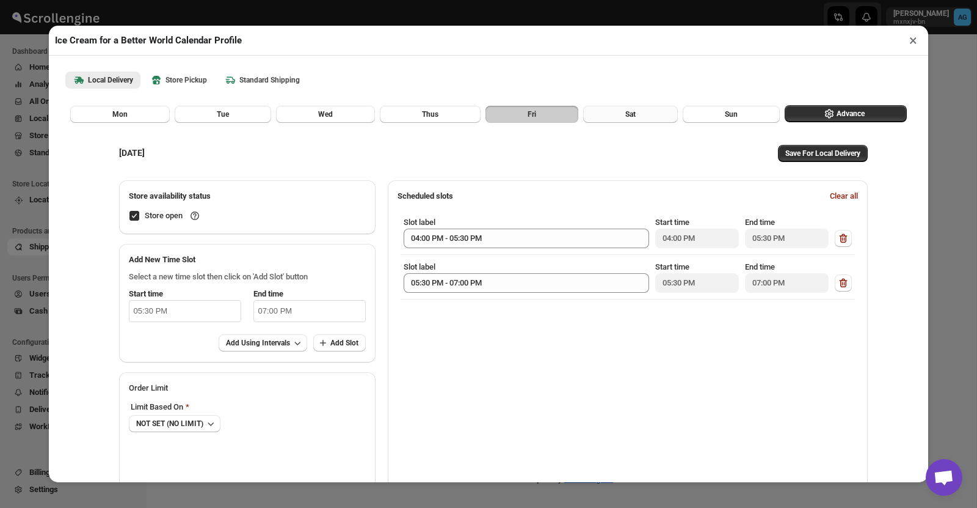
click at [649, 115] on button "Sat" at bounding box center [630, 114] width 95 height 17
click at [533, 115] on span "Fri" at bounding box center [532, 114] width 9 height 10
click at [621, 115] on button "Sat" at bounding box center [630, 114] width 95 height 17
click at [715, 113] on button "Sun" at bounding box center [731, 114] width 97 height 17
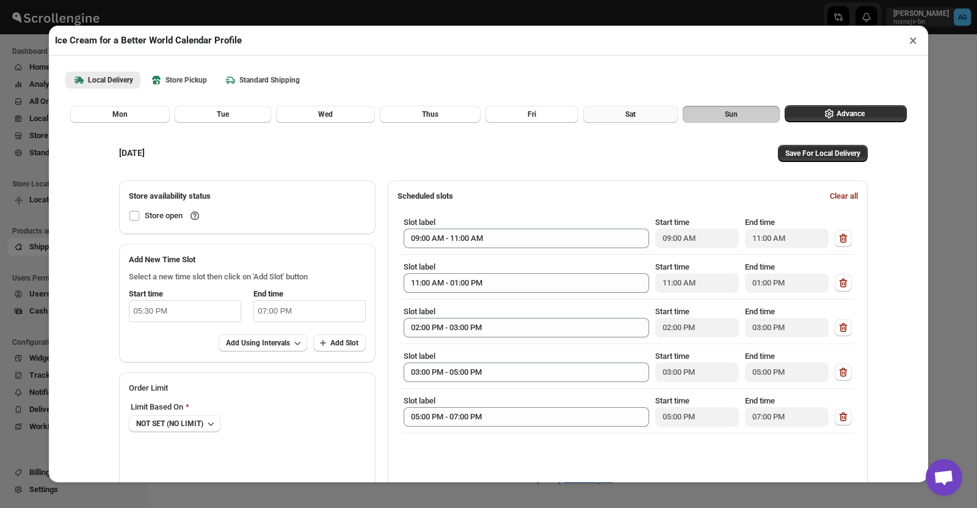
click at [621, 114] on button "Sat" at bounding box center [630, 114] width 95 height 17
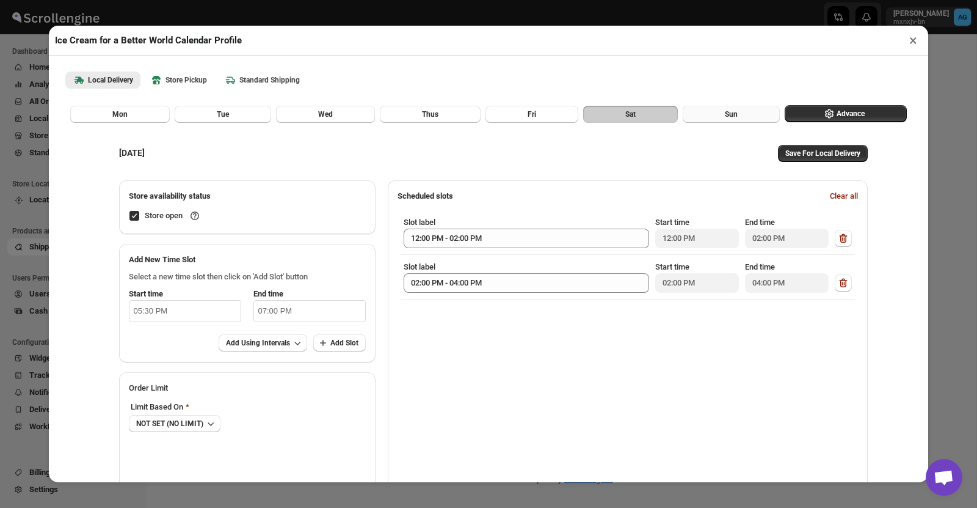
click at [718, 115] on button "Sun" at bounding box center [731, 114] width 97 height 17
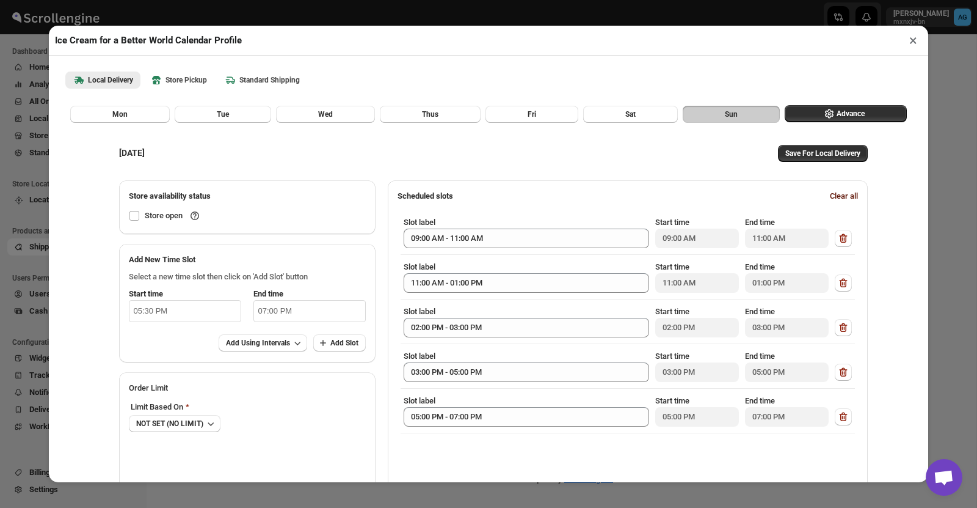
click at [858, 198] on span "Clear all" at bounding box center [844, 196] width 28 height 12
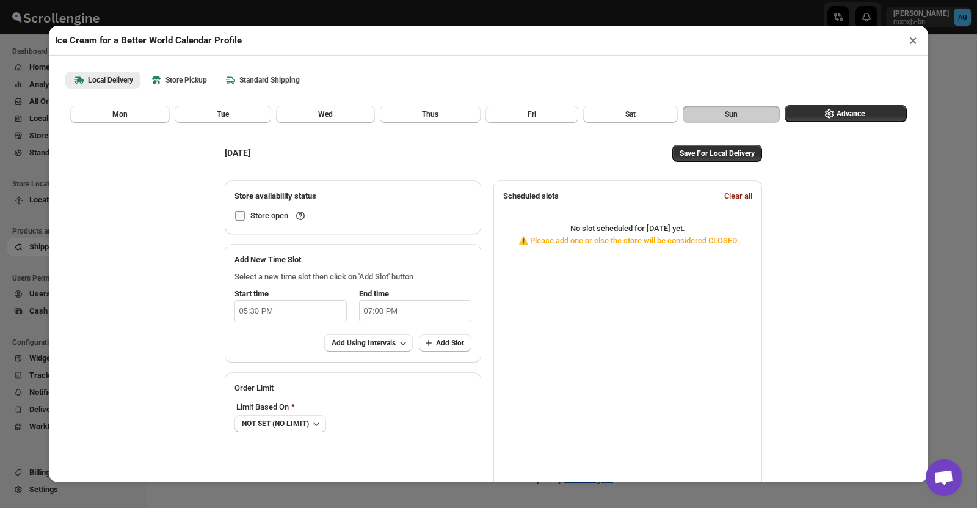
click at [235, 212] on input "Store open" at bounding box center [240, 216] width 10 height 10
checkbox input "true"
click at [252, 313] on input "05:30 PM" at bounding box center [291, 311] width 112 height 22
click at [644, 115] on button "Sat" at bounding box center [630, 114] width 95 height 17
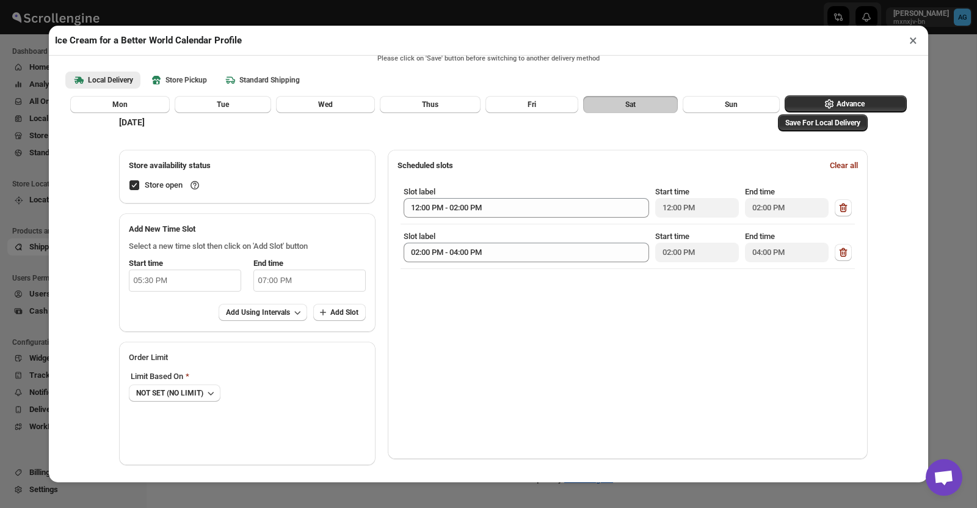
scroll to position [31, 0]
click at [287, 309] on span "Add Using Intervals" at bounding box center [258, 312] width 64 height 10
click at [142, 278] on input "05:30 PM" at bounding box center [185, 280] width 112 height 22
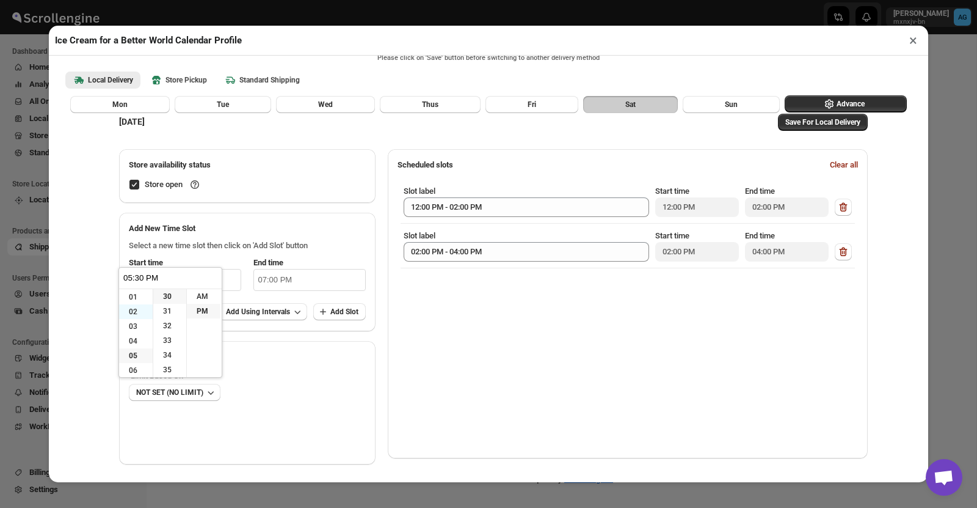
click at [135, 310] on li "02" at bounding box center [136, 311] width 34 height 15
type input "02:30 PM"
click at [173, 293] on li "00" at bounding box center [169, 296] width 33 height 15
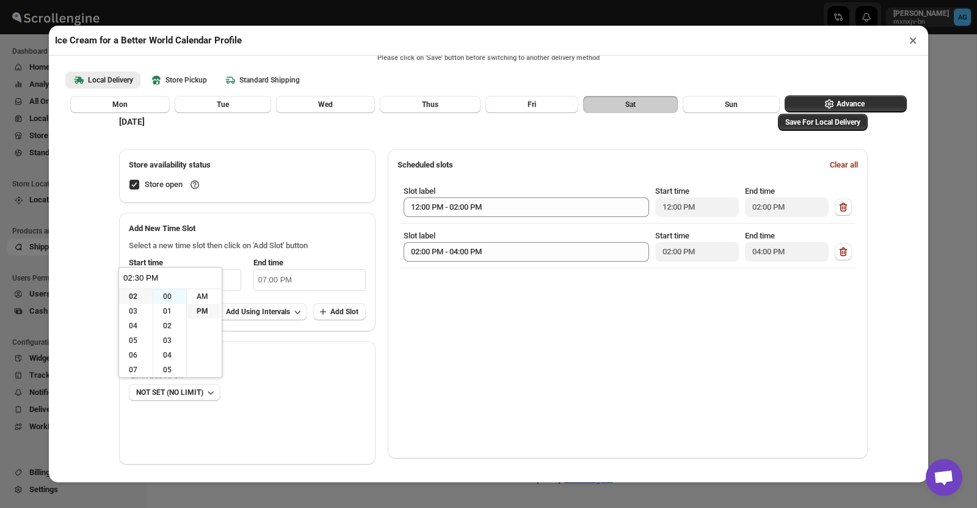
type input "02:00 PM"
click at [301, 249] on p "Select a new time slot then click on 'Add Slot' button" at bounding box center [247, 245] width 237 height 12
click at [278, 279] on input "07:00 PM" at bounding box center [310, 280] width 112 height 22
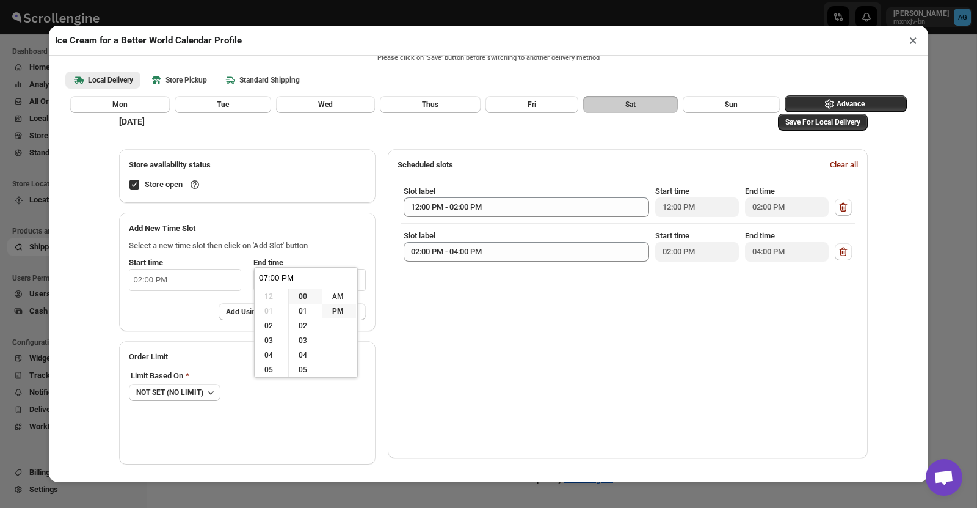
scroll to position [88, 0]
click at [273, 292] on li "06" at bounding box center [272, 296] width 34 height 15
type input "06:00 PM"
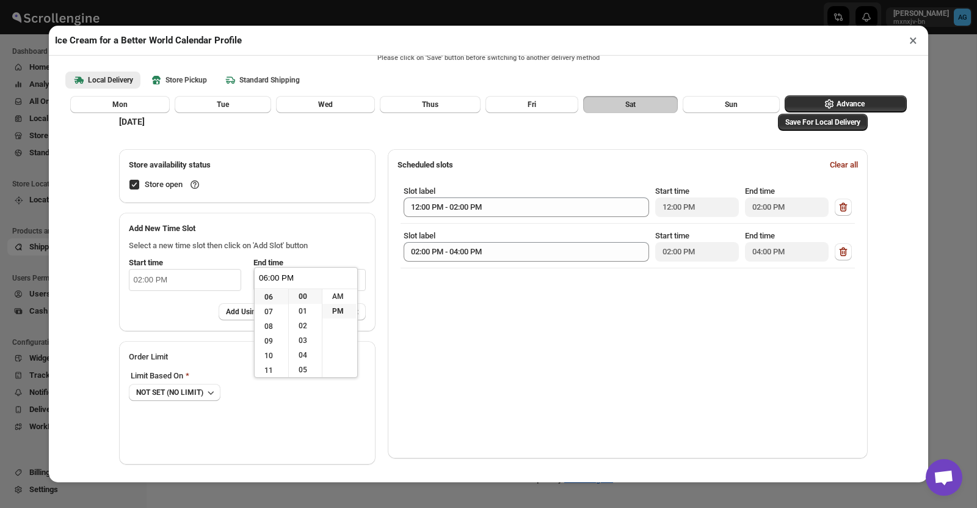
click at [365, 224] on h2 "Add New Time Slot" at bounding box center [247, 228] width 237 height 12
click at [288, 312] on span "Add Using Intervals" at bounding box center [258, 312] width 64 height 10
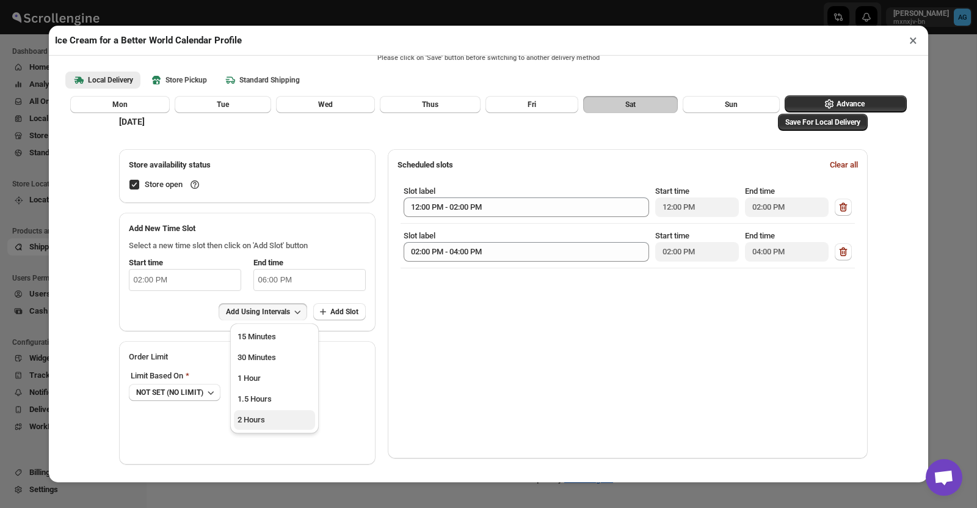
click at [257, 420] on span "2 Hours" at bounding box center [251, 419] width 27 height 9
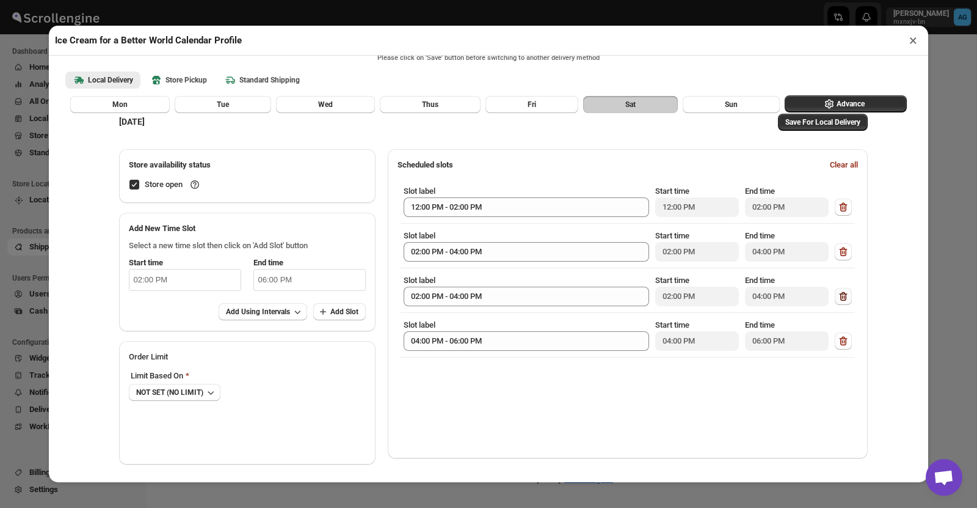
click at [845, 295] on icon "button" at bounding box center [844, 297] width 1 height 4
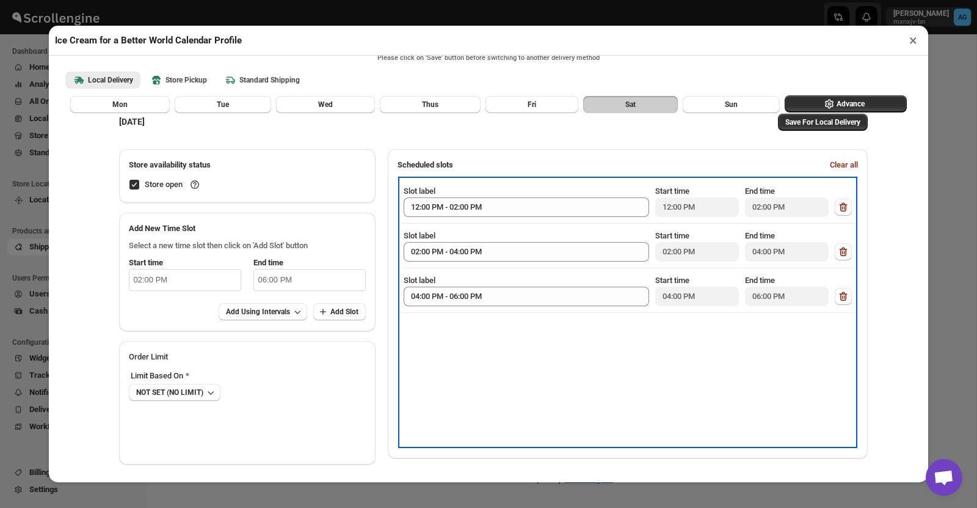
click at [478, 274] on div "Slot label 04:00 PM - 06:00 PM" at bounding box center [527, 290] width 246 height 32
click at [676, 390] on div "Slot label 12:00 PM - 02:00 PM Start time 12:00 PM End time 02:00 PM Slot label…" at bounding box center [628, 312] width 455 height 266
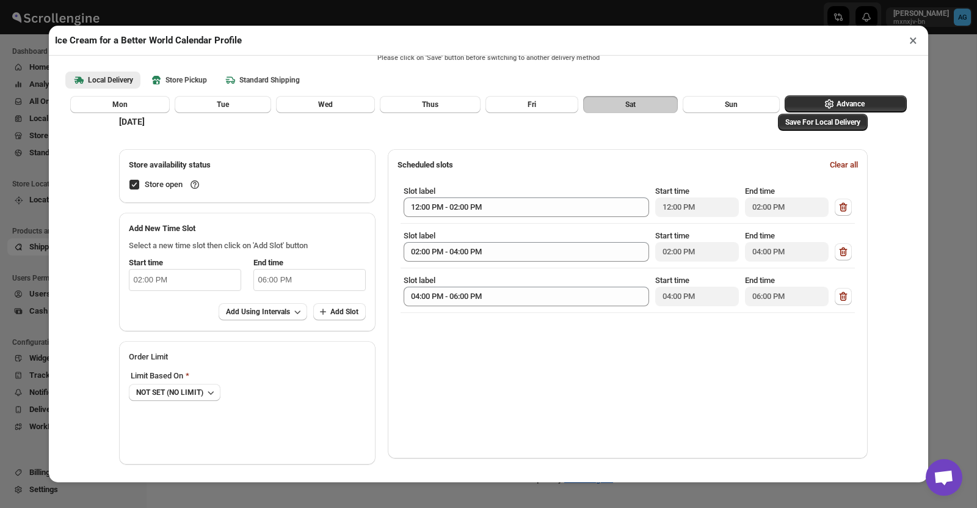
click at [877, 347] on div "SATURDAY Save For Local Delivery Store availability status Store open Add New T…" at bounding box center [489, 282] width 776 height 381
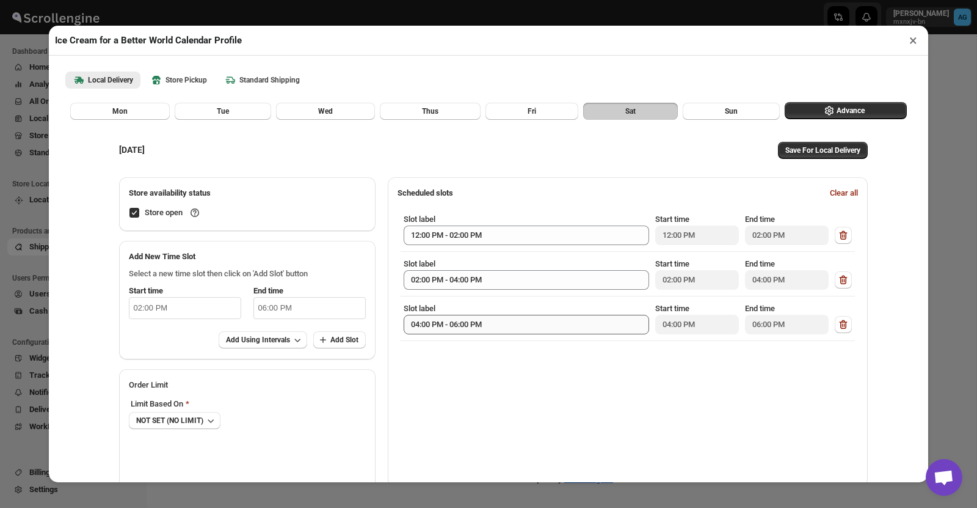
scroll to position [0, 0]
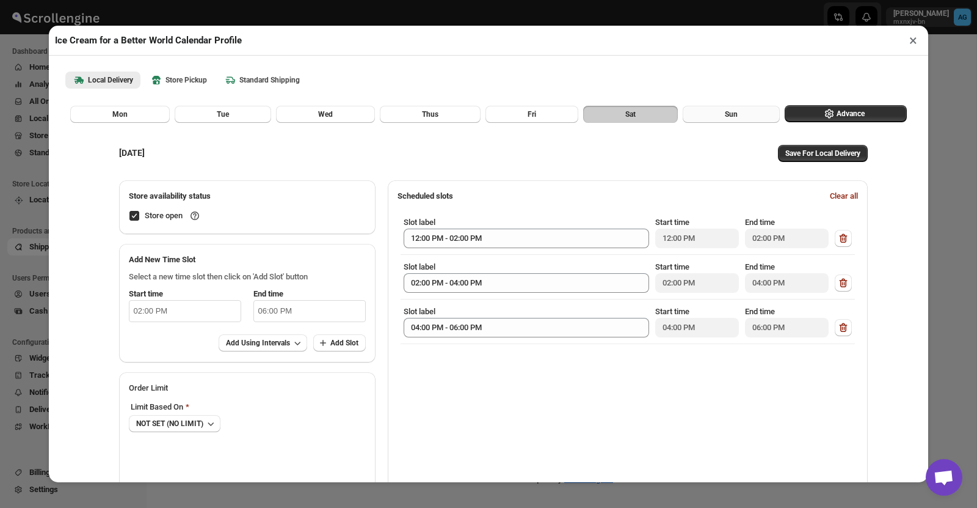
click at [710, 111] on button "Sun" at bounding box center [731, 114] width 97 height 17
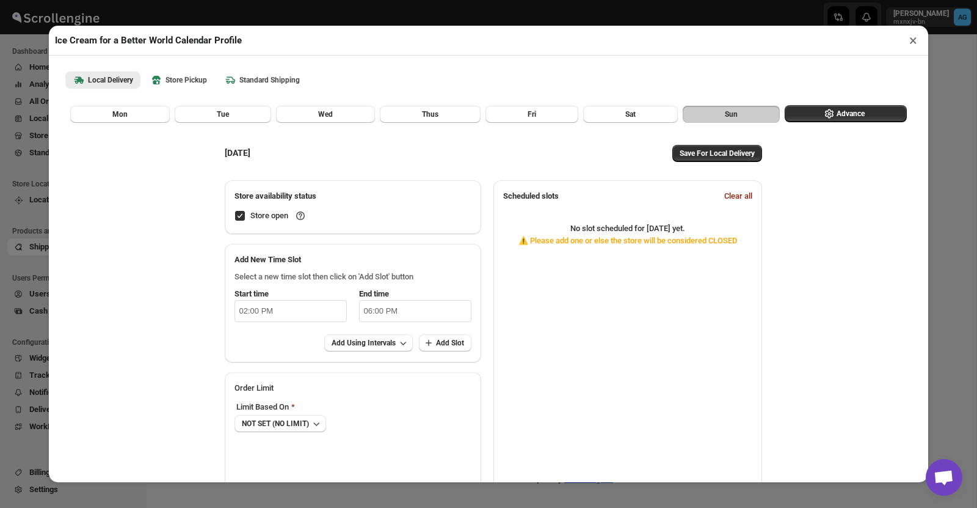
click at [734, 108] on button "Sun" at bounding box center [731, 114] width 97 height 17
click at [631, 111] on span "Sat" at bounding box center [631, 114] width 10 height 10
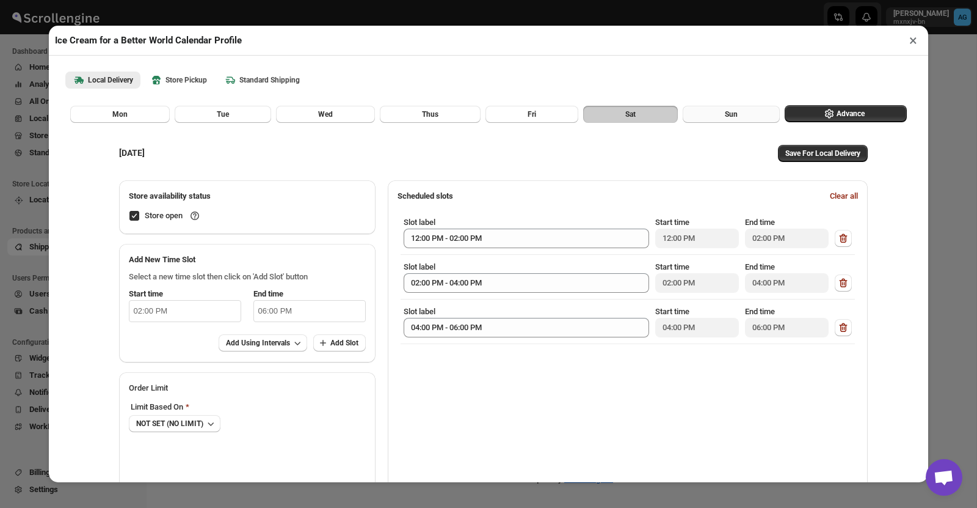
click at [739, 114] on button "Sun" at bounding box center [731, 114] width 97 height 17
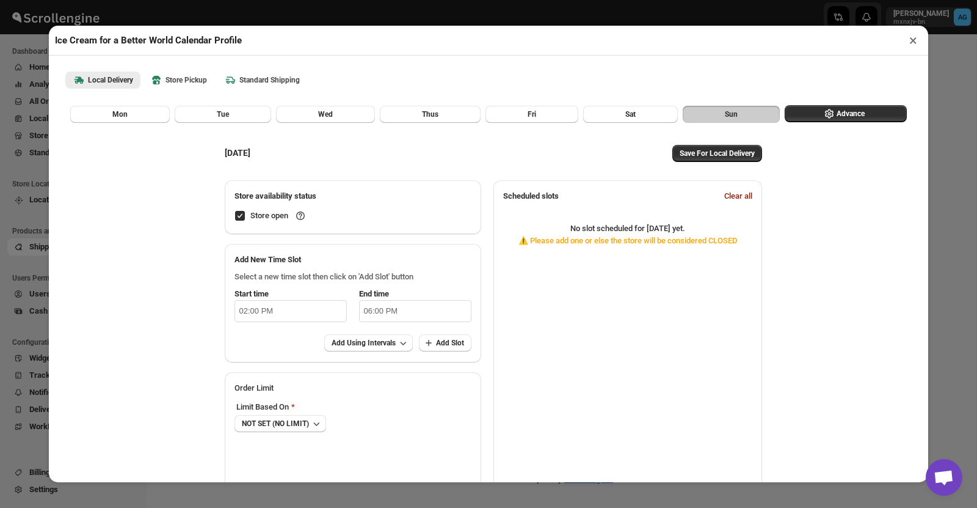
click at [258, 310] on input "02:00 PM" at bounding box center [291, 311] width 112 height 22
click at [236, 326] on li "12" at bounding box center [239, 327] width 34 height 15
type input "12:00 PM"
click at [270, 320] on li "00" at bounding box center [272, 327] width 33 height 15
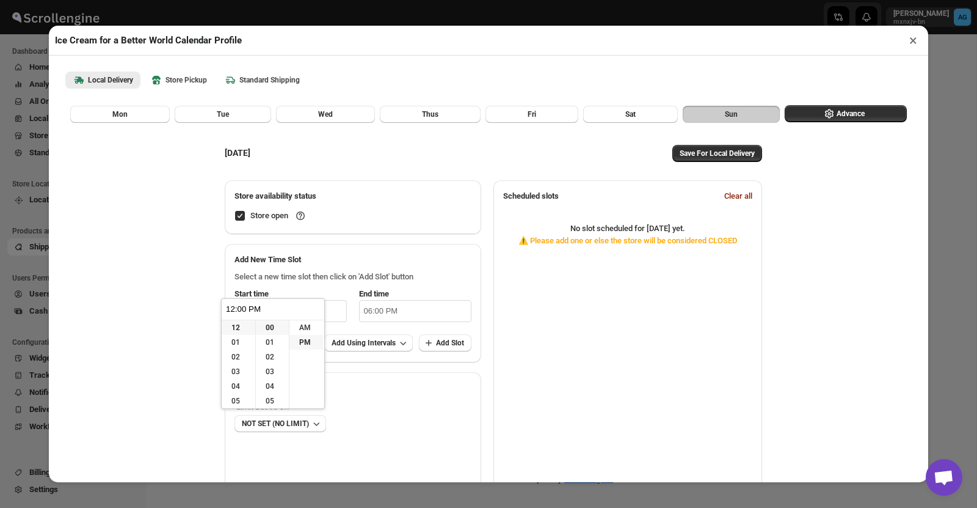
click at [362, 312] on input "06:00 PM" at bounding box center [415, 311] width 112 height 22
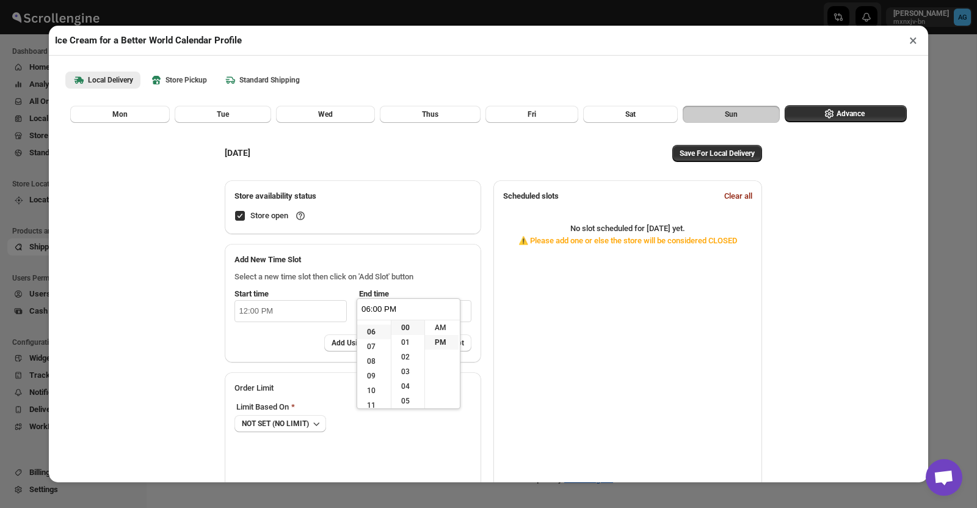
scroll to position [87, 0]
click at [373, 327] on li "06" at bounding box center [374, 328] width 34 height 15
click at [442, 341] on li "PM" at bounding box center [442, 342] width 34 height 15
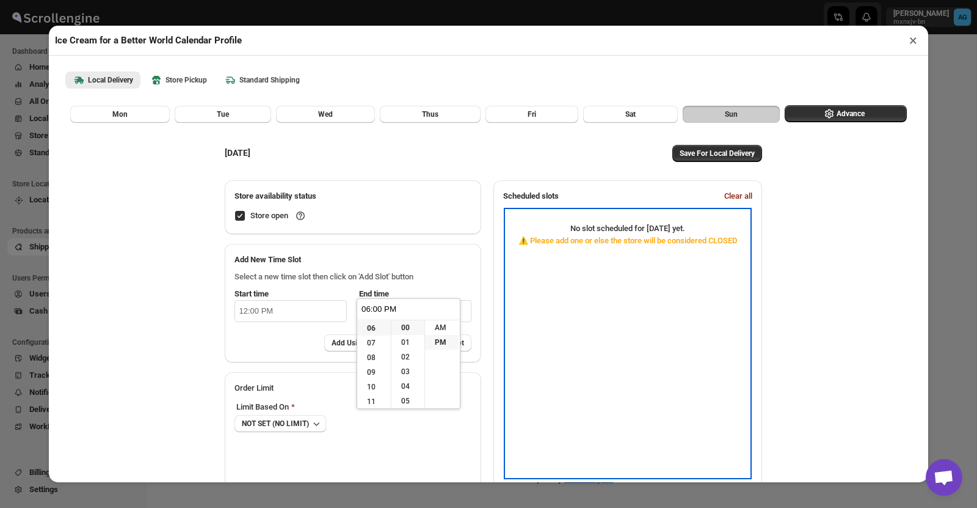
click at [538, 321] on div "No slot scheduled for sunday yet . ⚠️ Please add one or else the store will be …" at bounding box center [627, 343] width 243 height 266
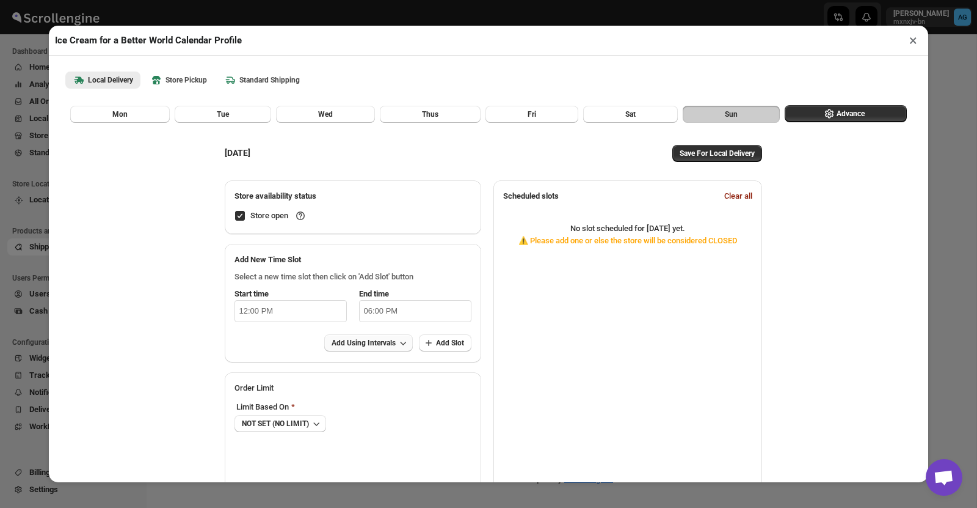
click at [382, 346] on span "Add Using Intervals" at bounding box center [364, 343] width 64 height 10
click at [355, 450] on span "2 Hours" at bounding box center [353, 450] width 27 height 9
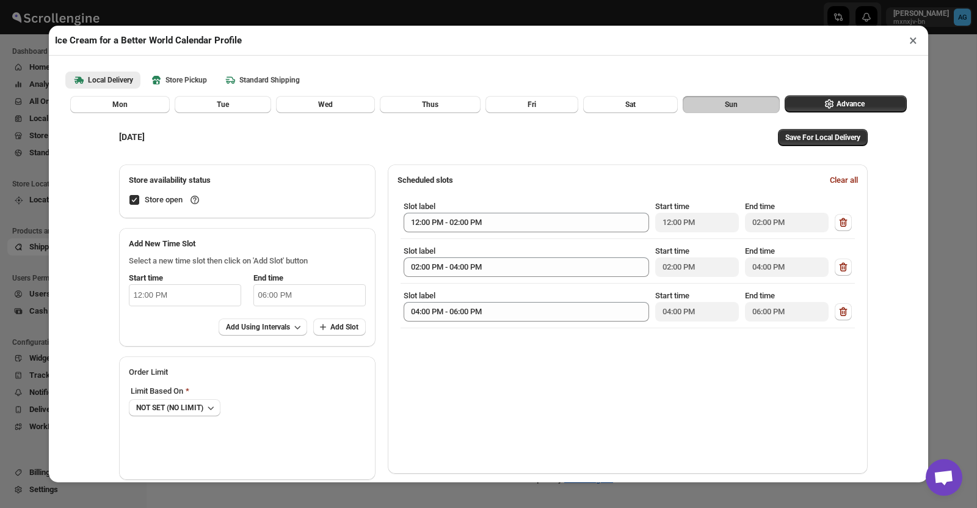
scroll to position [0, 0]
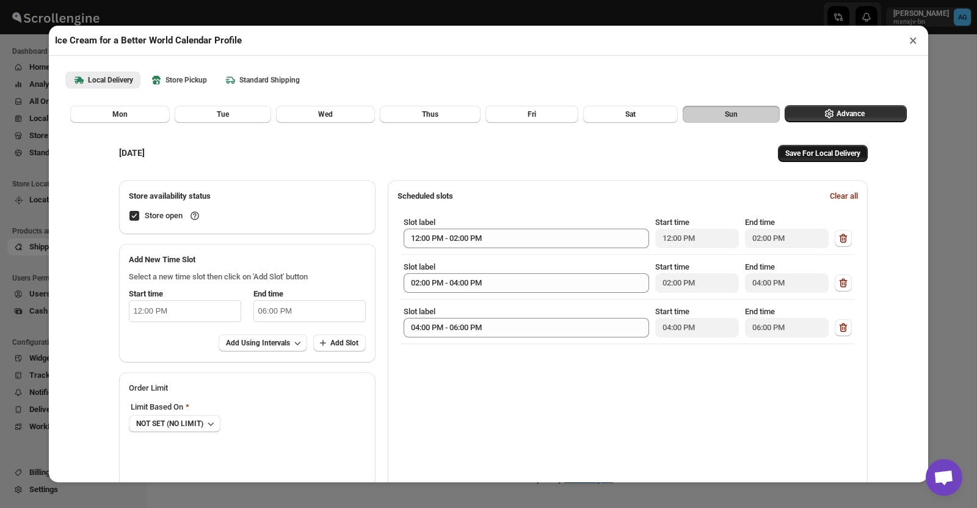
click at [819, 155] on span "Save For Local Delivery" at bounding box center [823, 153] width 75 height 10
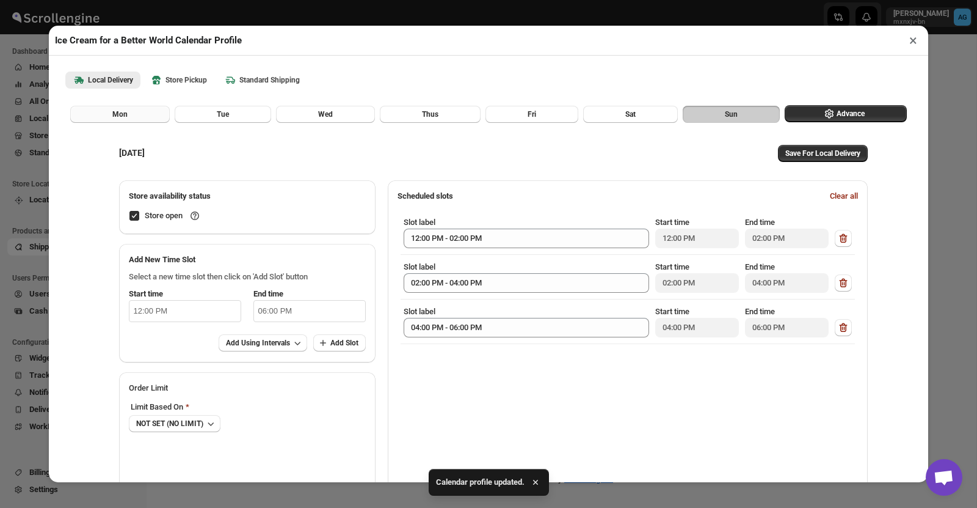
click at [122, 114] on span "Mon" at bounding box center [119, 114] width 15 height 10
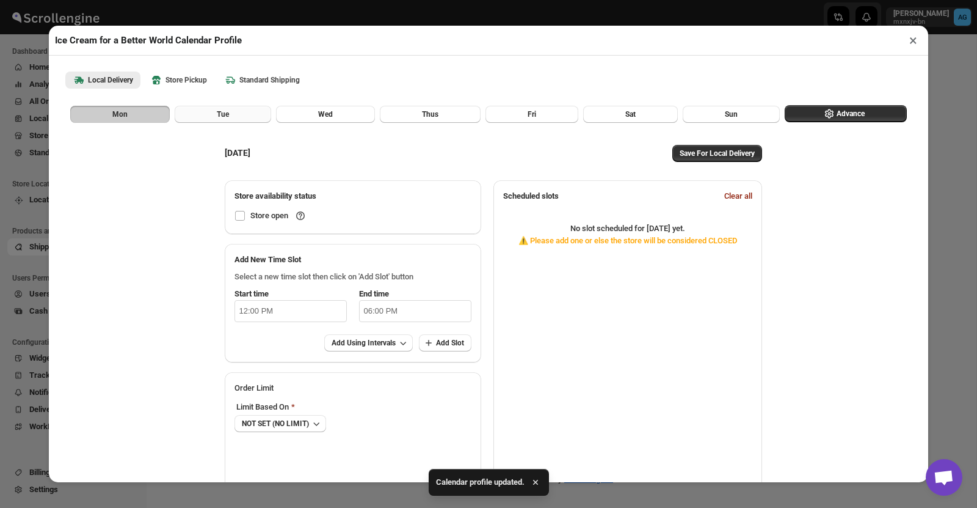
click at [236, 120] on button "Tue" at bounding box center [223, 114] width 97 height 17
click at [330, 117] on span "Wed" at bounding box center [325, 114] width 15 height 10
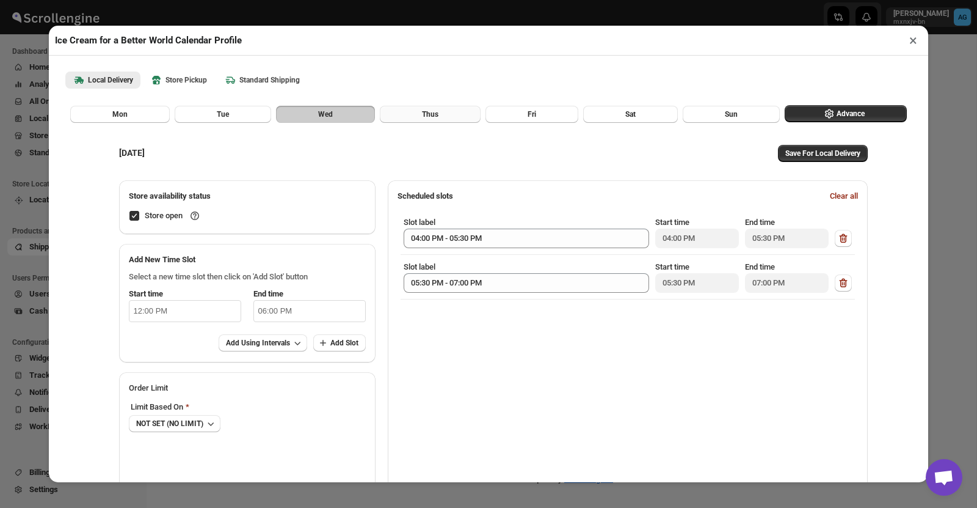
click at [430, 117] on span "Thus" at bounding box center [430, 114] width 16 height 10
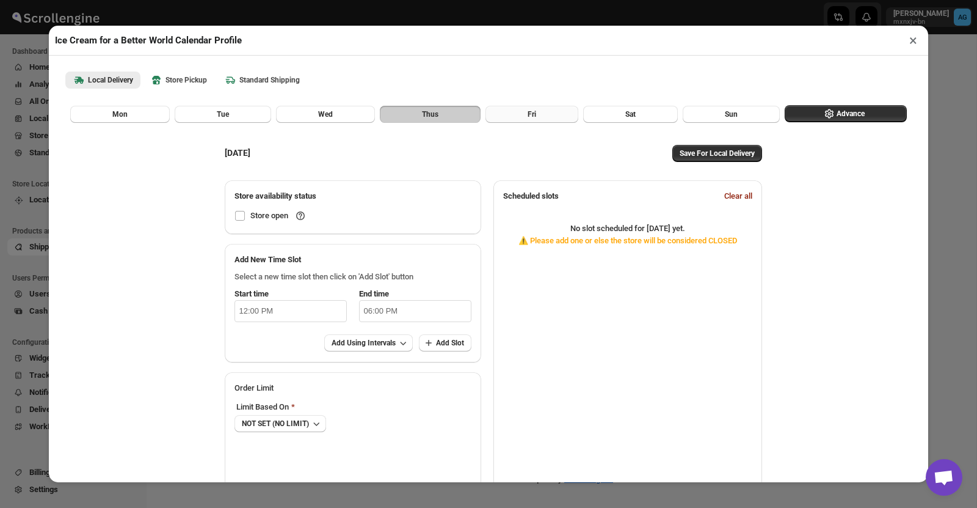
click at [534, 118] on span "Fri" at bounding box center [532, 114] width 9 height 10
checkbox input "true"
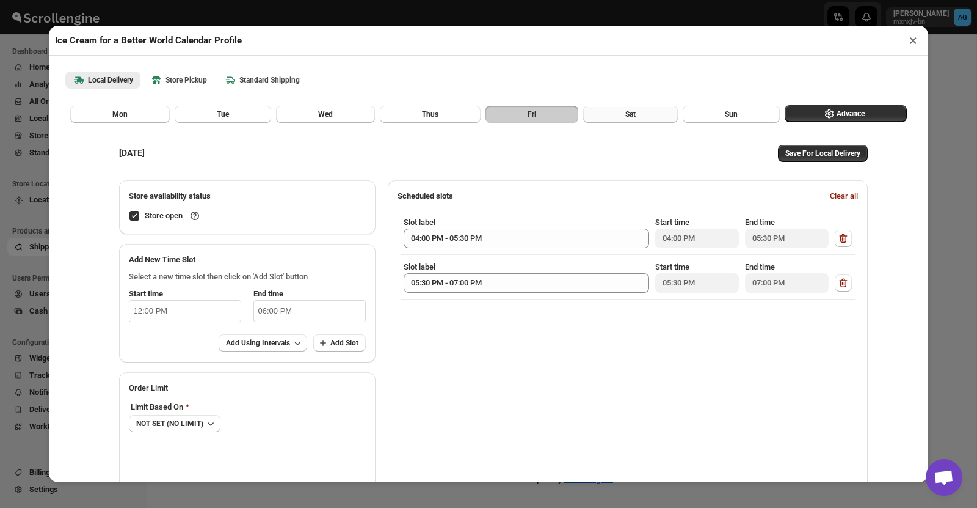
click at [646, 112] on button "Sat" at bounding box center [630, 114] width 95 height 17
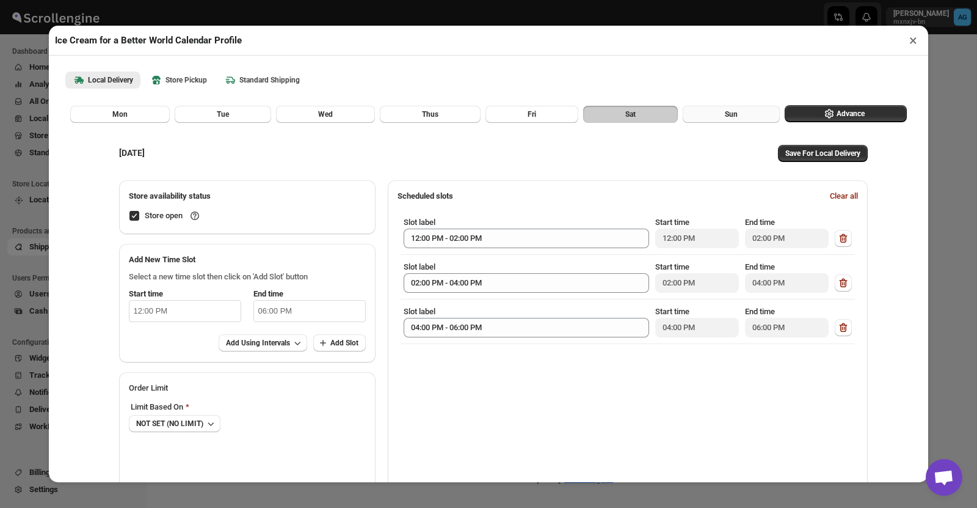
click at [727, 117] on span "Sun" at bounding box center [731, 114] width 13 height 10
click at [638, 108] on button "Sat" at bounding box center [630, 114] width 95 height 17
drag, startPoint x: 712, startPoint y: 110, endPoint x: 691, endPoint y: 111, distance: 21.4
click at [710, 110] on button "Sun" at bounding box center [731, 114] width 97 height 17
click at [300, 113] on button "Wed" at bounding box center [325, 114] width 99 height 17
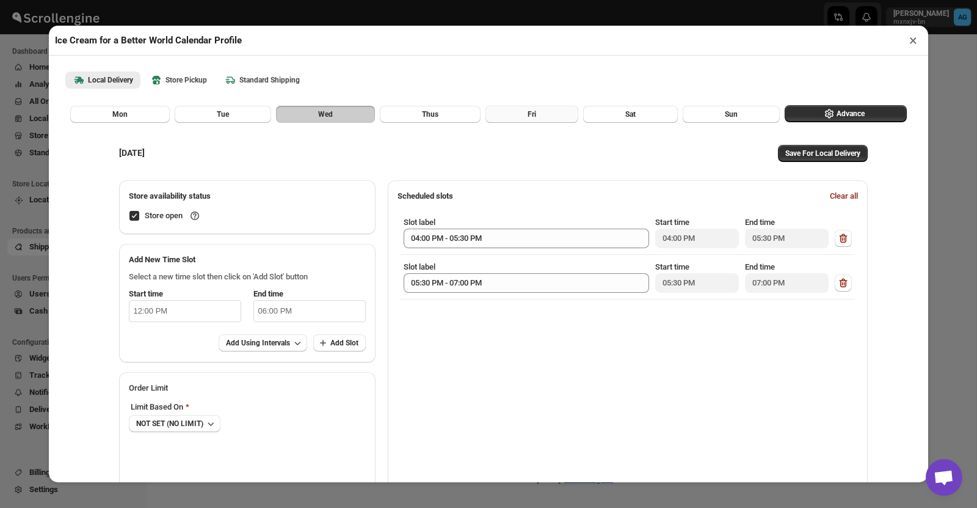
click at [528, 118] on span "Fri" at bounding box center [532, 114] width 9 height 10
click at [618, 115] on button "Sat" at bounding box center [630, 114] width 95 height 17
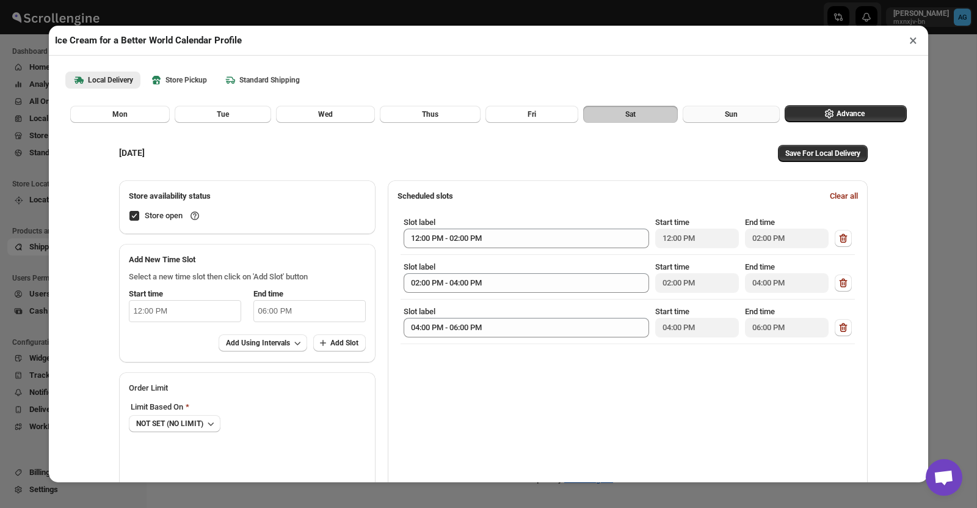
click at [723, 114] on button "Sun" at bounding box center [731, 114] width 97 height 17
click at [629, 111] on span "Sat" at bounding box center [631, 114] width 10 height 10
click at [714, 112] on button "Sun" at bounding box center [731, 114] width 97 height 17
click at [914, 38] on button "×" at bounding box center [914, 40] width 18 height 17
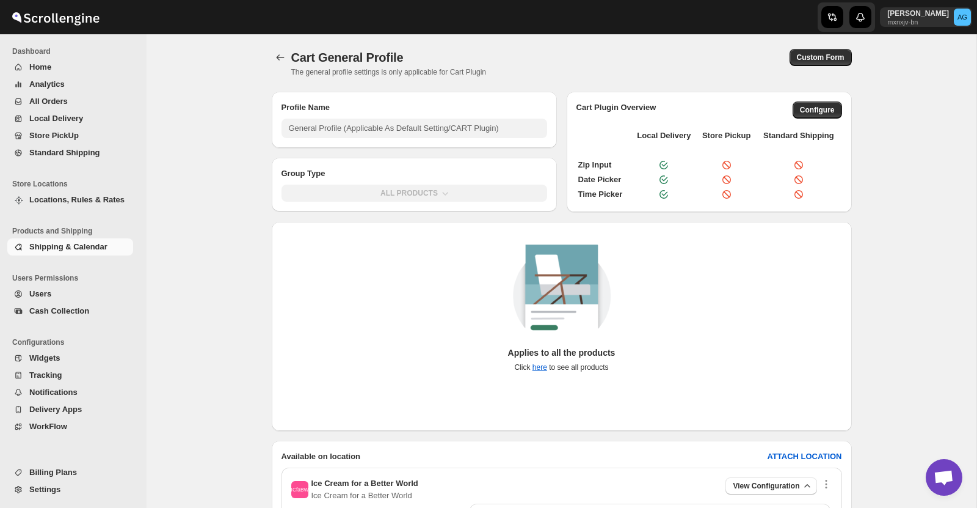
click at [43, 64] on span "Home" at bounding box center [40, 66] width 22 height 9
